Goal: Task Accomplishment & Management: Manage account settings

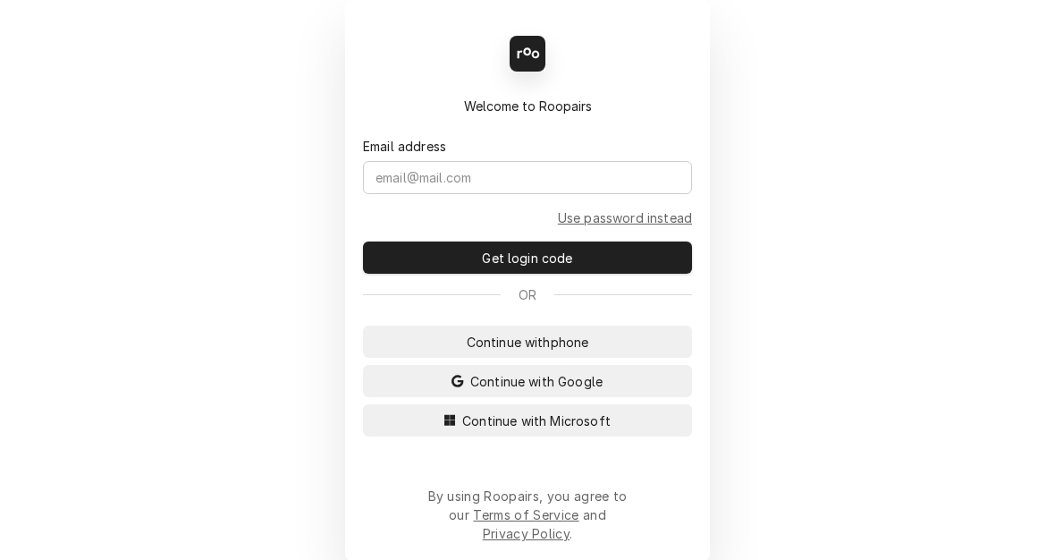
click at [480, 430] on span "Continue with Microsoft" at bounding box center [537, 420] width 156 height 19
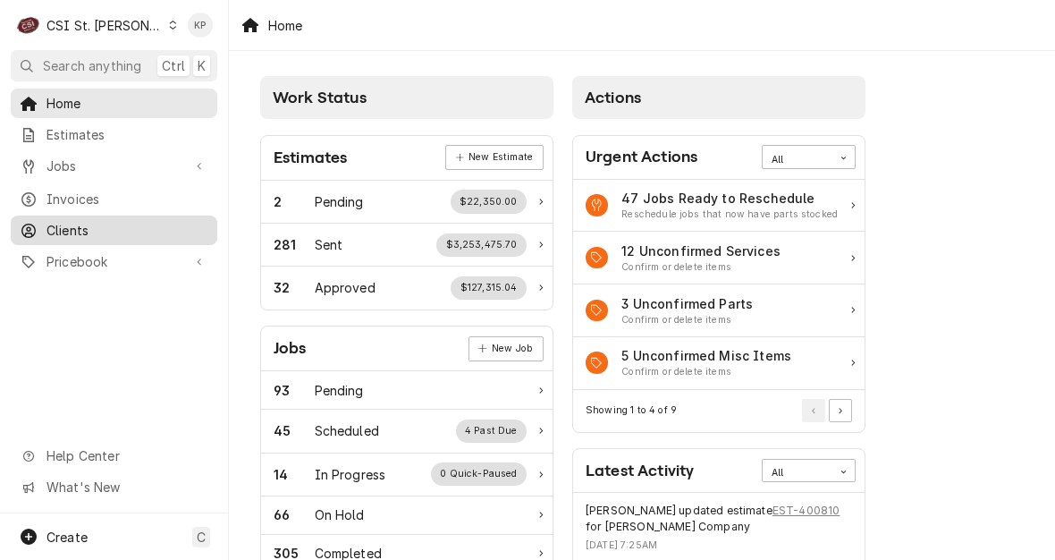
click at [70, 224] on span "Clients" at bounding box center [128, 230] width 162 height 19
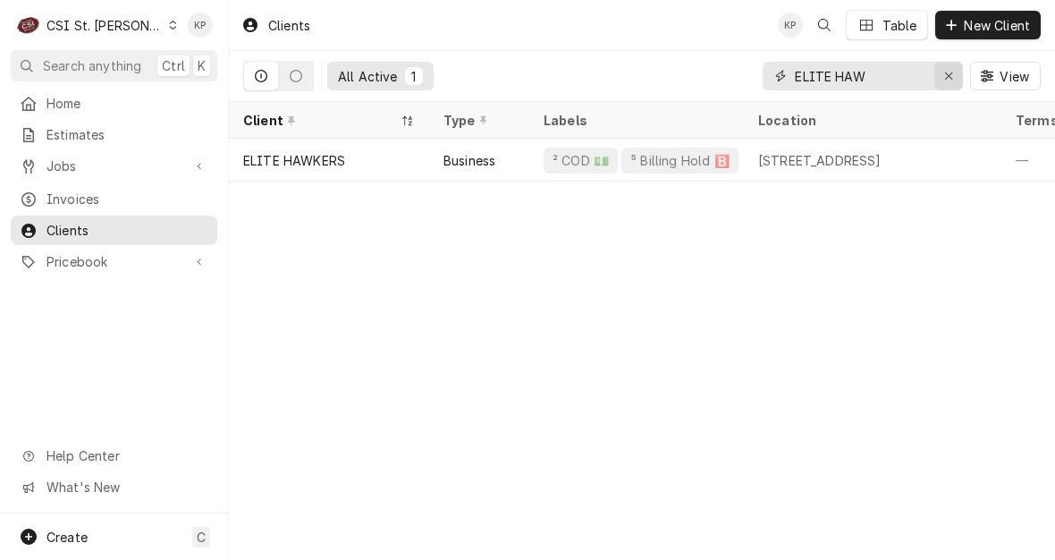
click at [938, 75] on button "Erase input" at bounding box center [949, 76] width 29 height 29
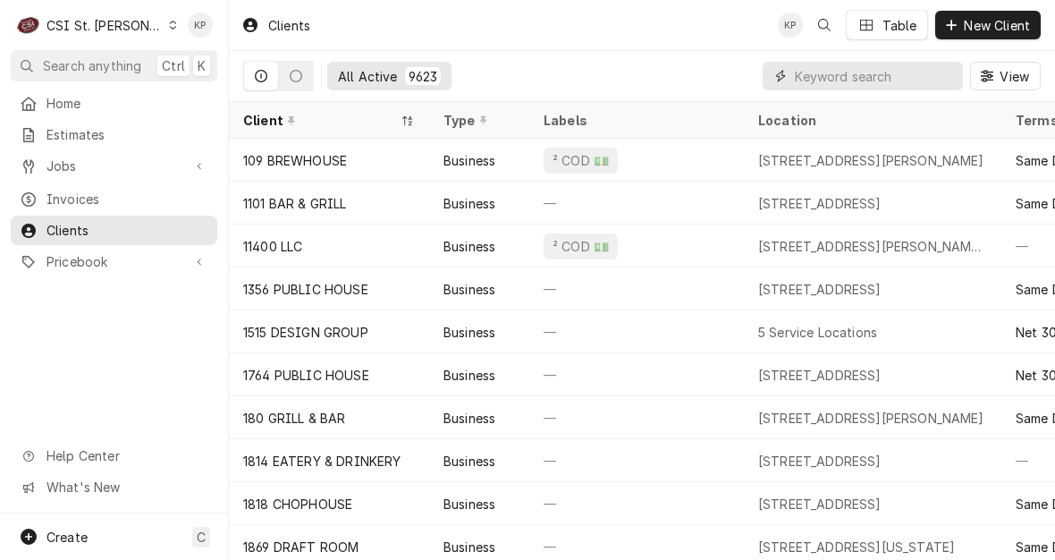
drag, startPoint x: 884, startPoint y: 96, endPoint x: 863, endPoint y: 69, distance: 34.4
paste input "RNJ COMMERCIAL PARTS LLC"
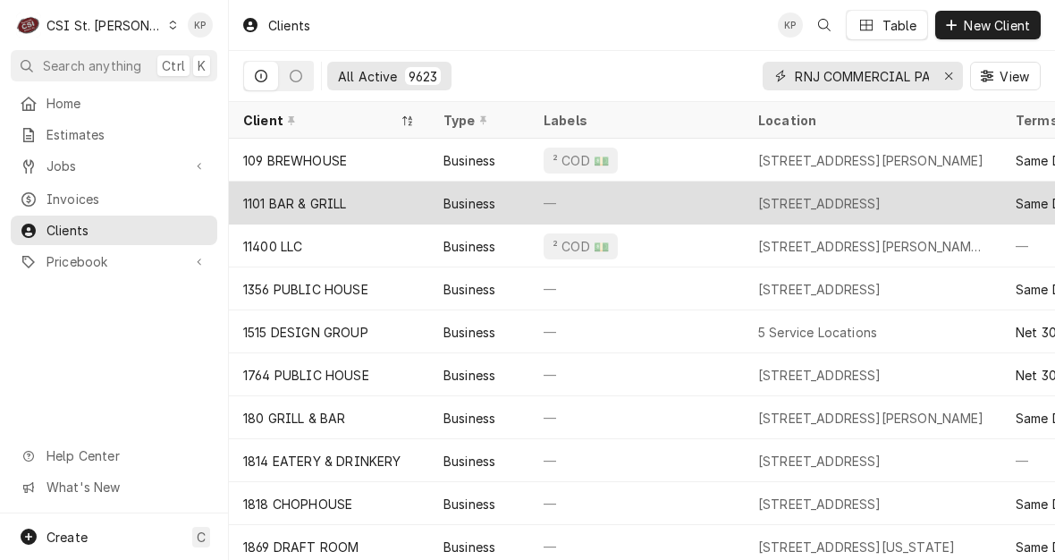
scroll to position [0, 55]
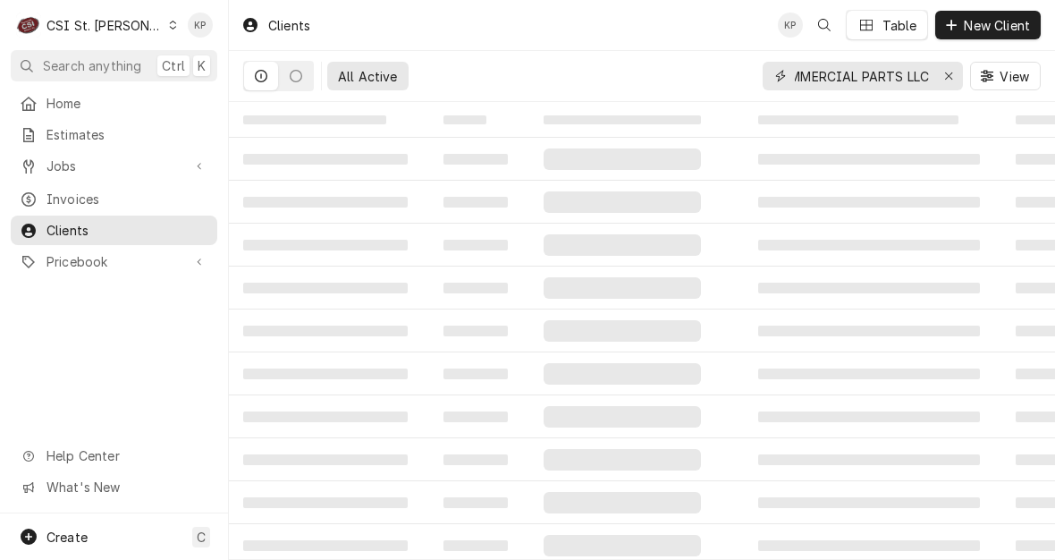
type input "RNJ COMMERCIAL PARTS LLC"
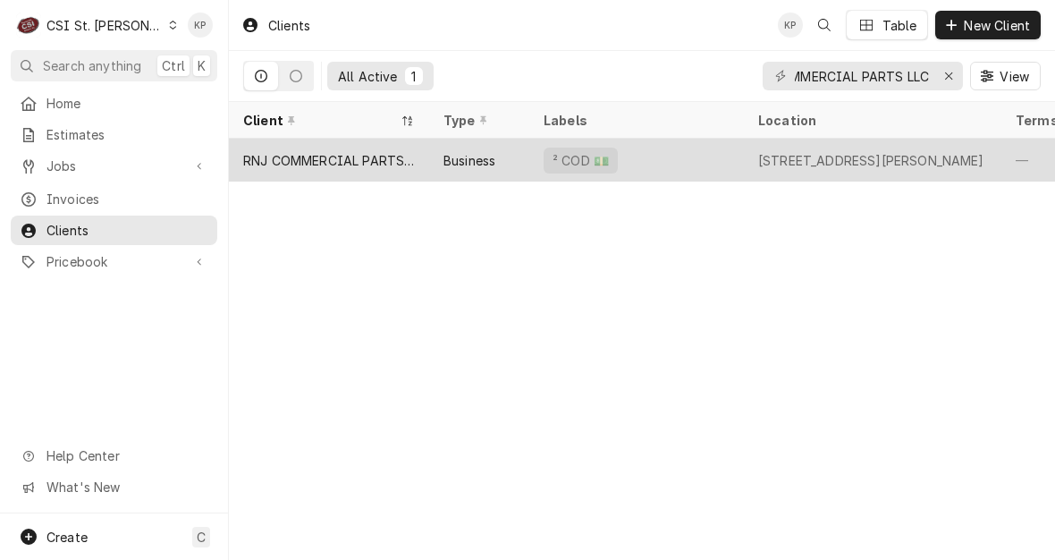
scroll to position [0, 0]
click at [305, 161] on div "RNJ COMMERCIAL PARTS LLC" at bounding box center [329, 160] width 172 height 19
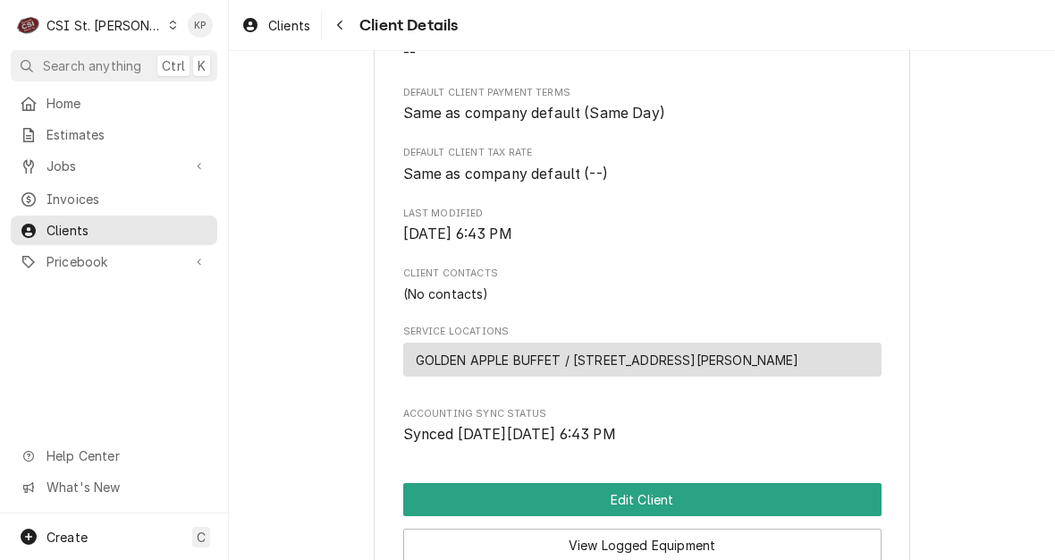
scroll to position [749, 0]
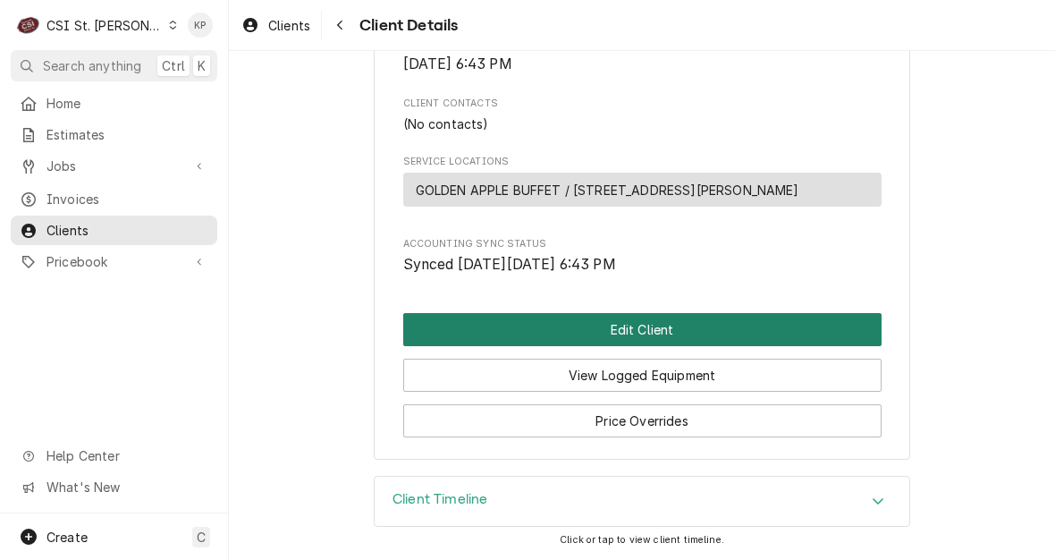
click at [627, 334] on button "Edit Client" at bounding box center [642, 329] width 478 height 33
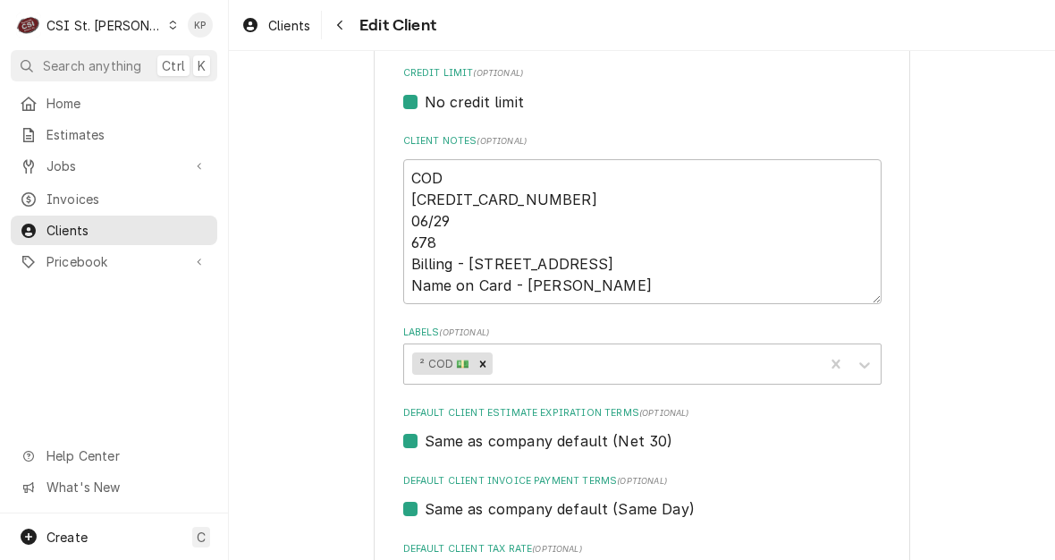
scroll to position [805, 0]
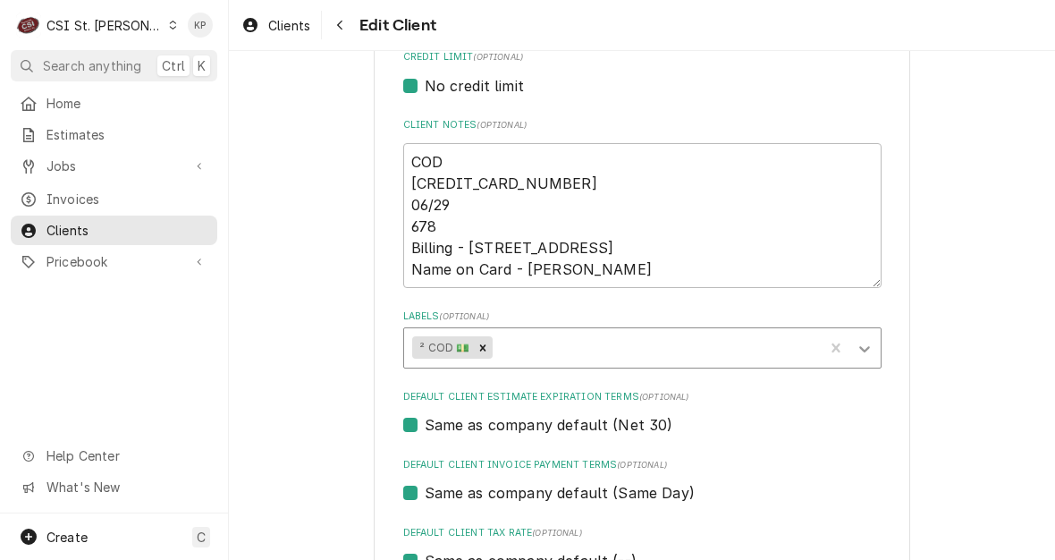
click at [861, 347] on icon "Labels" at bounding box center [864, 349] width 11 height 6
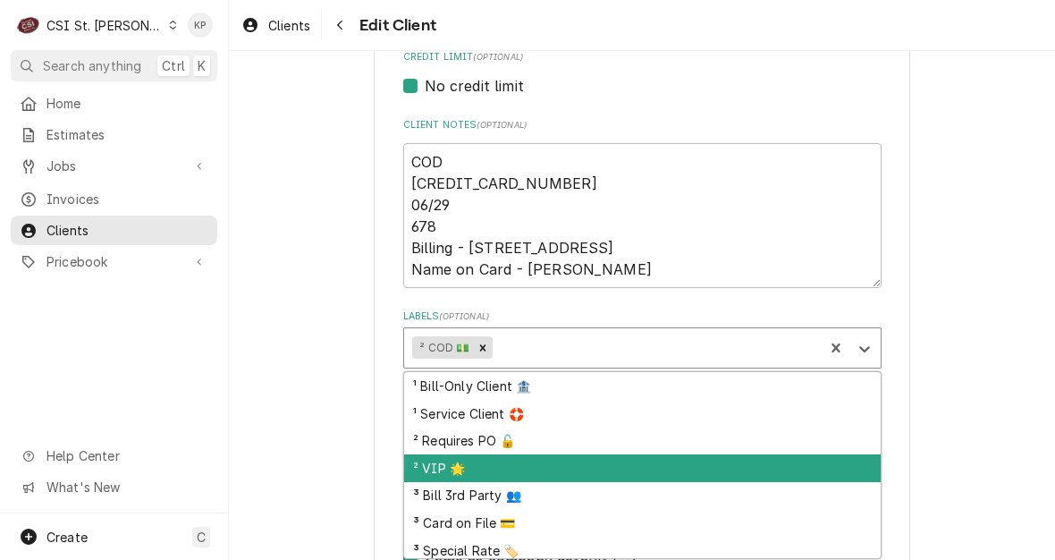
scroll to position [170, 0]
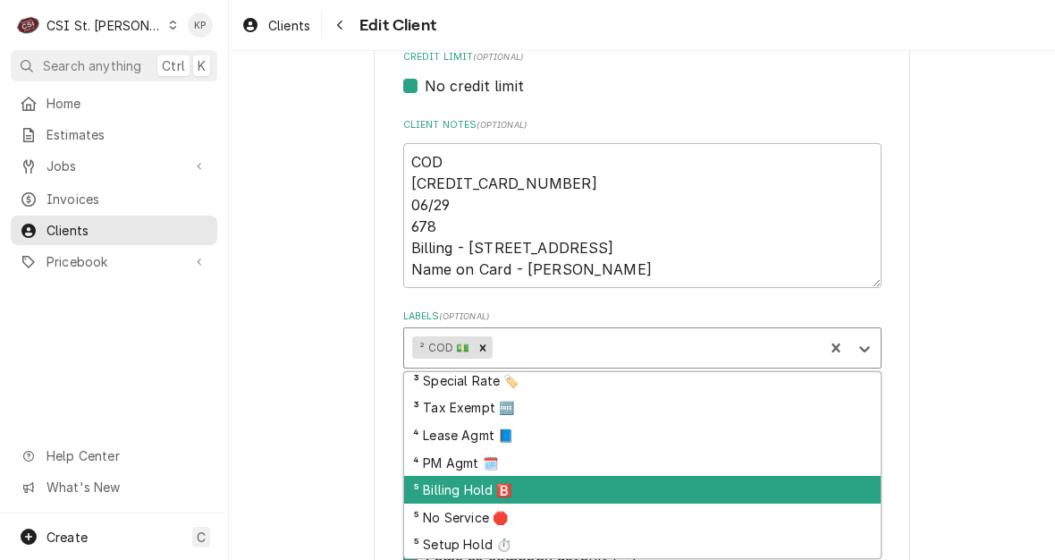
click at [458, 489] on div "⁵ Billing Hold 🅱️" at bounding box center [642, 490] width 477 height 28
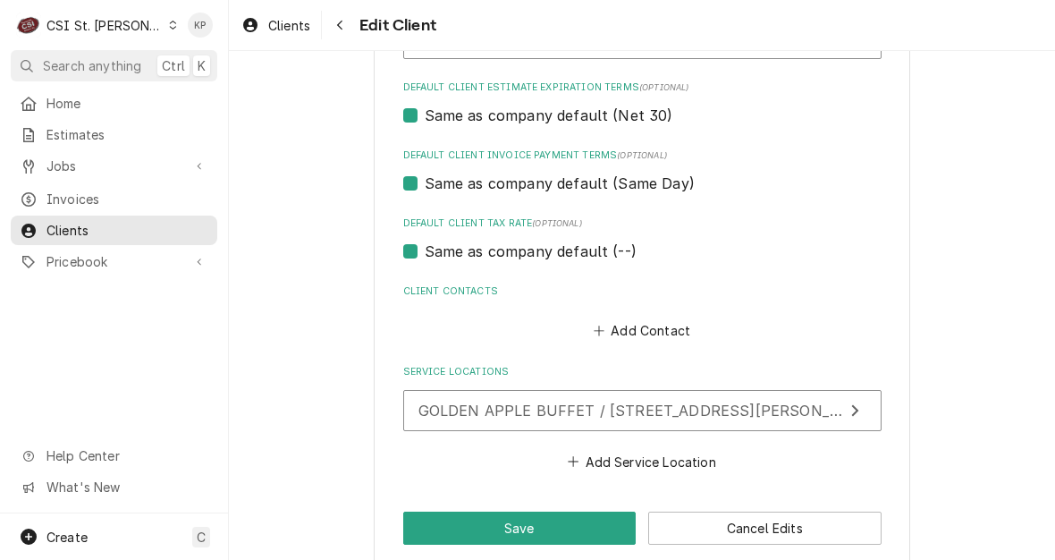
scroll to position [1138, 0]
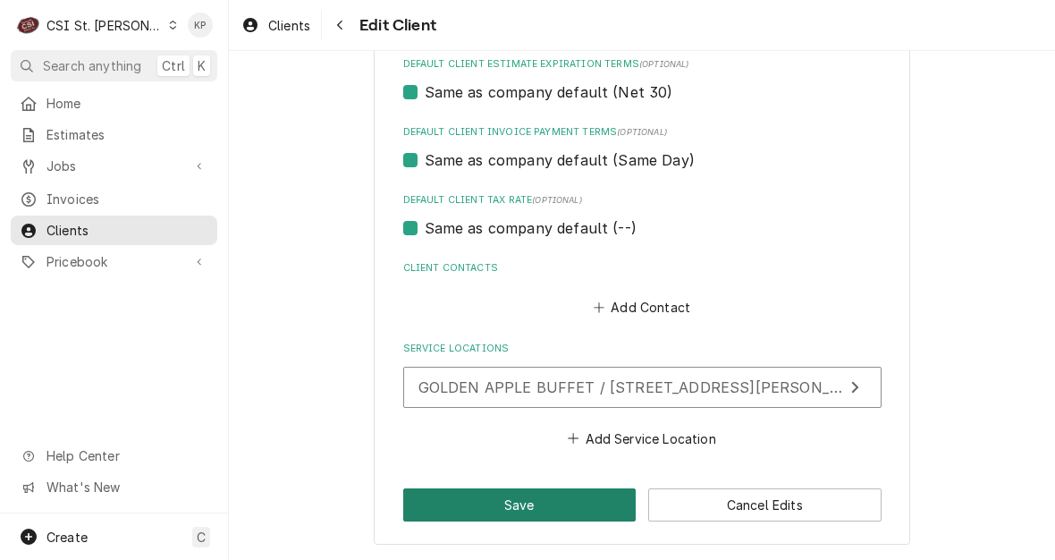
click at [612, 495] on button "Save" at bounding box center [519, 504] width 233 height 33
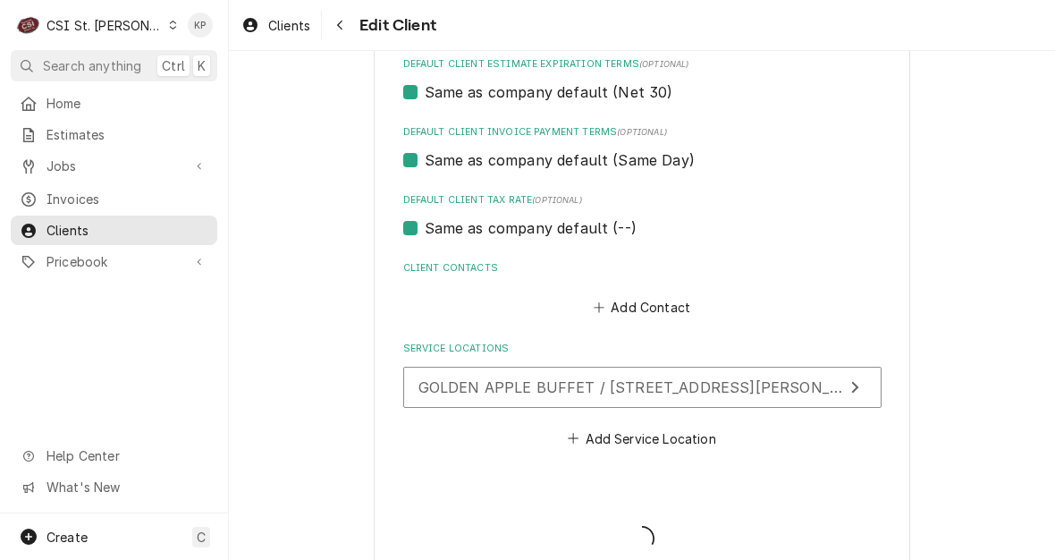
type textarea "x"
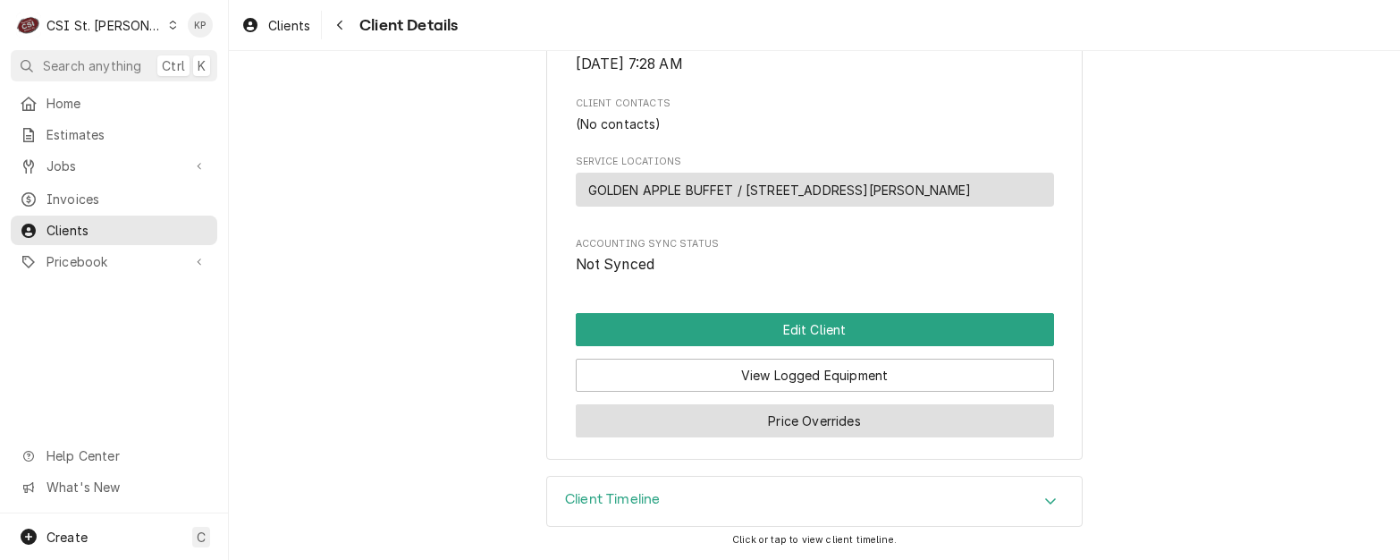
scroll to position [749, 0]
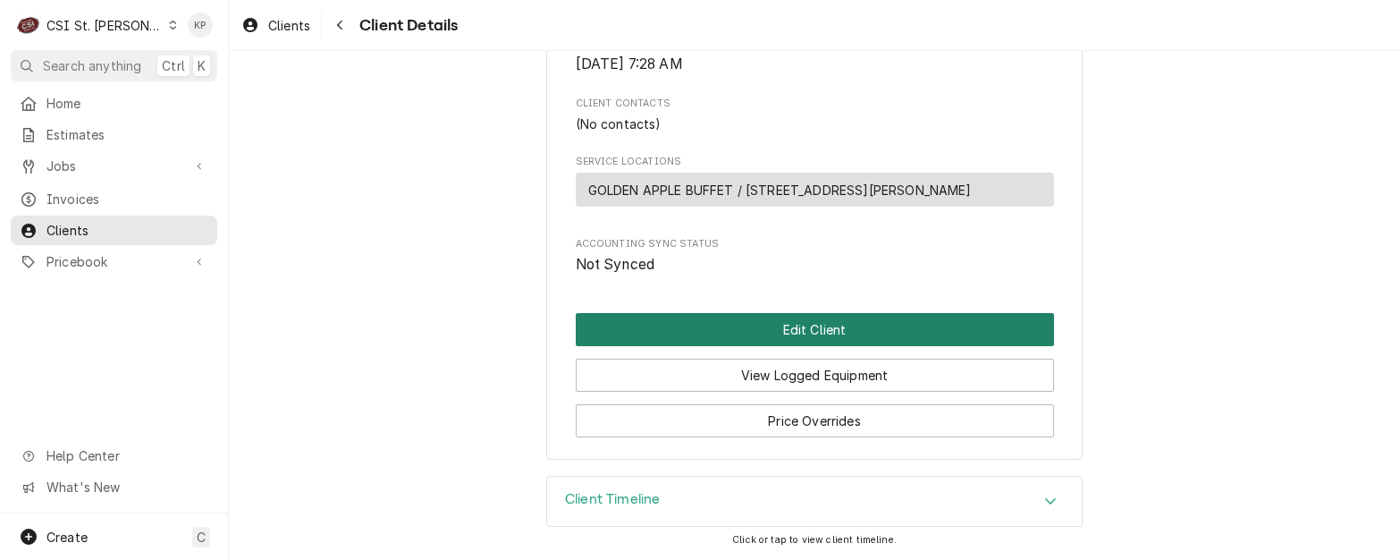
click at [873, 335] on button "Edit Client" at bounding box center [815, 329] width 478 height 33
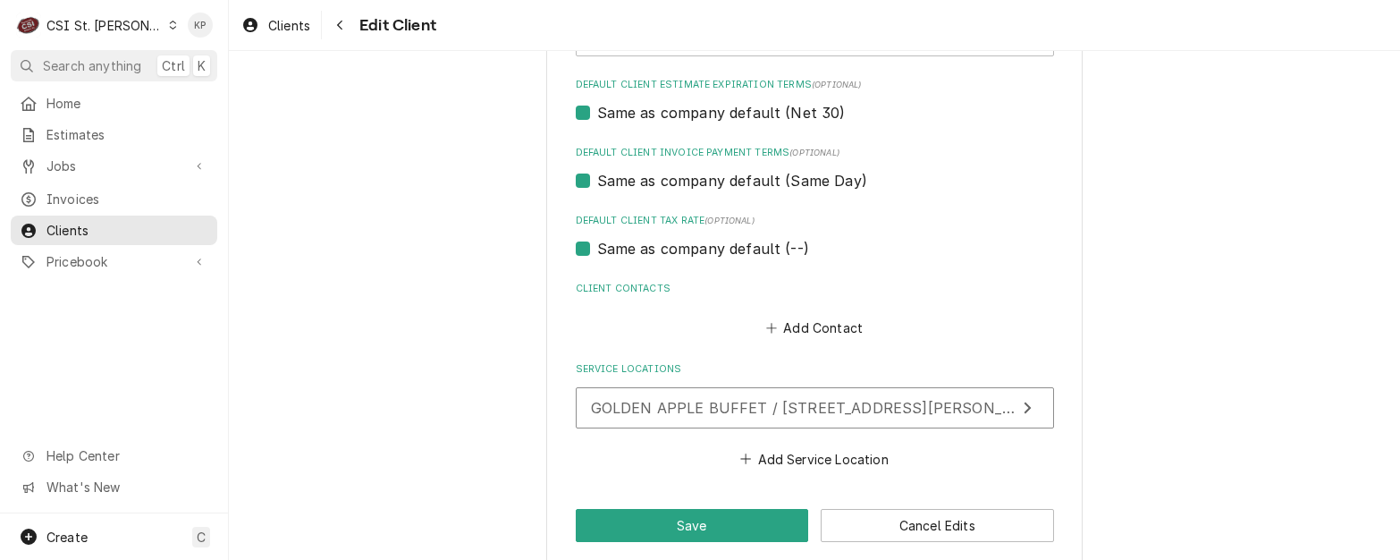
scroll to position [1138, 0]
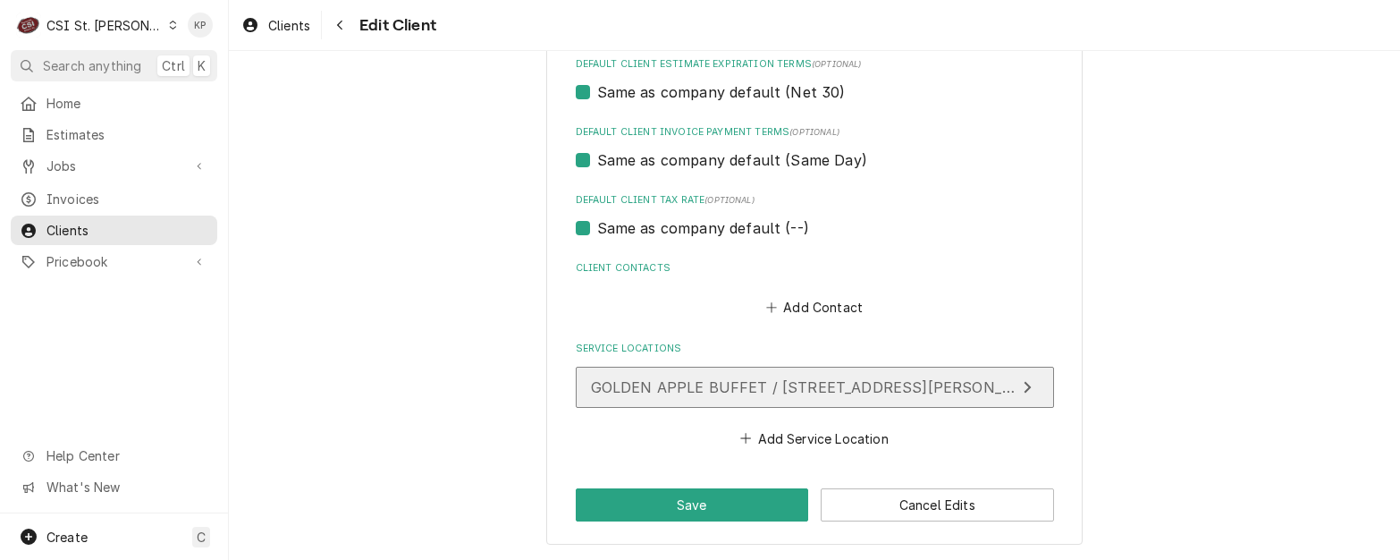
click at [864, 389] on span "GOLDEN APPLE BUFFET / [STREET_ADDRESS][PERSON_NAME]" at bounding box center [821, 387] width 461 height 18
type textarea "x"
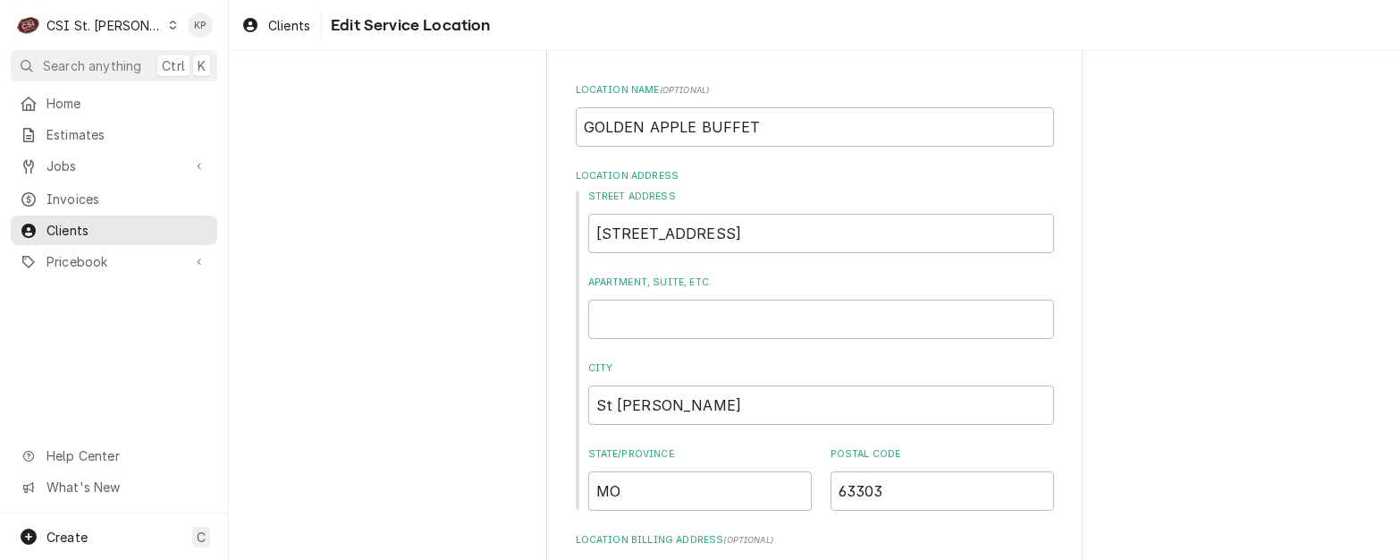
scroll to position [89, 0]
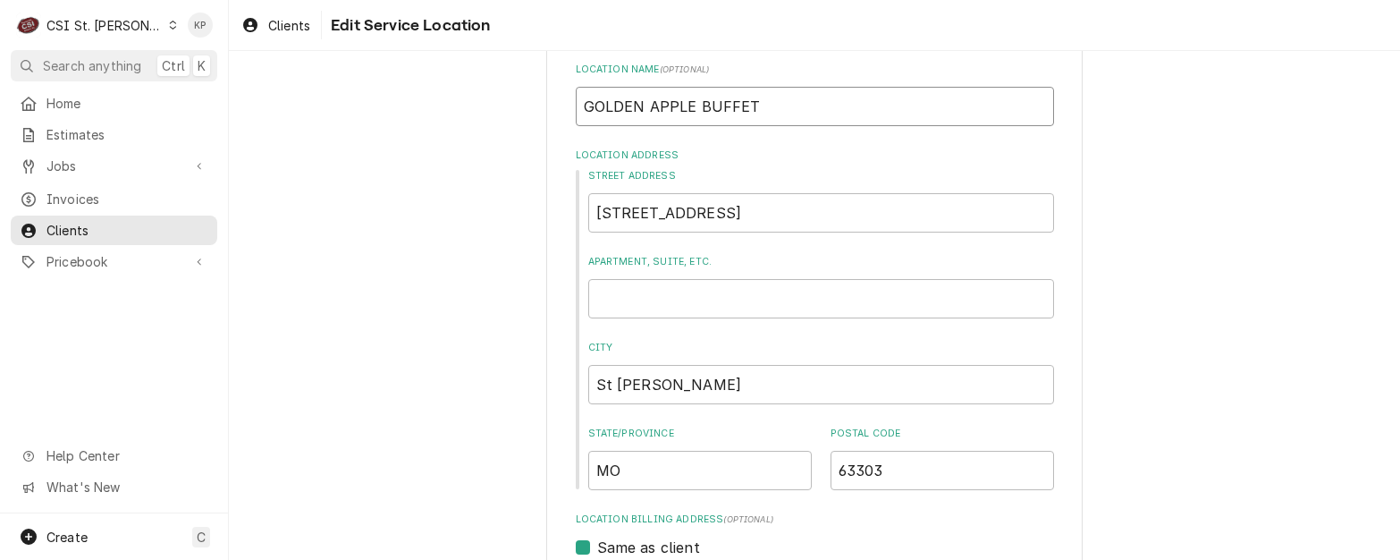
drag, startPoint x: 755, startPoint y: 104, endPoint x: 563, endPoint y: 101, distance: 191.4
click at [563, 101] on div "Use the fields below to edit this service location: Location Name ( optional ) …" at bounding box center [814, 529] width 537 height 1067
click at [303, 24] on span "Clients" at bounding box center [289, 25] width 42 height 19
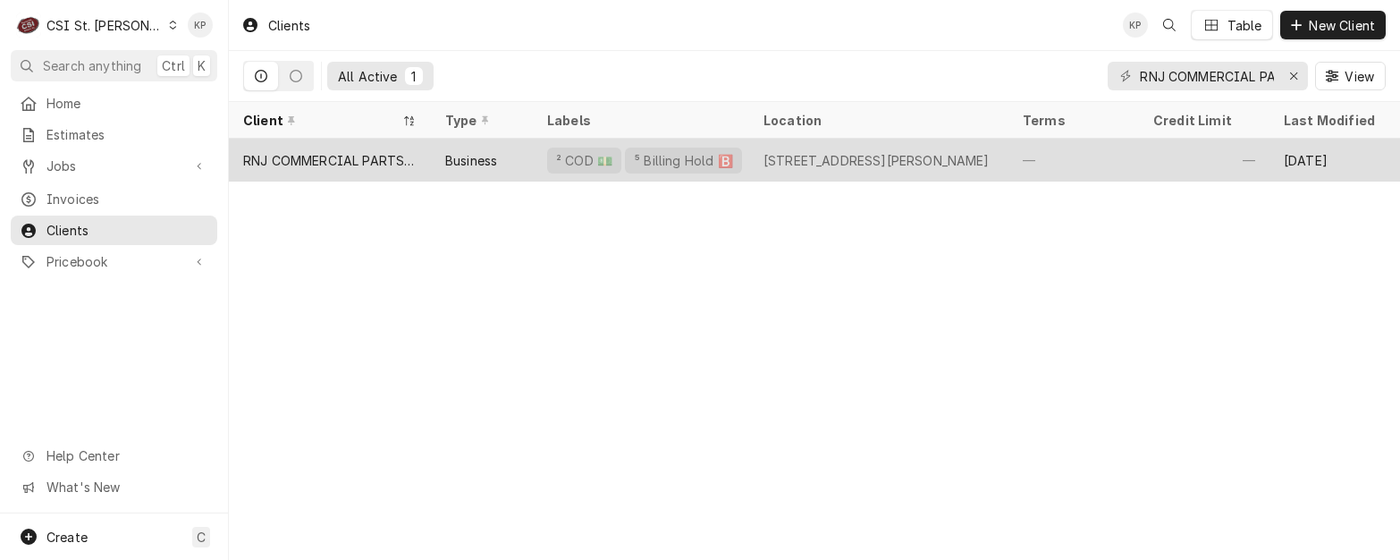
click at [355, 165] on div "RNJ COMMERCIAL PARTS LLC" at bounding box center [329, 160] width 173 height 19
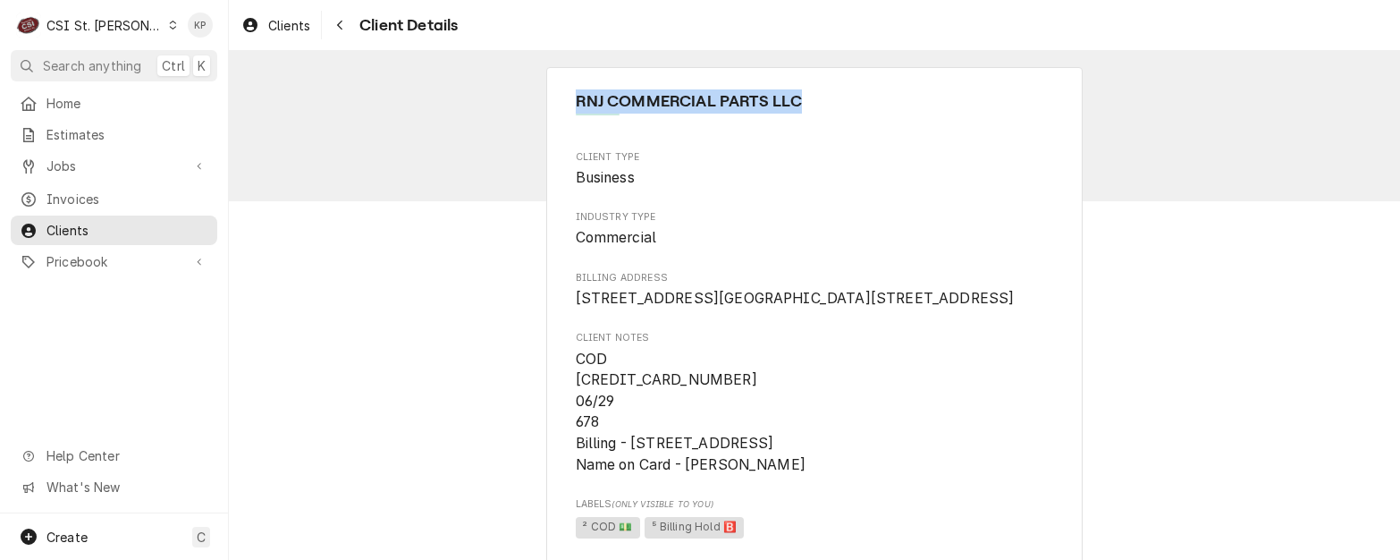
drag, startPoint x: 827, startPoint y: 104, endPoint x: 565, endPoint y: 109, distance: 262.1
click at [88, 190] on span "Invoices" at bounding box center [128, 199] width 162 height 19
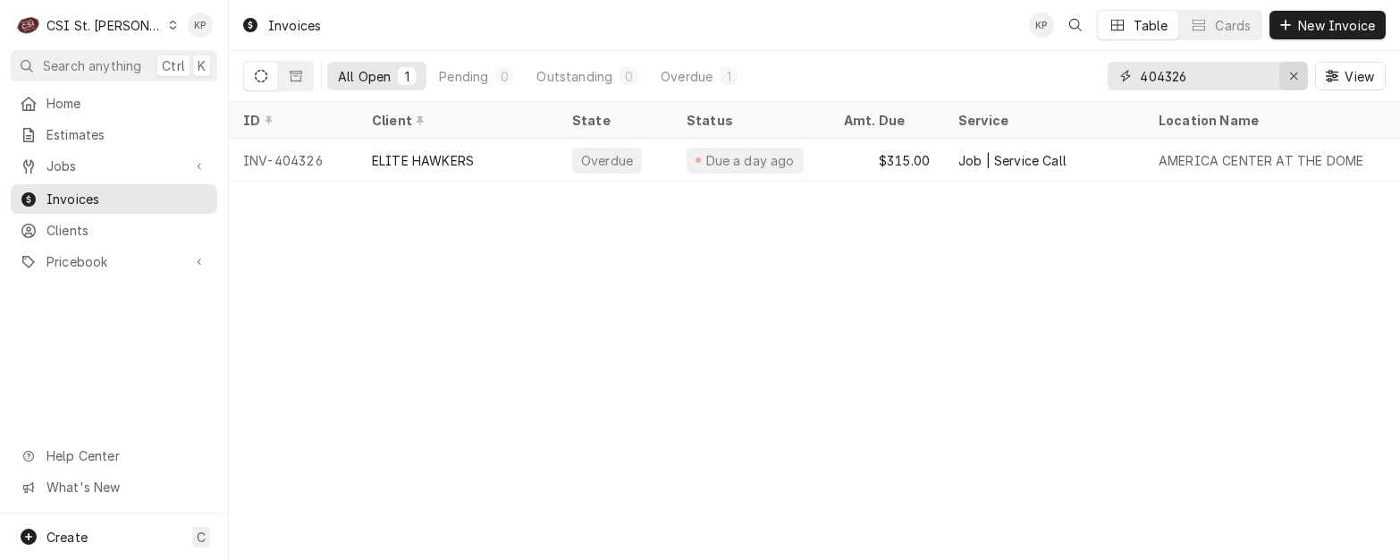
click at [1296, 76] on icon "Erase input" at bounding box center [1295, 76] width 10 height 13
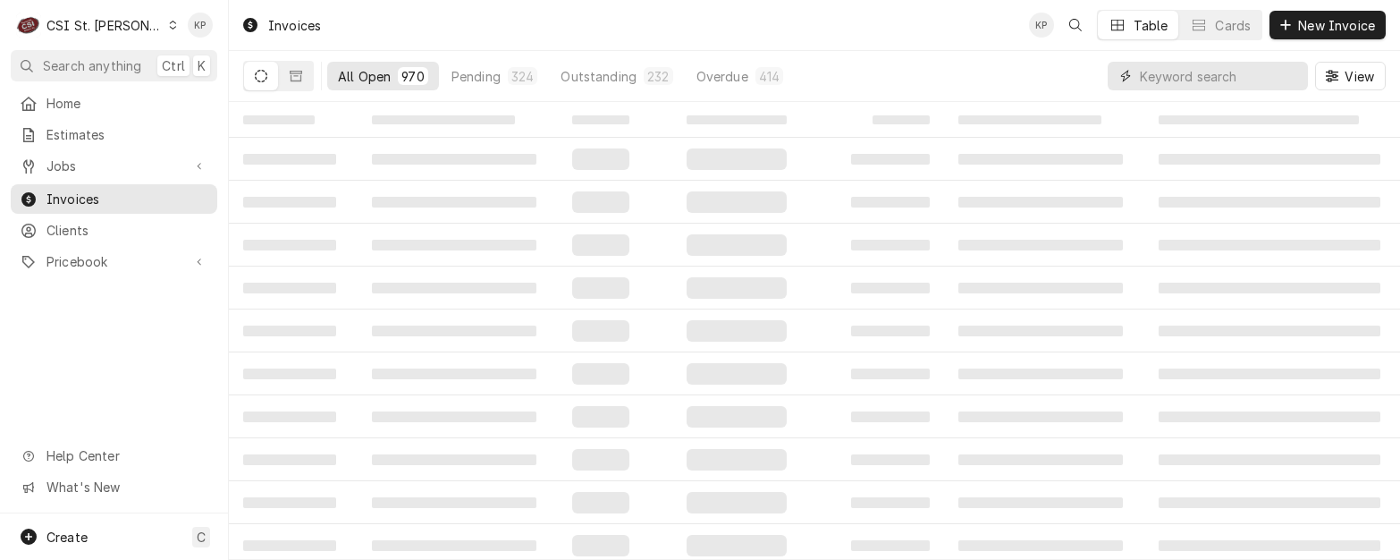
click at [1196, 74] on input "Dynamic Content Wrapper" at bounding box center [1219, 76] width 159 height 29
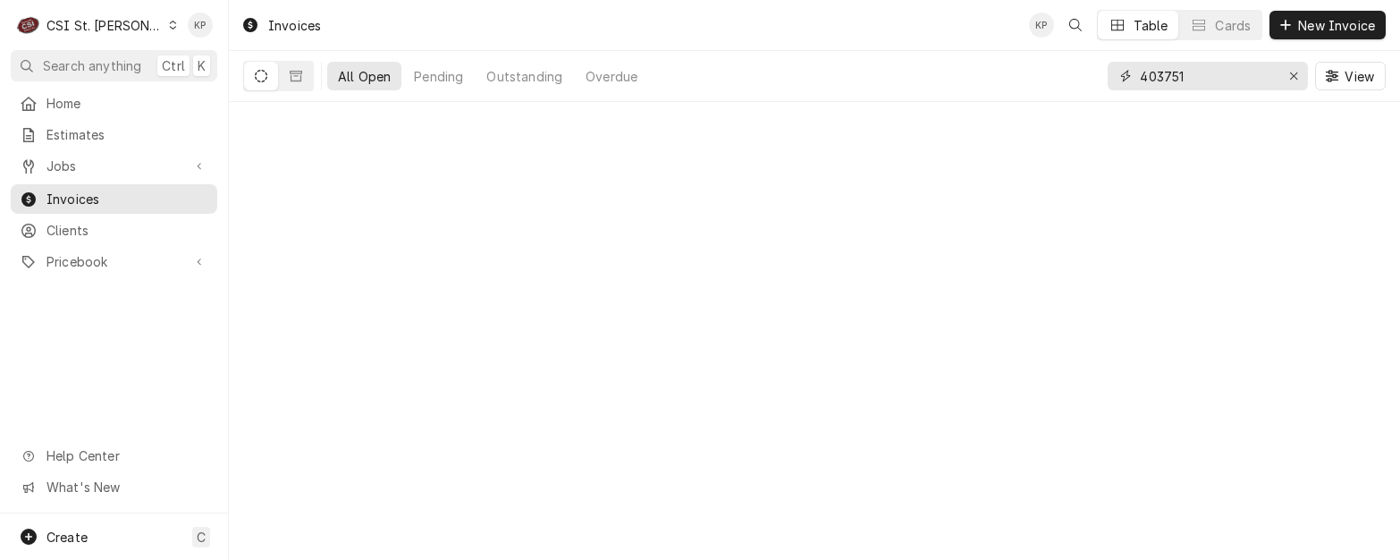
type input "403751"
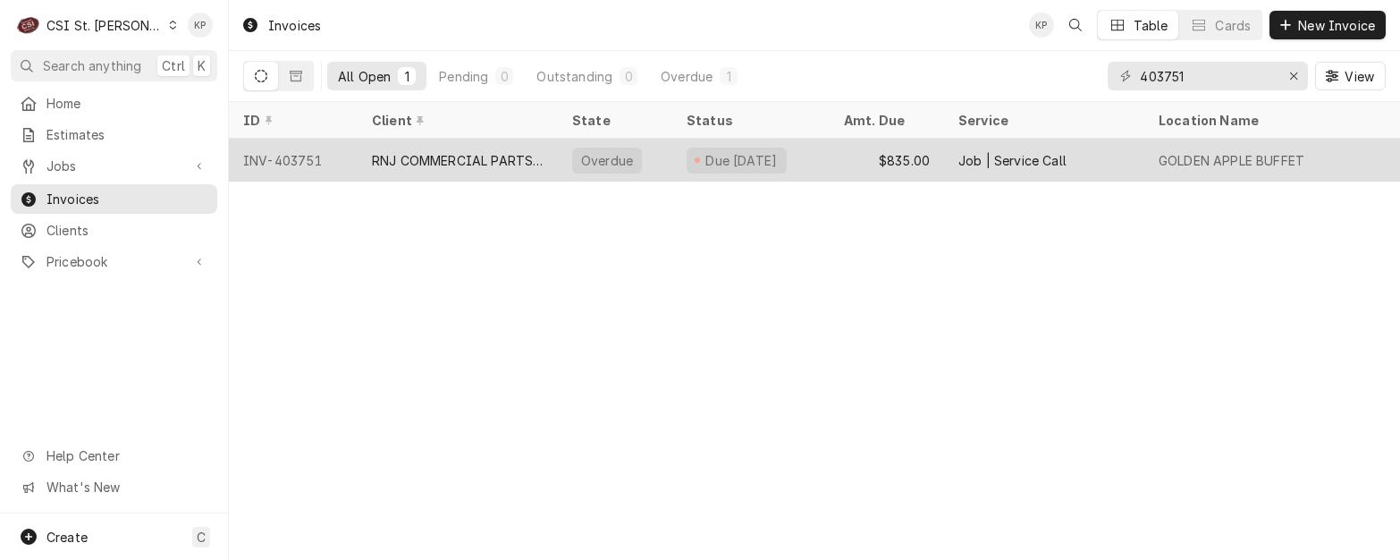
click at [311, 157] on div "INV-403751" at bounding box center [293, 160] width 129 height 43
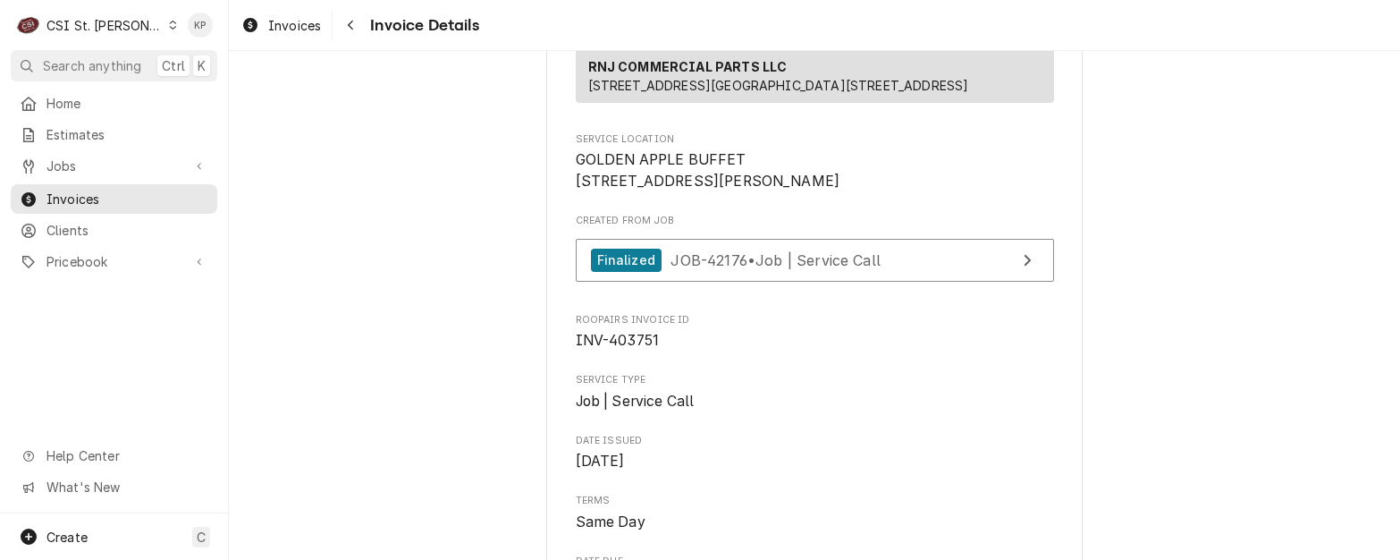
scroll to position [358, 0]
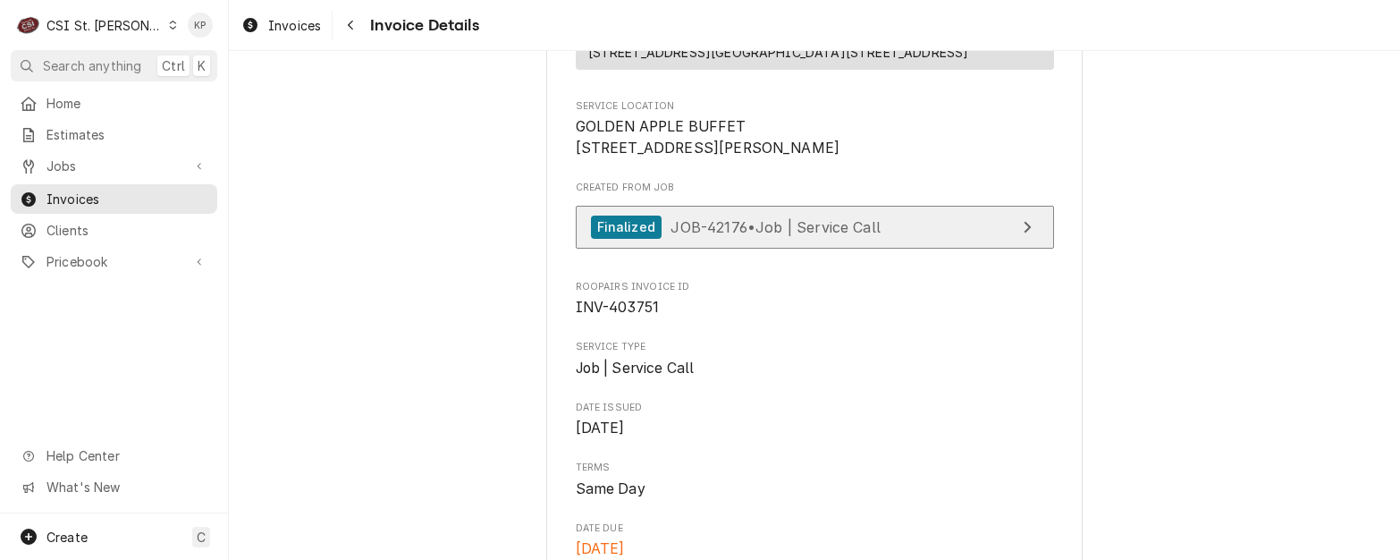
click at [624, 240] on div "Finalized" at bounding box center [626, 228] width 71 height 24
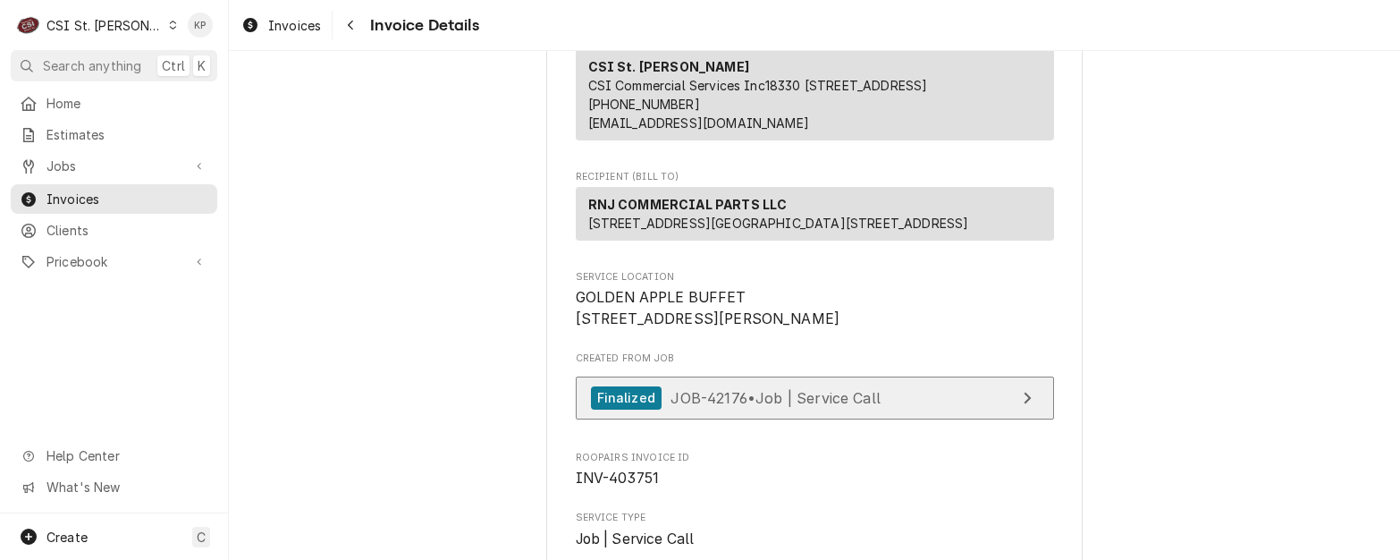
scroll to position [0, 0]
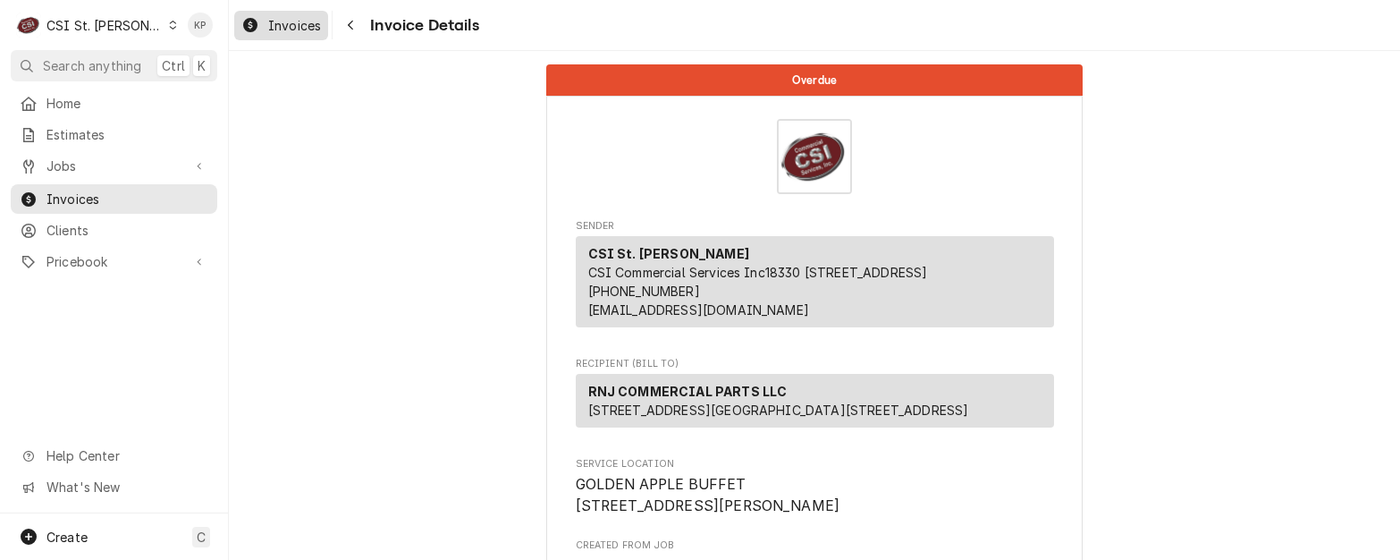
click at [290, 30] on span "Invoices" at bounding box center [294, 25] width 53 height 19
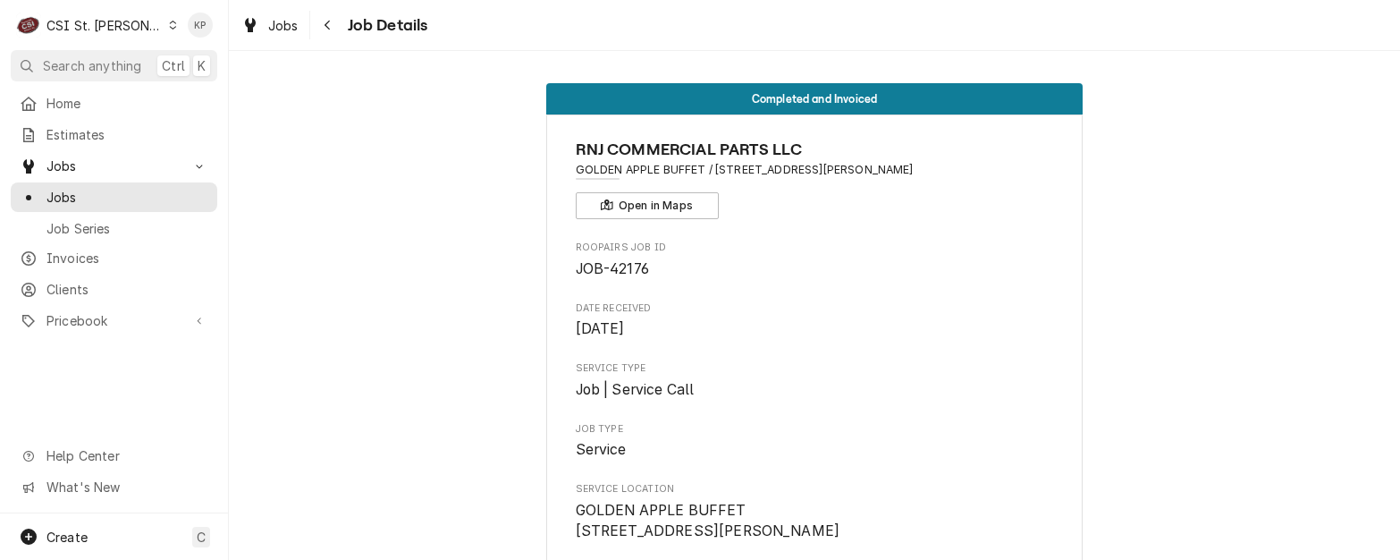
scroll to position [268, 0]
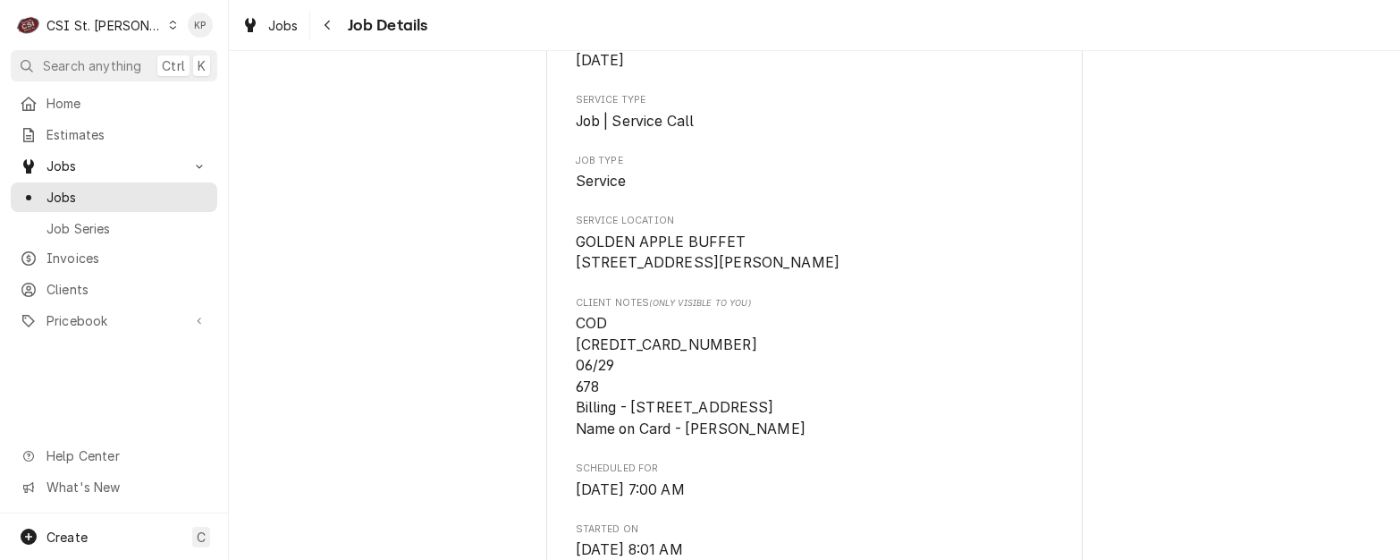
drag, startPoint x: 685, startPoint y: 449, endPoint x: 803, endPoint y: 449, distance: 118.0
click at [803, 437] on span "COD 5339-4936-1370-8484 06/29 678 Billing - 3607 NW 19TH STREET, Lauderdale Lak…" at bounding box center [691, 376] width 230 height 123
copy span "Jeremy S Mayhew"
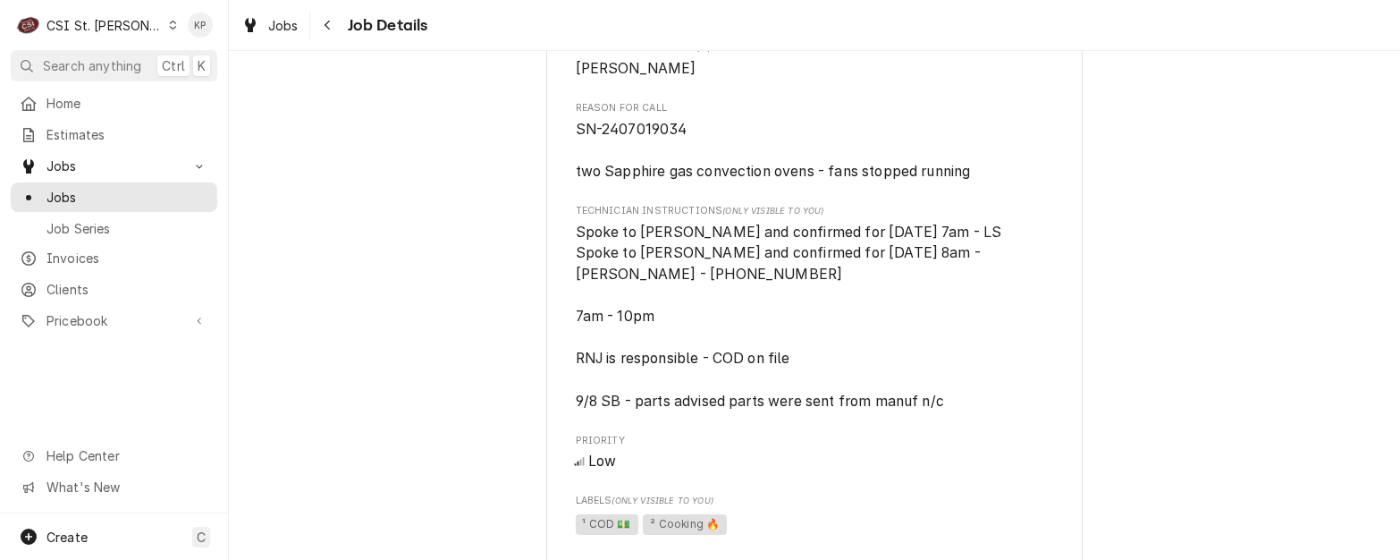
scroll to position [984, 0]
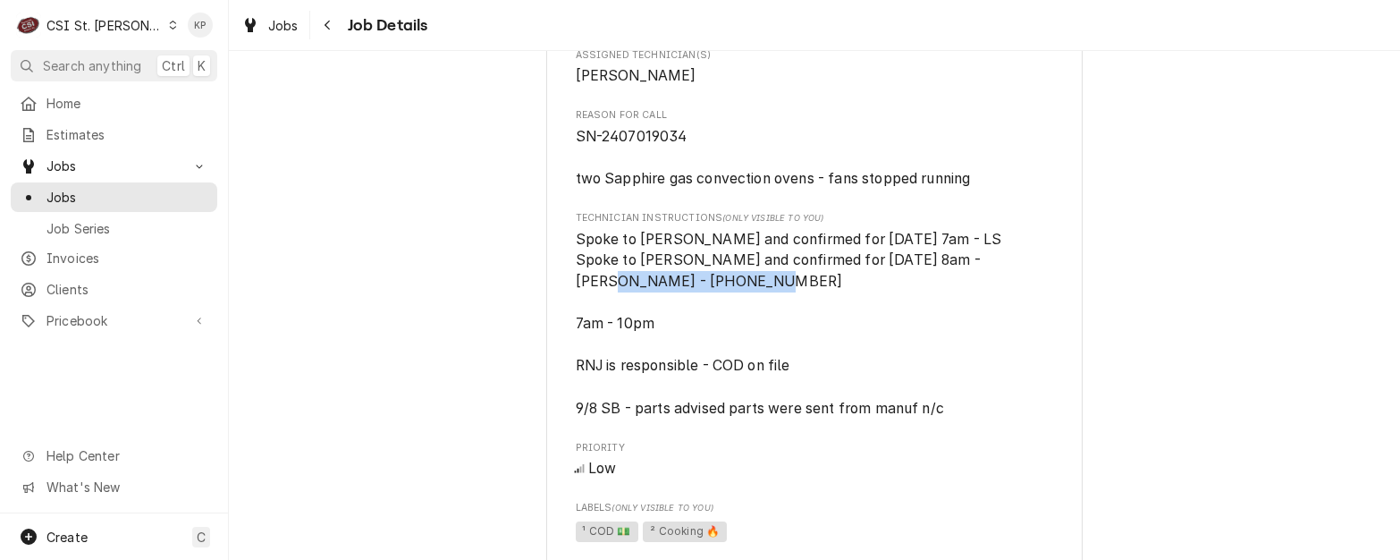
drag, startPoint x: 717, startPoint y: 322, endPoint x: 565, endPoint y: 318, distance: 152.1
click at [565, 318] on div "RNJ COMMERCIAL PARTS LLC GOLDEN APPLE BUFFET / 3801 Mexico Rd, St Charles, MO 6…" at bounding box center [814, 60] width 537 height 1859
copy span "Simon - 917 392-3773"
click at [759, 347] on span "Spoke to Simon and confirmed for Friday 8/29 at 7am - LS Spoke to Simon and con…" at bounding box center [815, 324] width 478 height 190
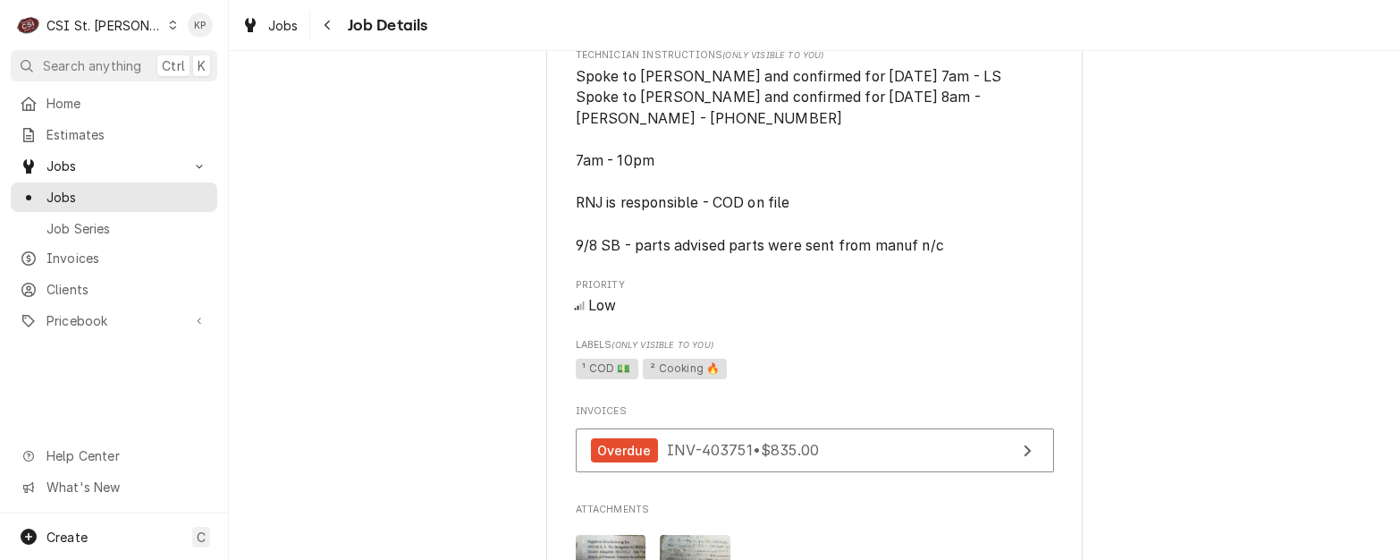
scroll to position [1099, 0]
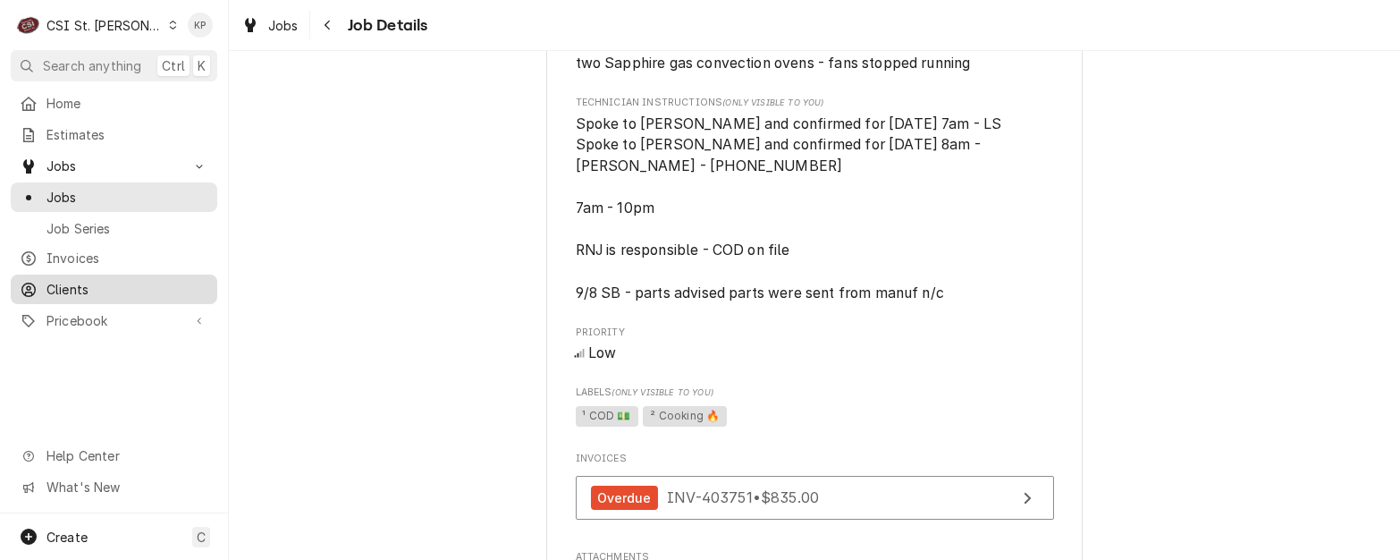
click at [63, 284] on span "Clients" at bounding box center [128, 289] width 162 height 19
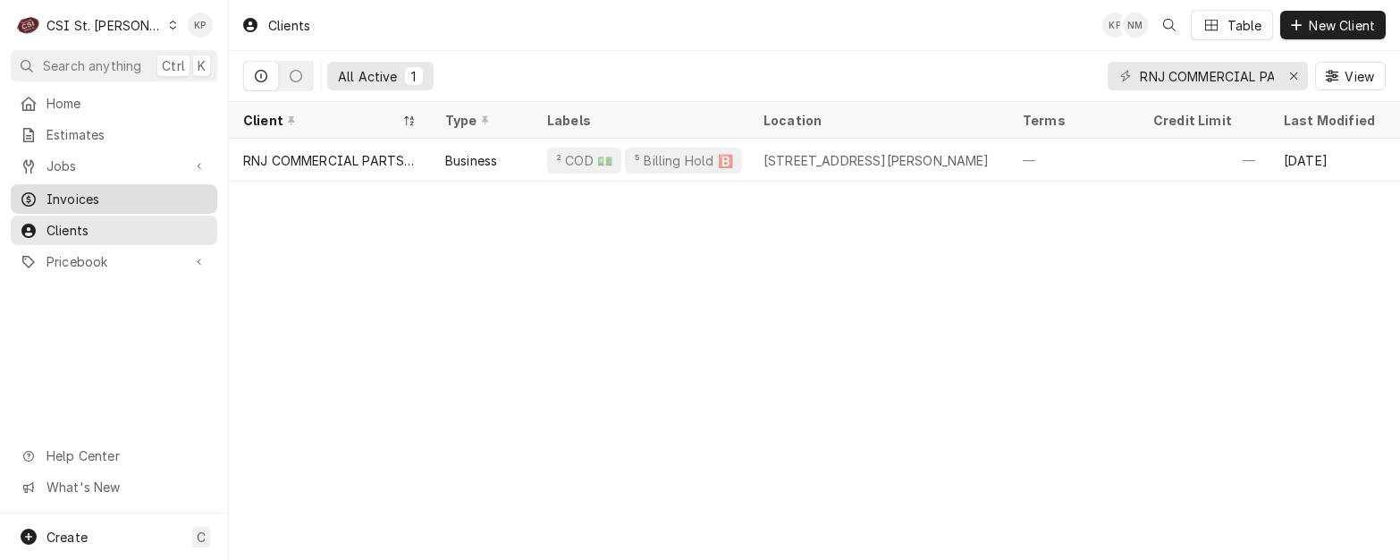
click at [374, 157] on div "RNJ COMMERCIAL PARTS LLC" at bounding box center [329, 160] width 173 height 19
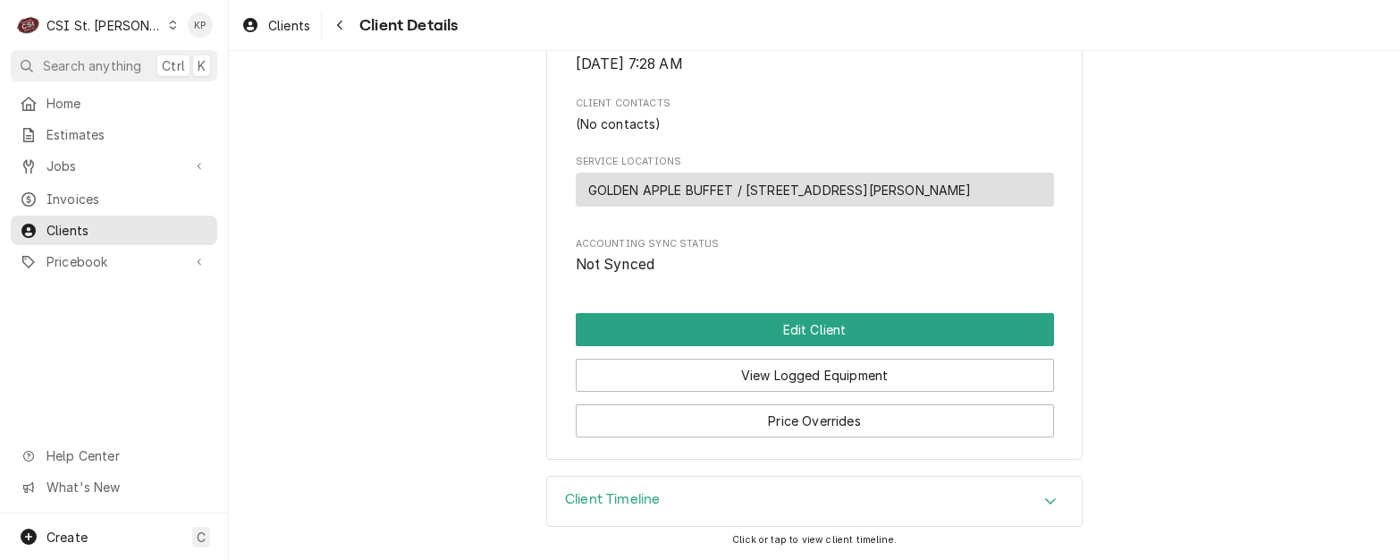
scroll to position [749, 0]
click at [292, 27] on span "Clients" at bounding box center [289, 25] width 42 height 19
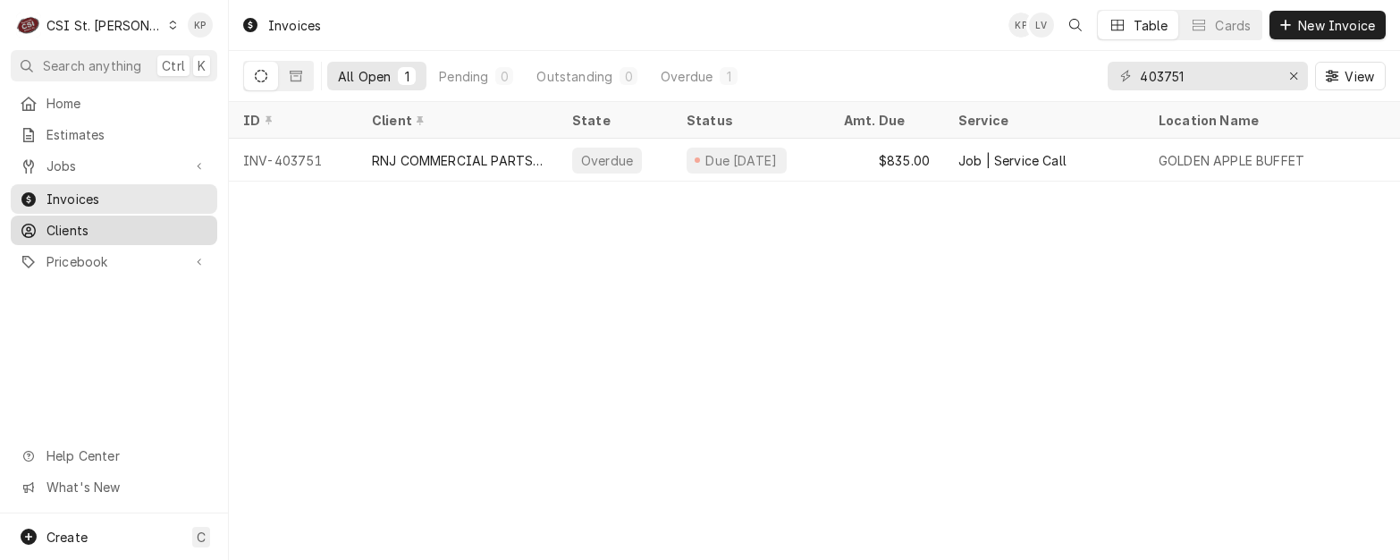
click at [72, 224] on span "Clients" at bounding box center [128, 230] width 162 height 19
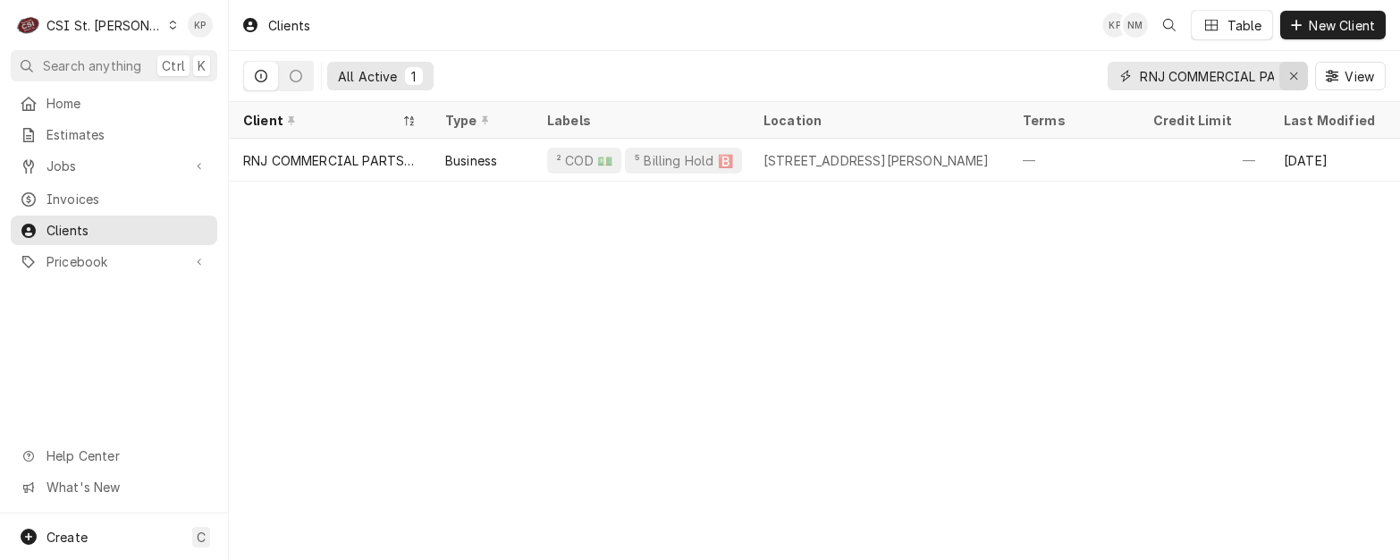
click at [1298, 72] on icon "Erase input" at bounding box center [1295, 76] width 10 height 13
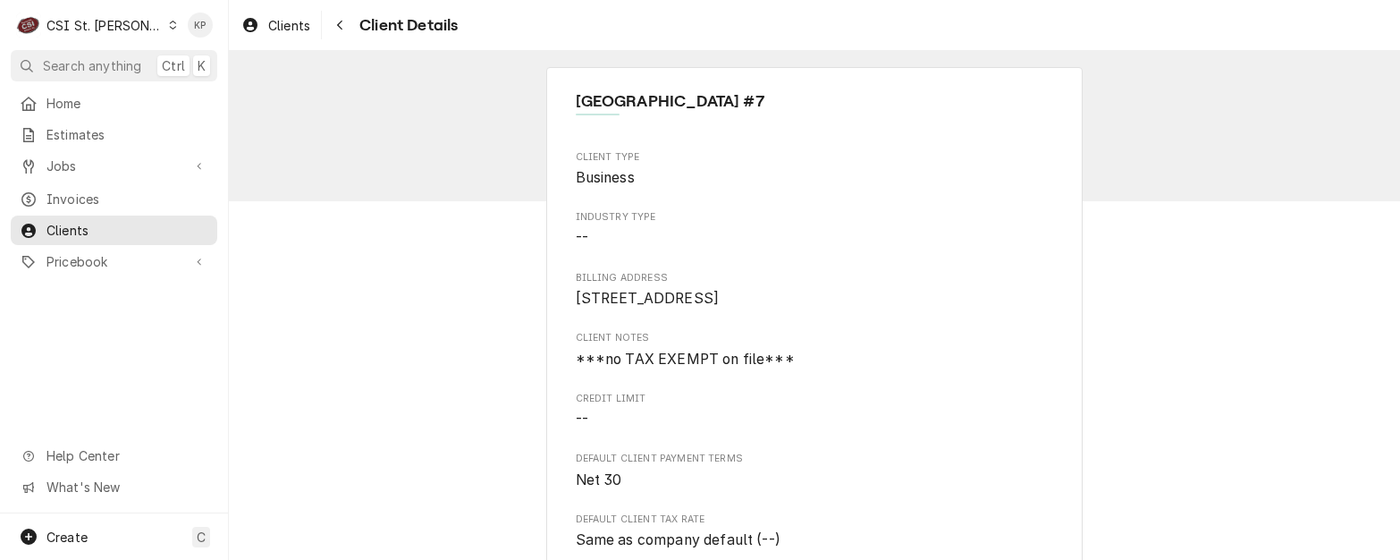
scroll to position [268, 0]
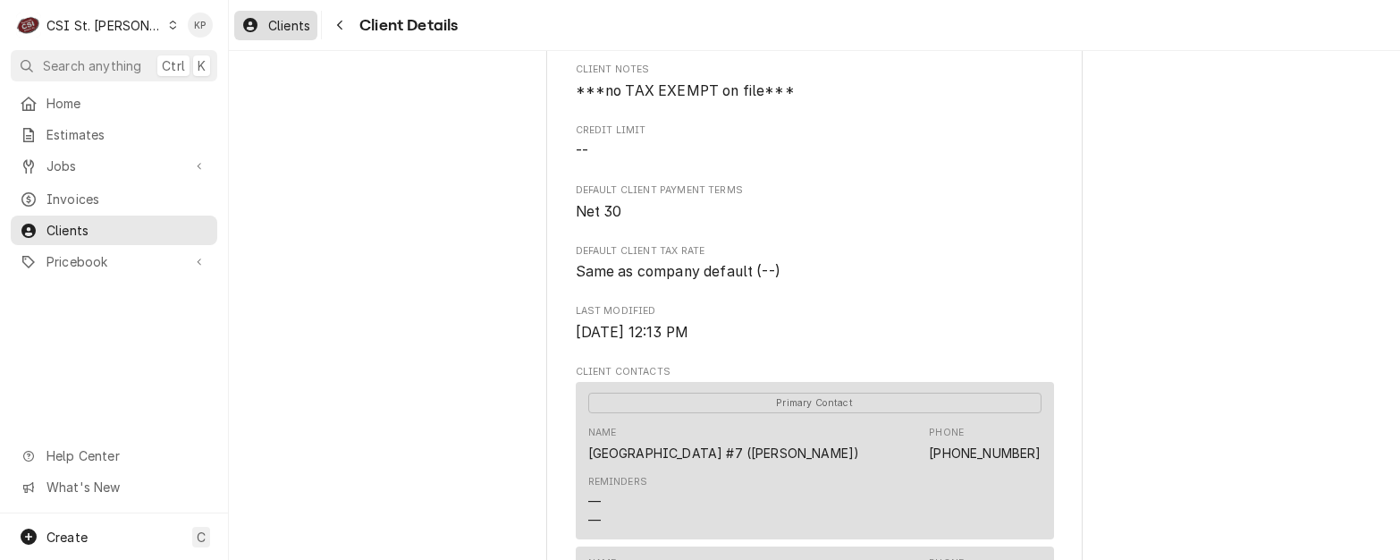
drag, startPoint x: 285, startPoint y: 32, endPoint x: 303, endPoint y: 32, distance: 17.9
click at [285, 32] on span "Clients" at bounding box center [289, 25] width 42 height 19
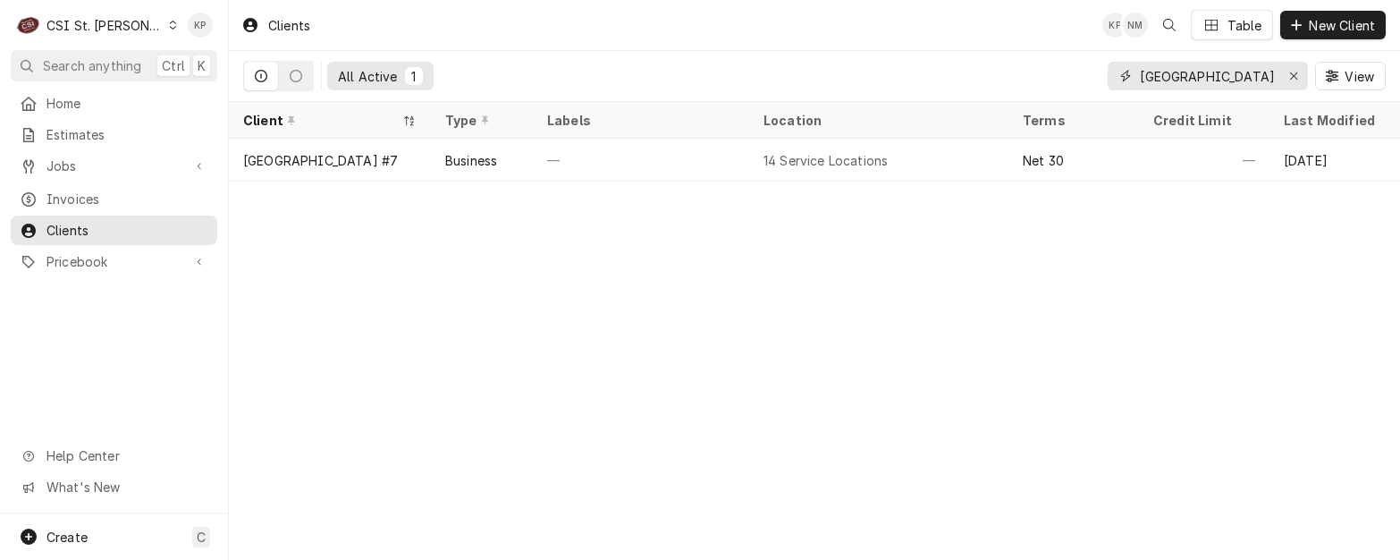
click at [1292, 73] on icon "Erase input" at bounding box center [1295, 76] width 10 height 13
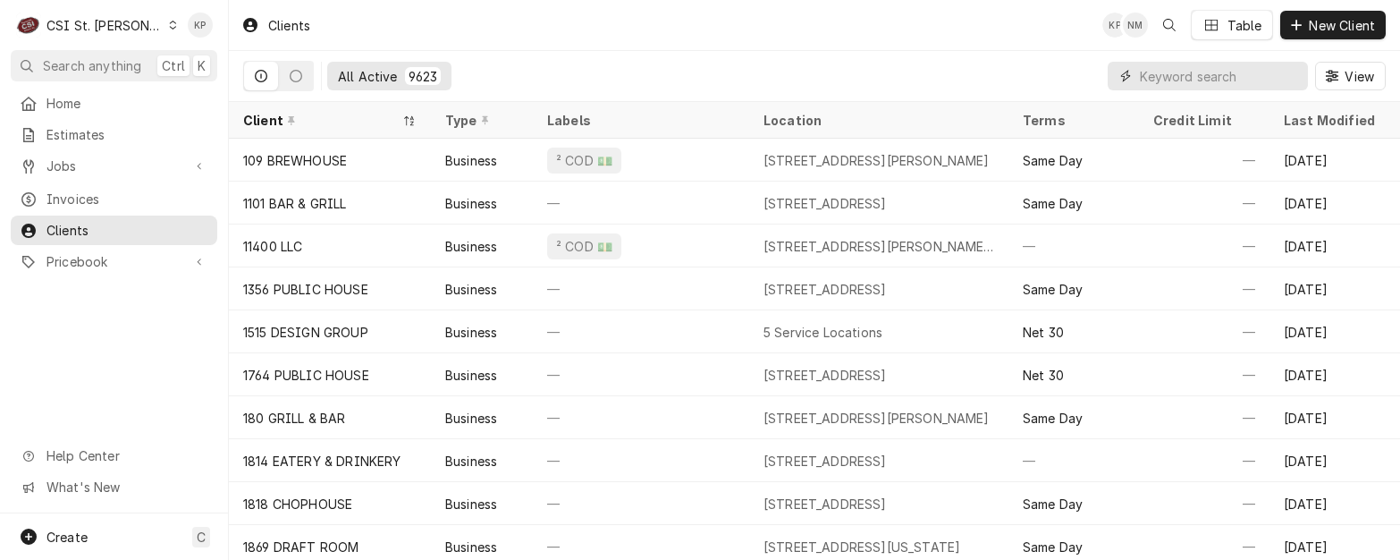
click at [1234, 74] on input "Dynamic Content Wrapper" at bounding box center [1219, 76] width 159 height 29
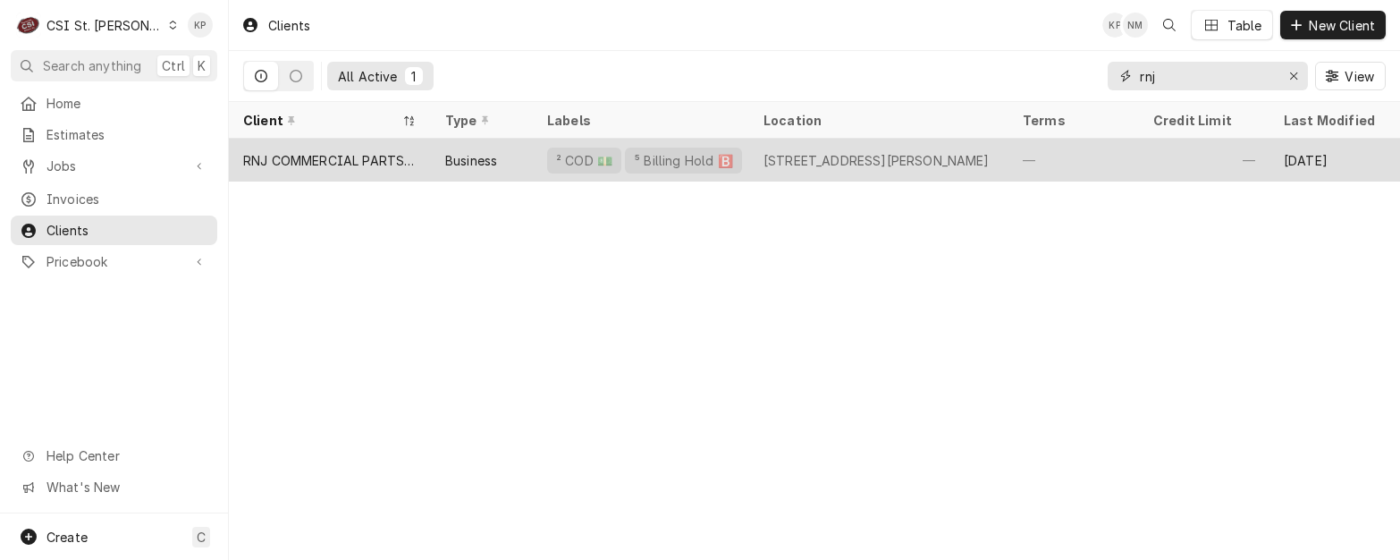
type input "rnj"
click at [336, 152] on div "RNJ COMMERCIAL PARTS LLC" at bounding box center [329, 160] width 173 height 19
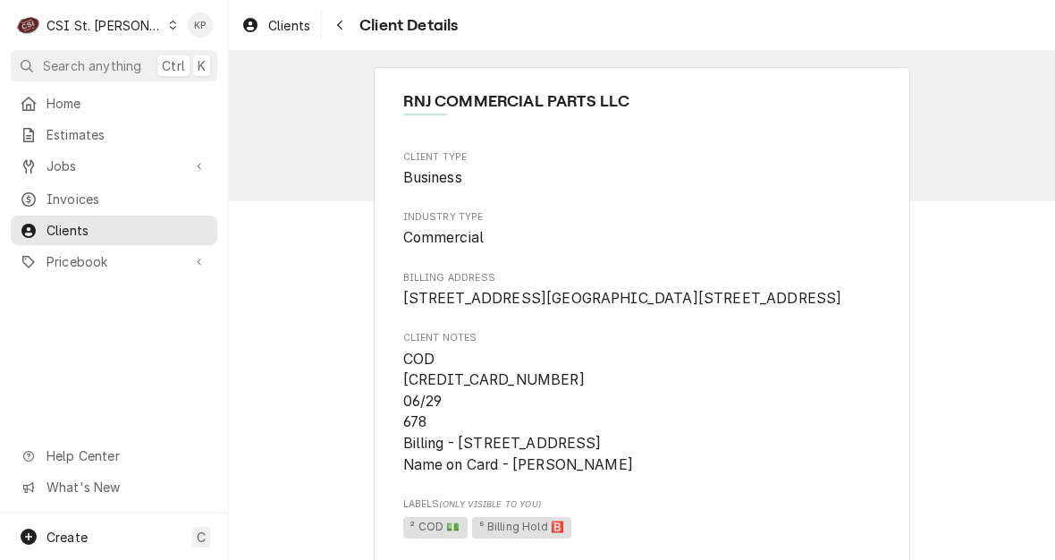
click at [583, 425] on span "COD [CREDIT_CARD_NUMBER] 06/29 678 Billing - [STREET_ADDRESS] Name on Card - [P…" at bounding box center [642, 412] width 478 height 127
drag, startPoint x: 565, startPoint y: 424, endPoint x: 395, endPoint y: 423, distance: 169.9
copy span "5339-4936-1370-8484"
drag, startPoint x: 709, startPoint y: 507, endPoint x: 628, endPoint y: 494, distance: 82.5
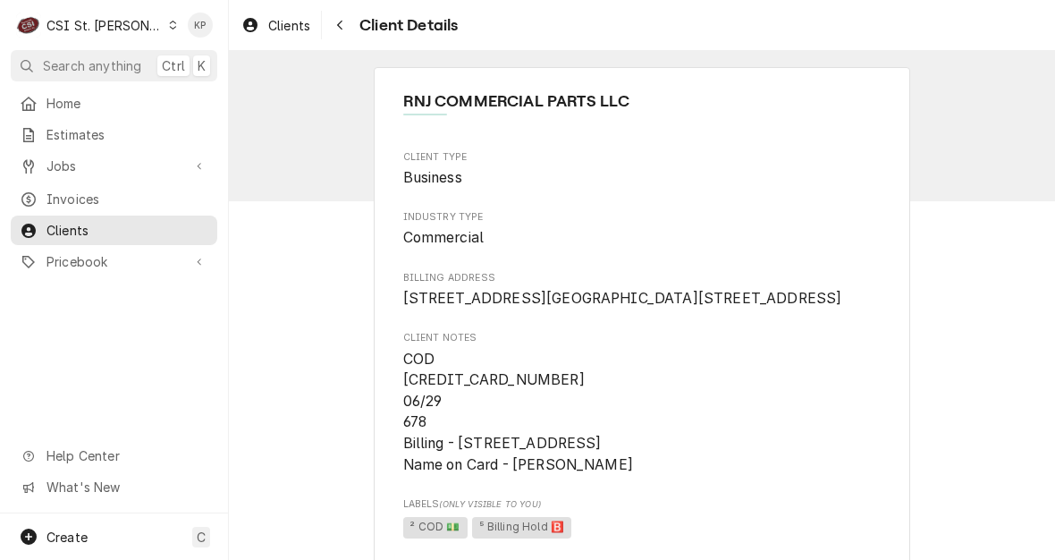
click at [706, 476] on span "COD 5339-4936-1370-8484 06/29 678 Billing - 3607 NW 19TH STREET, Lauderdale Lak…" at bounding box center [642, 412] width 478 height 127
drag, startPoint x: 512, startPoint y: 507, endPoint x: 630, endPoint y: 505, distance: 117.2
click at [630, 473] on span "COD 5339-4936-1370-8484 06/29 678 Billing - 3607 NW 19TH STREET, Lauderdale Lak…" at bounding box center [518, 412] width 230 height 123
copy span "Jeremy S Mayhew"
click at [701, 309] on span "[STREET_ADDRESS][GEOGRAPHIC_DATA][STREET_ADDRESS]" at bounding box center [642, 298] width 478 height 21
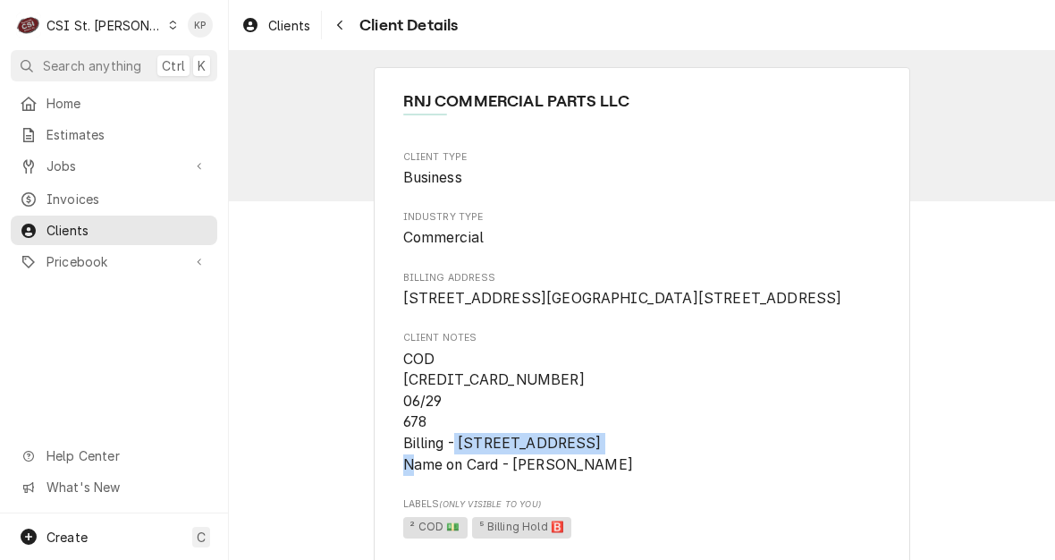
drag, startPoint x: 454, startPoint y: 484, endPoint x: 608, endPoint y: 488, distance: 153.9
click at [608, 473] on span "COD [CREDIT_CARD_NUMBER] 06/29 678 Billing - [STREET_ADDRESS] Name on Card - [P…" at bounding box center [518, 412] width 230 height 123
copy span "3607 NW 19TH STREET"
click at [667, 394] on span "COD [CREDIT_CARD_NUMBER] 06/29 678 Billing - [STREET_ADDRESS] Name on Card - [P…" at bounding box center [642, 412] width 478 height 127
drag, startPoint x: 627, startPoint y: 478, endPoint x: 717, endPoint y: 480, distance: 90.3
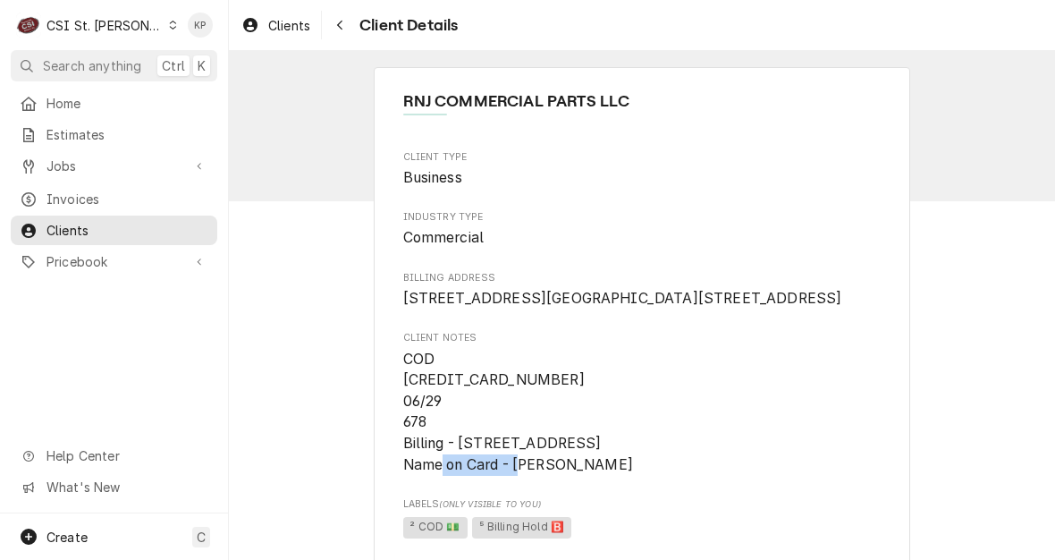
click at [633, 473] on span "COD [CREDIT_CARD_NUMBER] 06/29 678 Billing - [STREET_ADDRESS] Name on Card - [P…" at bounding box center [518, 412] width 230 height 123
drag, startPoint x: 717, startPoint y: 480, endPoint x: 736, endPoint y: 483, distance: 19.0
click at [633, 473] on span "COD 5339-4936-1370-8484 06/29 678 Billing - 3607 NW 19TH STREET, Lauderdale Lak…" at bounding box center [518, 412] width 230 height 123
copy span "Lauderdale Lakes"
click at [689, 309] on span "3607 NW 19TH STREET 3607 NW 19th St Fort Lauderdale, FL 33311" at bounding box center [642, 298] width 478 height 21
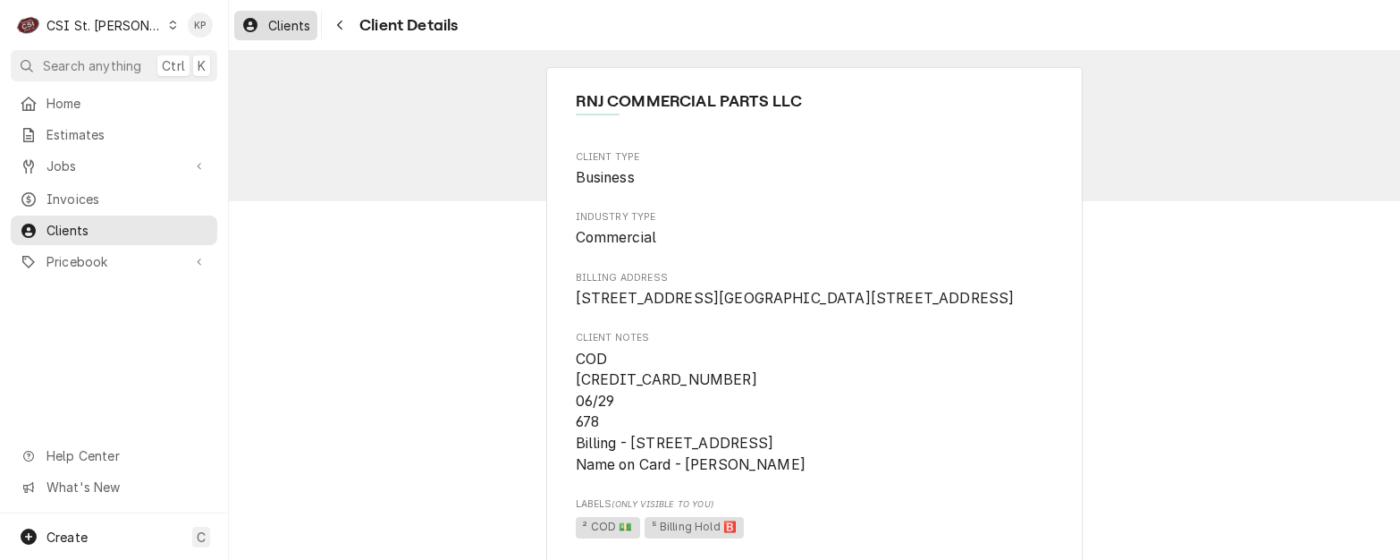
click at [295, 30] on span "Clients" at bounding box center [289, 25] width 42 height 19
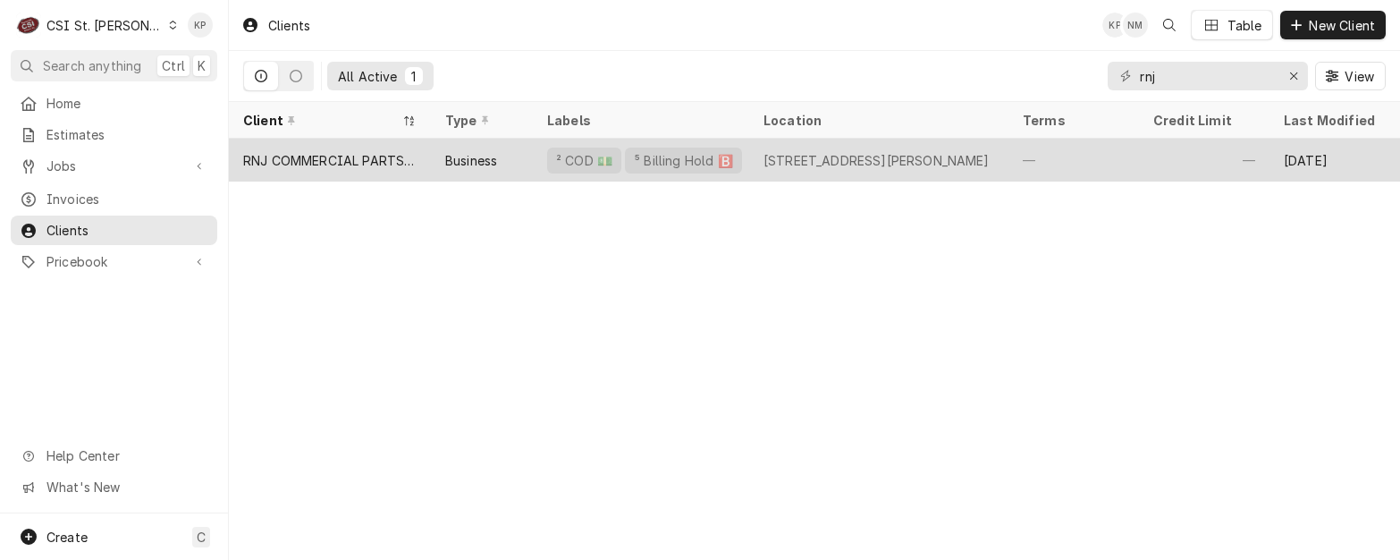
click at [292, 155] on div "RNJ COMMERCIAL PARTS LLC" at bounding box center [329, 160] width 173 height 19
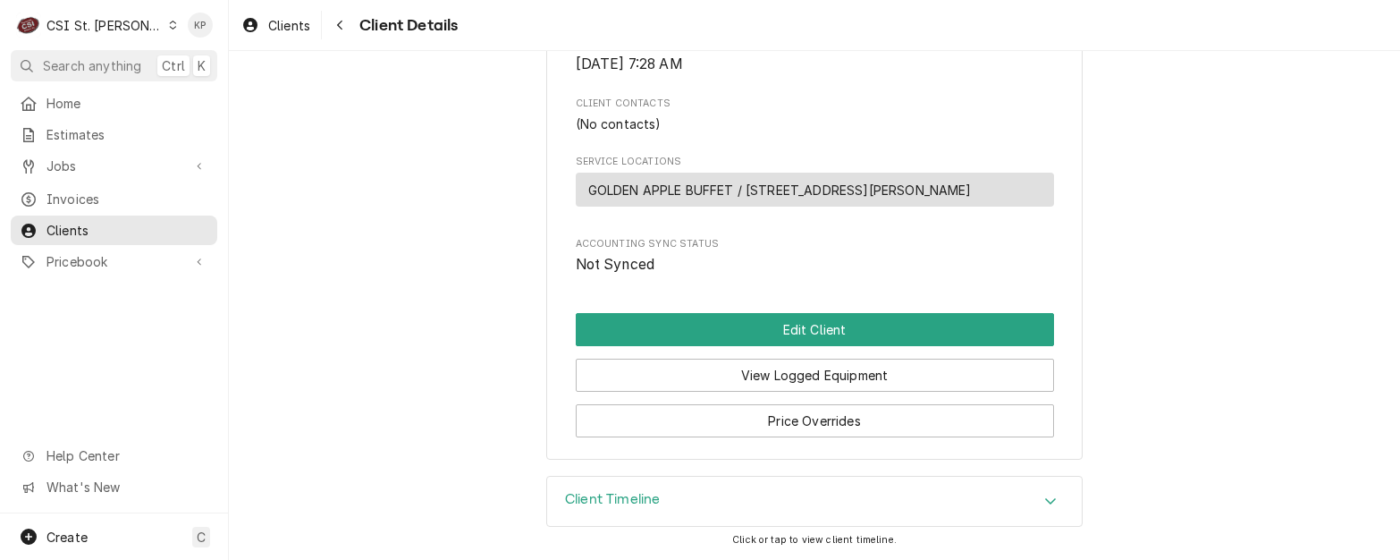
scroll to position [749, 0]
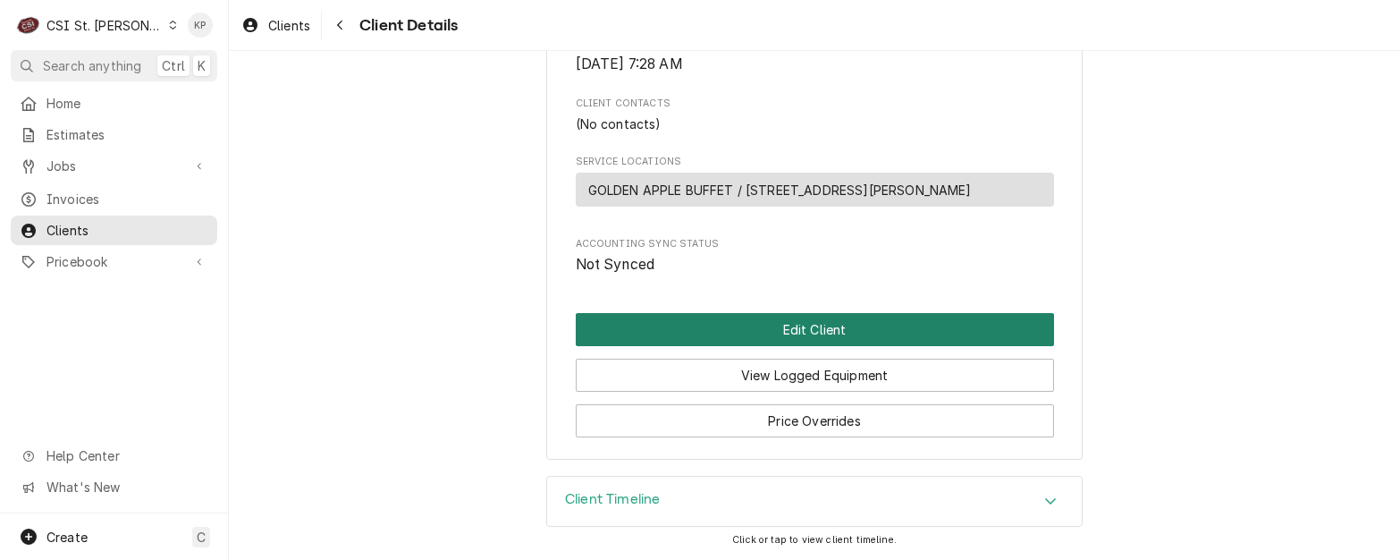
click at [673, 337] on button "Edit Client" at bounding box center [815, 329] width 478 height 33
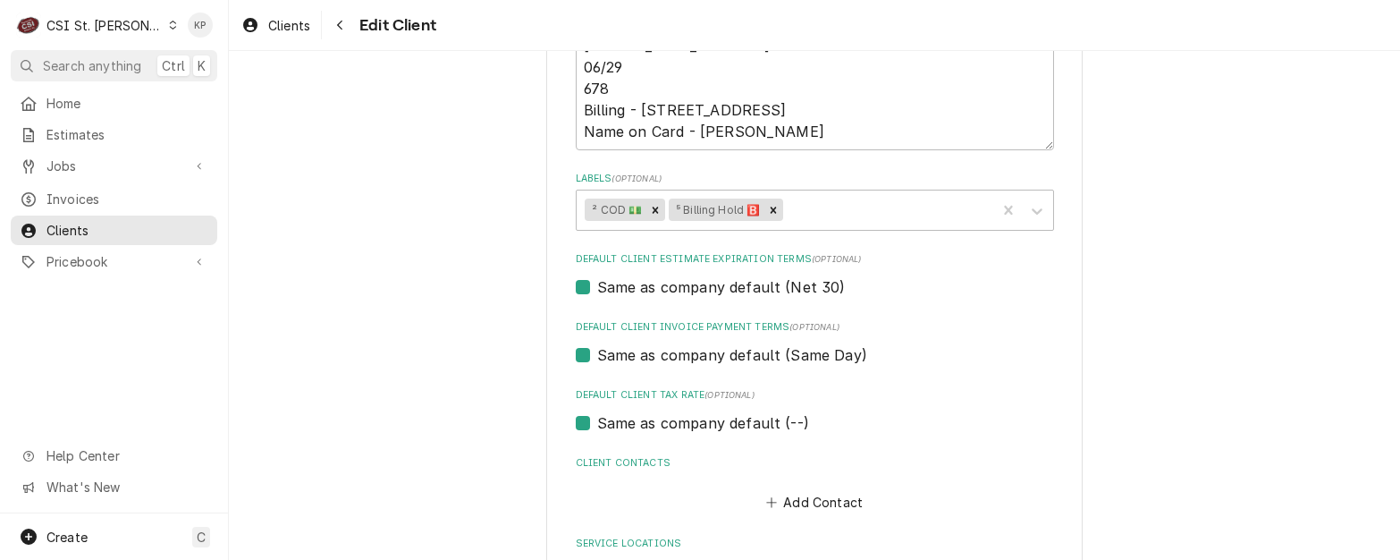
scroll to position [984, 0]
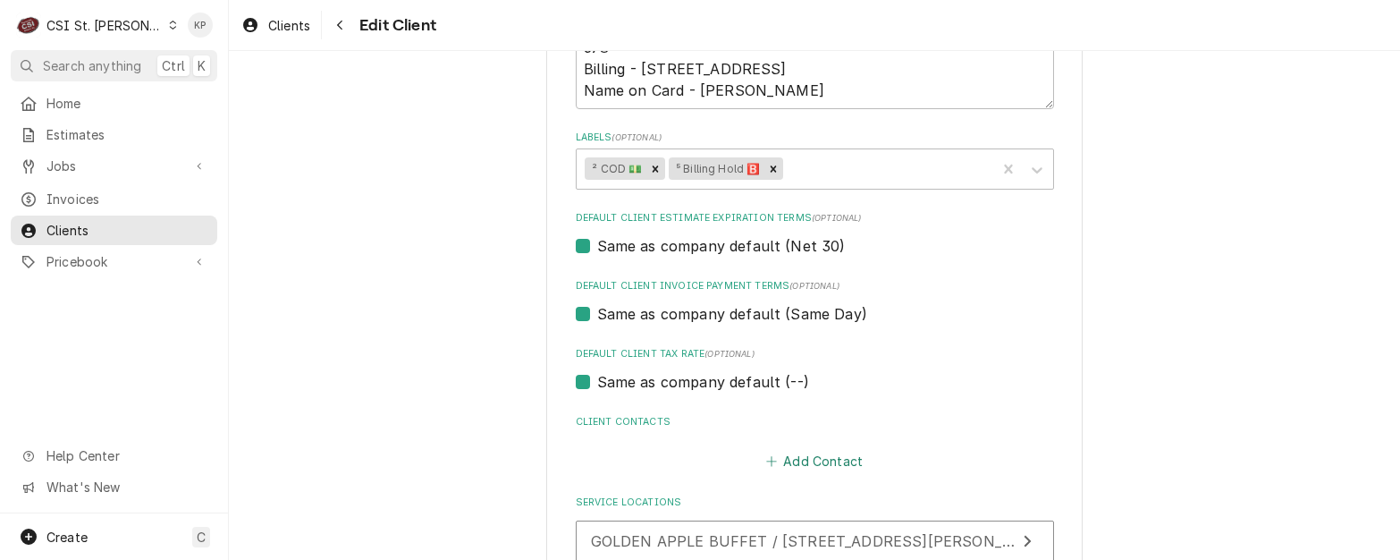
click at [771, 456] on icon "Client Contacts" at bounding box center [771, 461] width 11 height 13
type textarea "x"
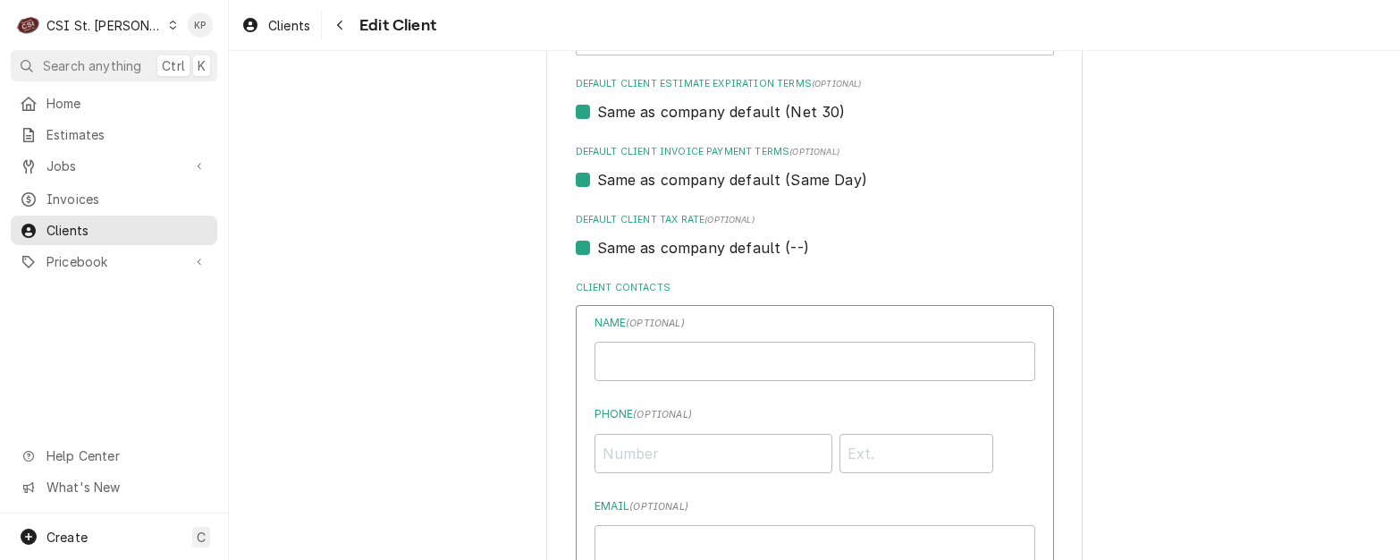
scroll to position [1163, 0]
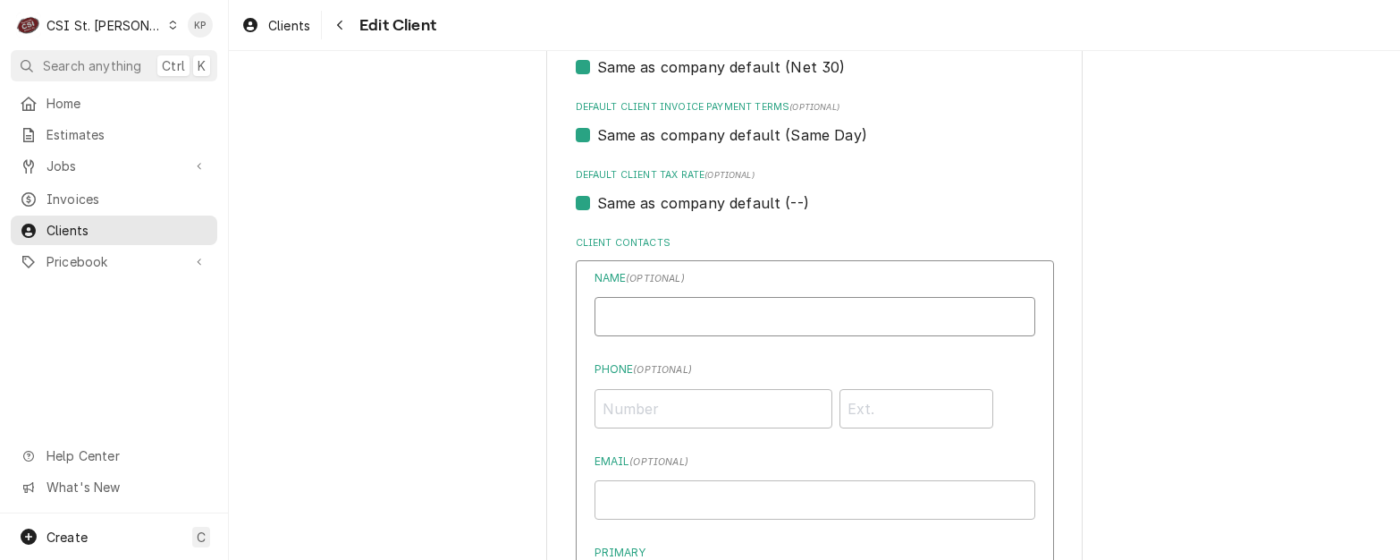
click at [680, 328] on input "Business Name" at bounding box center [815, 316] width 441 height 39
paste input "Jeremy S Mayhew"
type input "Jeremy S Mayhew"
click at [615, 406] on input "Phone ( optional )" at bounding box center [714, 408] width 238 height 39
type input "(954) 982-2900"
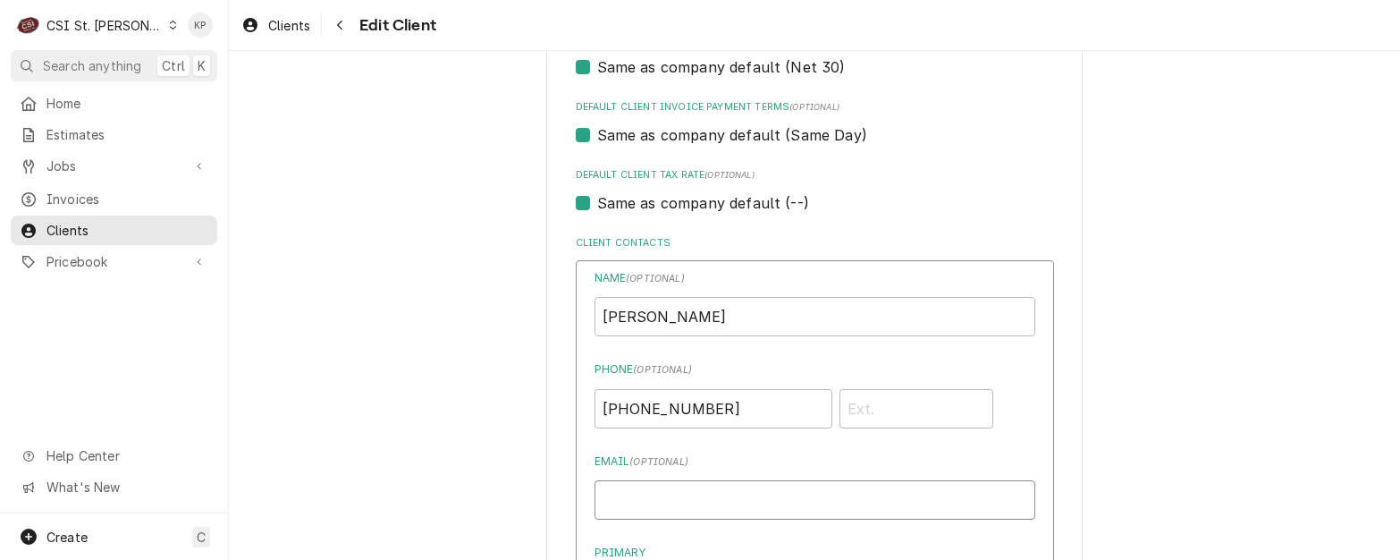
click at [629, 495] on input "Email ( optional )" at bounding box center [815, 499] width 441 height 39
paste input "sales@rnjcommercialparts.com"
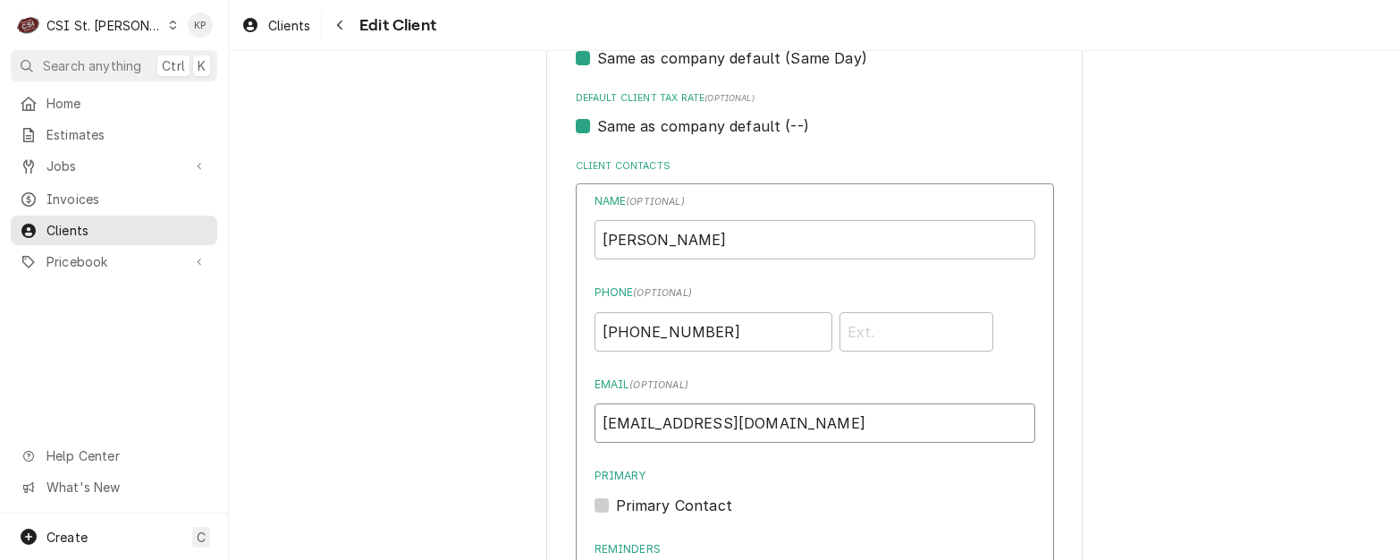
scroll to position [1341, 0]
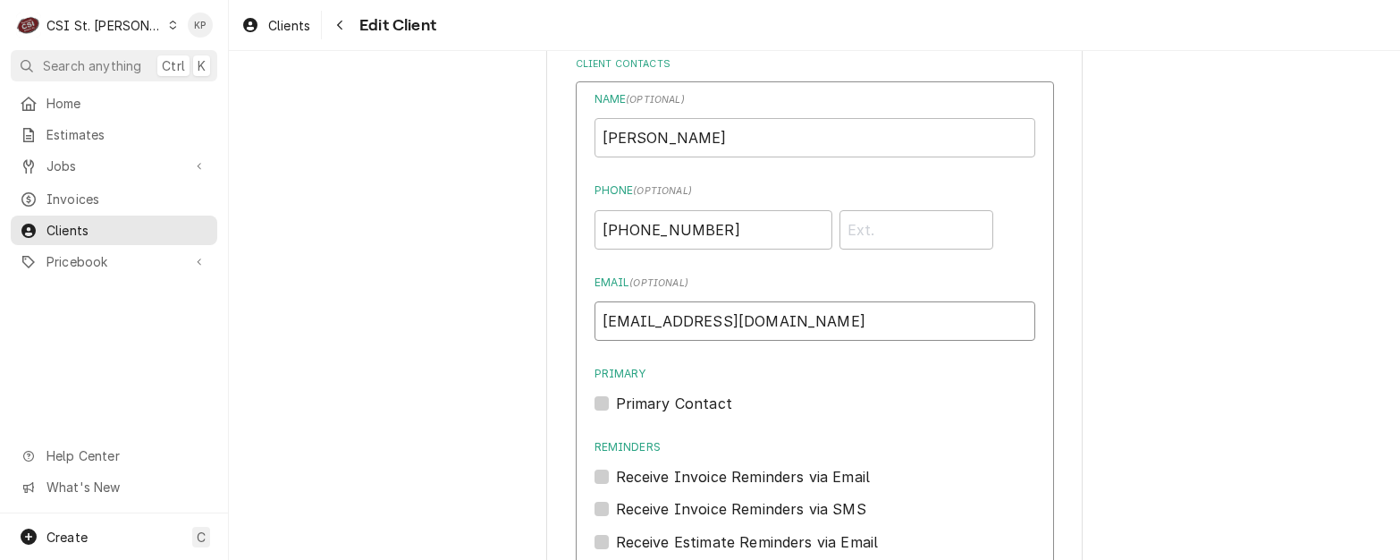
type input "sales@rnjcommercialparts.com"
click at [616, 402] on label "Primary Contact" at bounding box center [674, 403] width 116 height 21
click at [616, 402] on input "Primary" at bounding box center [836, 412] width 441 height 39
checkbox input "true"
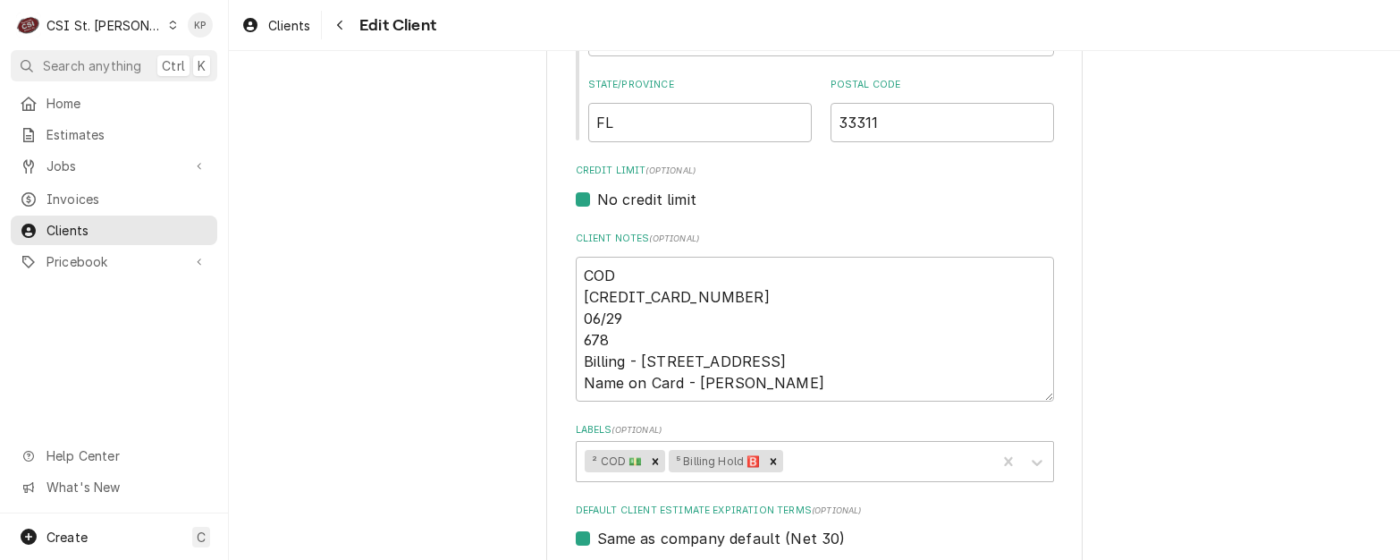
scroll to position [805, 0]
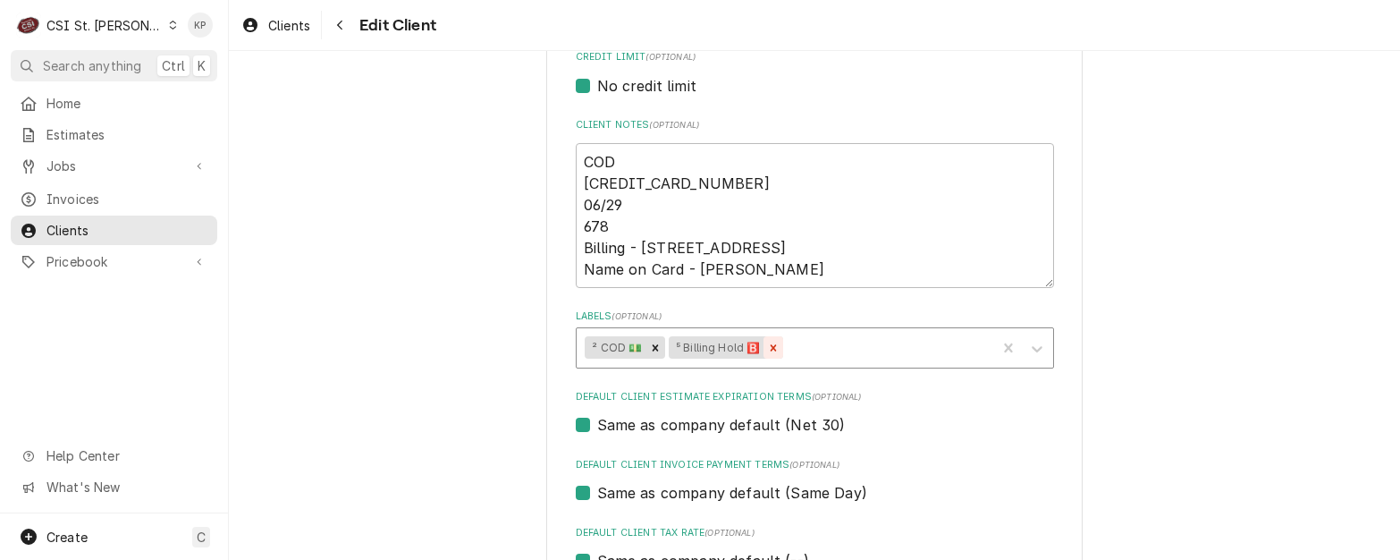
click at [767, 345] on icon "Remove ⁵ Billing Hold 🅱️" at bounding box center [773, 348] width 13 height 13
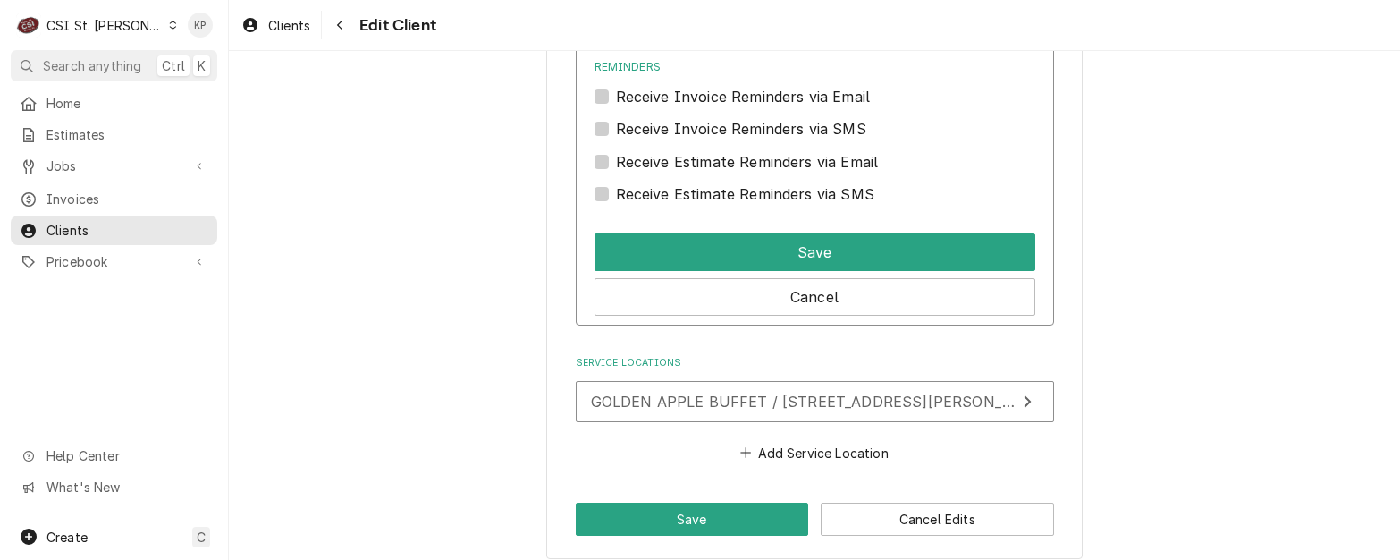
scroll to position [1736, 0]
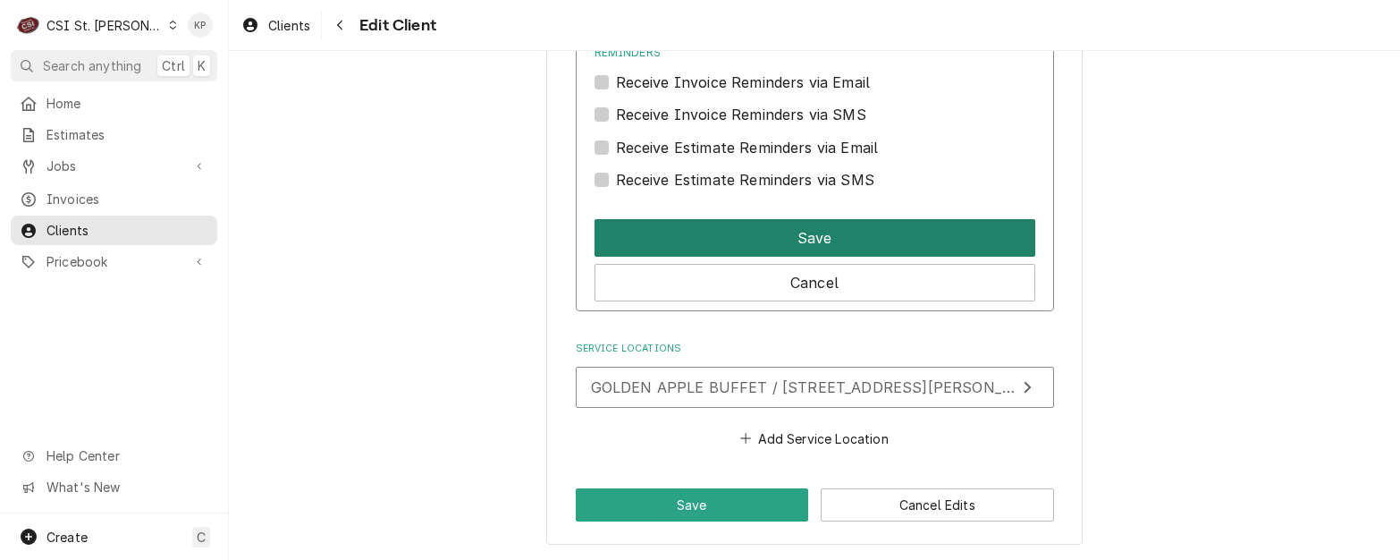
click at [785, 232] on button "Save" at bounding box center [815, 238] width 441 height 38
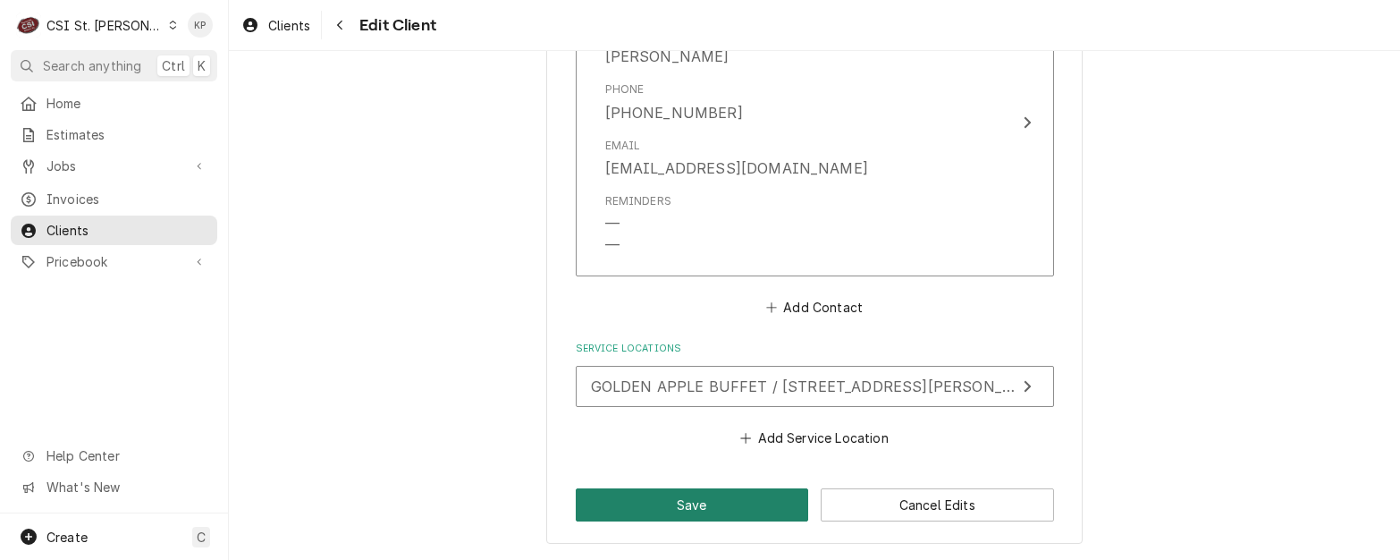
click at [704, 506] on button "Save" at bounding box center [692, 504] width 233 height 33
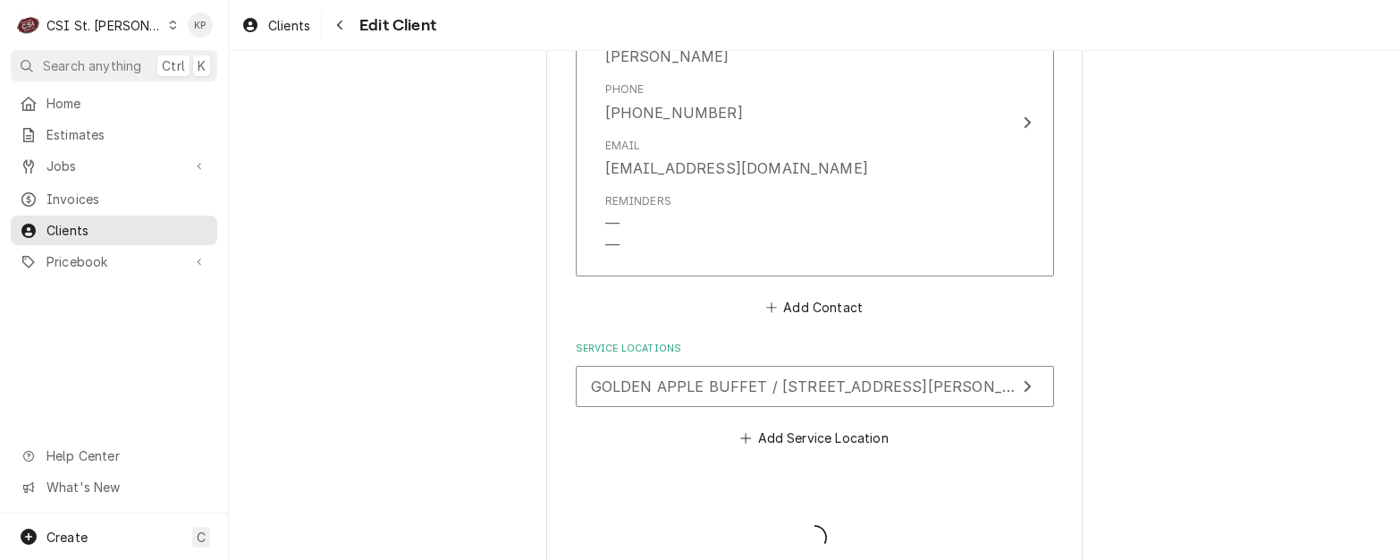
type textarea "x"
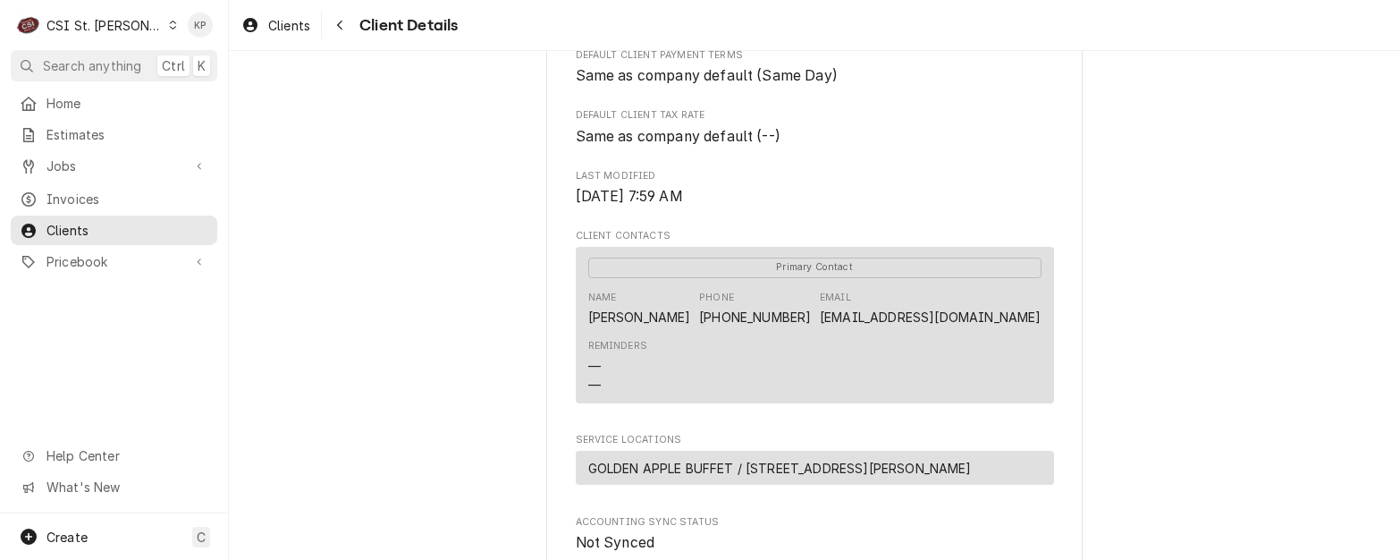
scroll to position [358, 0]
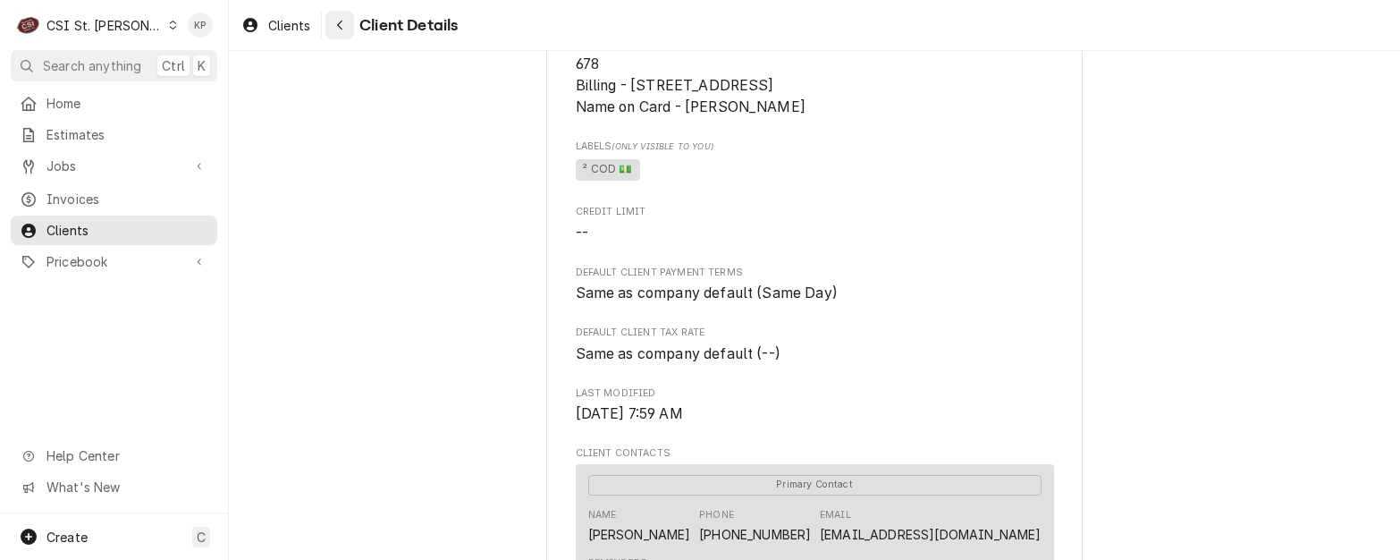
drag, startPoint x: 309, startPoint y: 26, endPoint x: 344, endPoint y: 27, distance: 34.9
click at [309, 26] on span "Clients" at bounding box center [289, 25] width 42 height 19
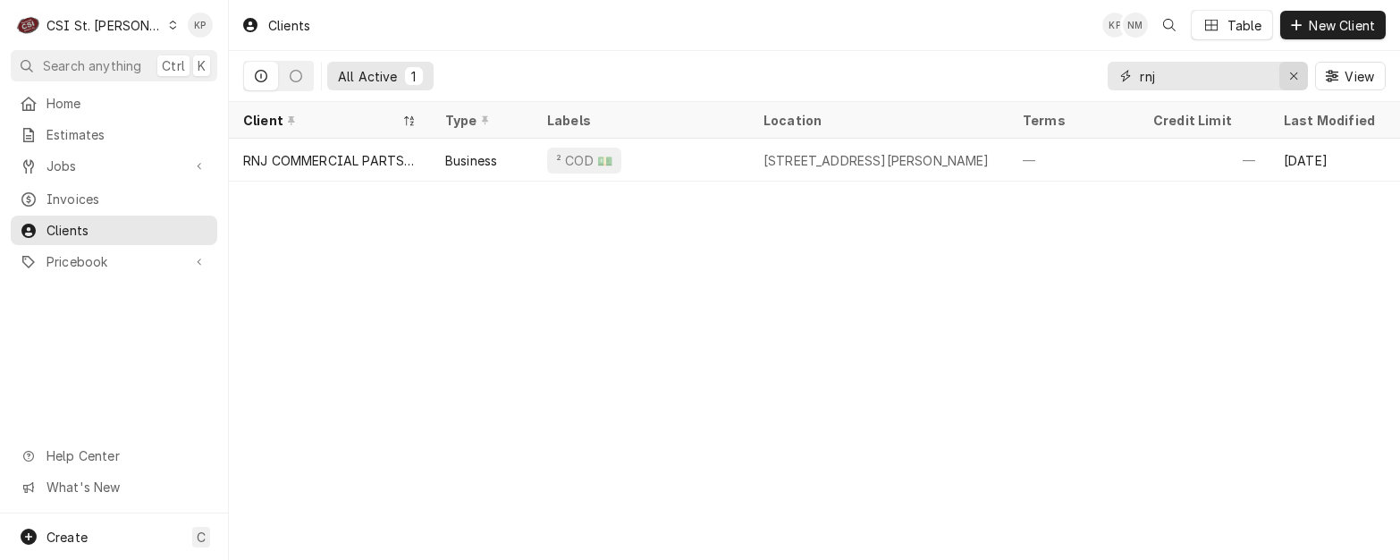
click at [1297, 75] on icon "Erase input" at bounding box center [1295, 76] width 10 height 13
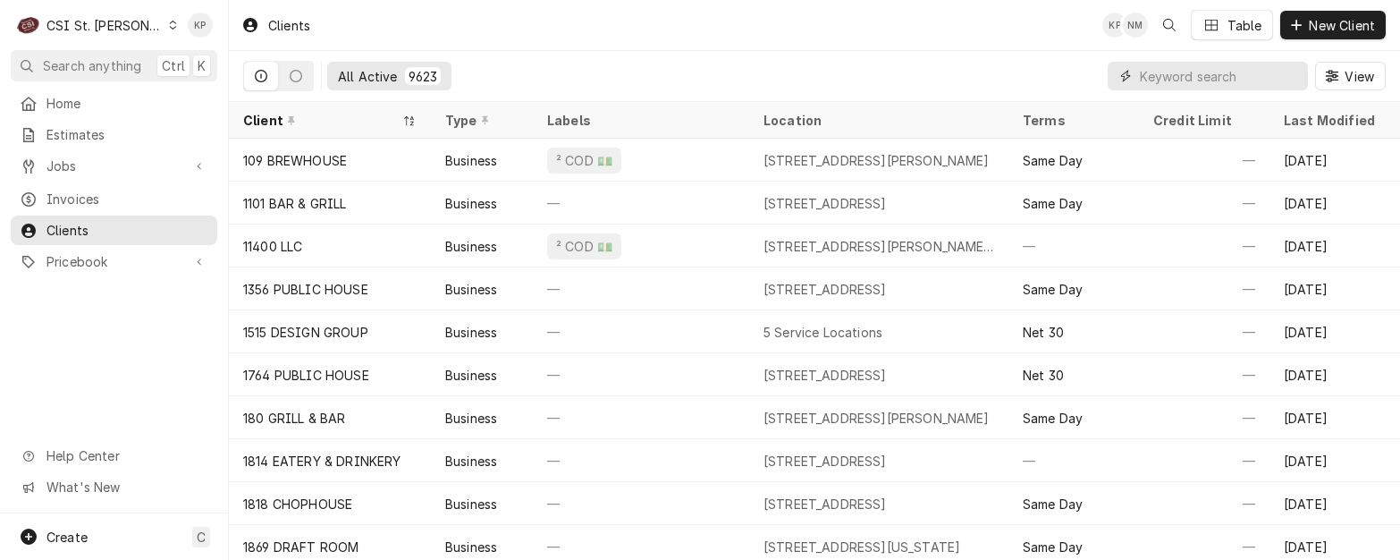
paste input "NEWXIAO8@GMAIL.COM"
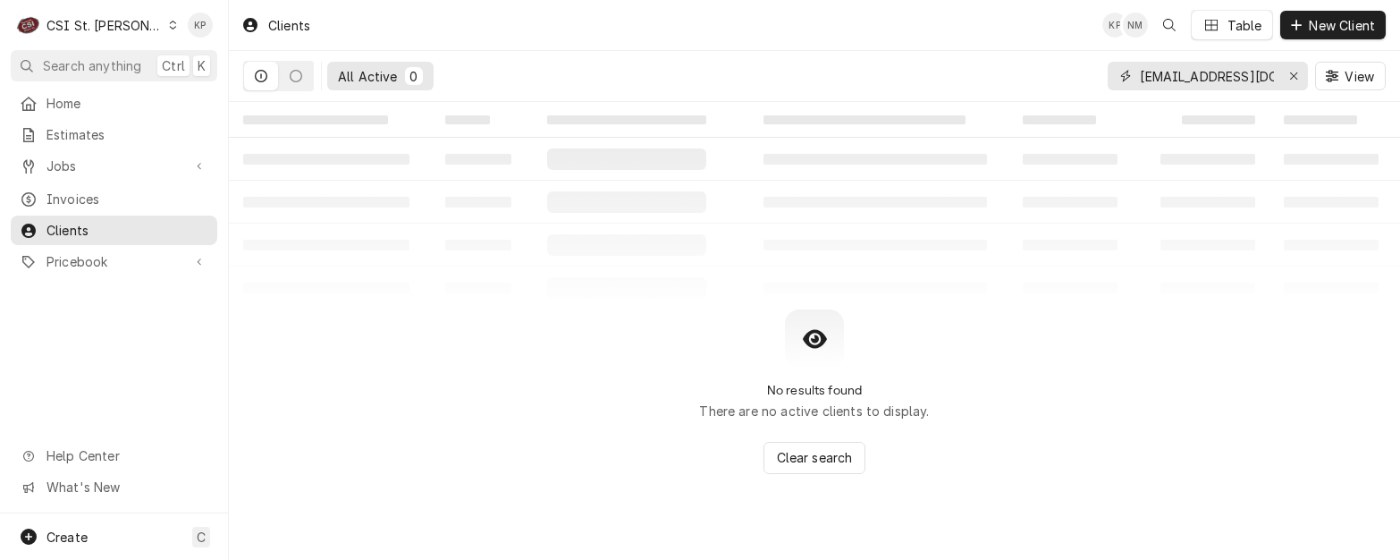
drag, startPoint x: 1281, startPoint y: 79, endPoint x: 1085, endPoint y: 78, distance: 195.9
click at [1085, 78] on div "All Active 0 NEWXIAO8@GMAIL.COM View" at bounding box center [814, 76] width 1143 height 50
drag, startPoint x: 1277, startPoint y: 74, endPoint x: 927, endPoint y: 74, distance: 349.7
click at [927, 74] on div "All Active 0 NEWXIAO8@GMAIL.COM View" at bounding box center [814, 76] width 1143 height 50
click at [1200, 73] on input "NEWXIAO8@GMAIL.COM" at bounding box center [1207, 76] width 134 height 29
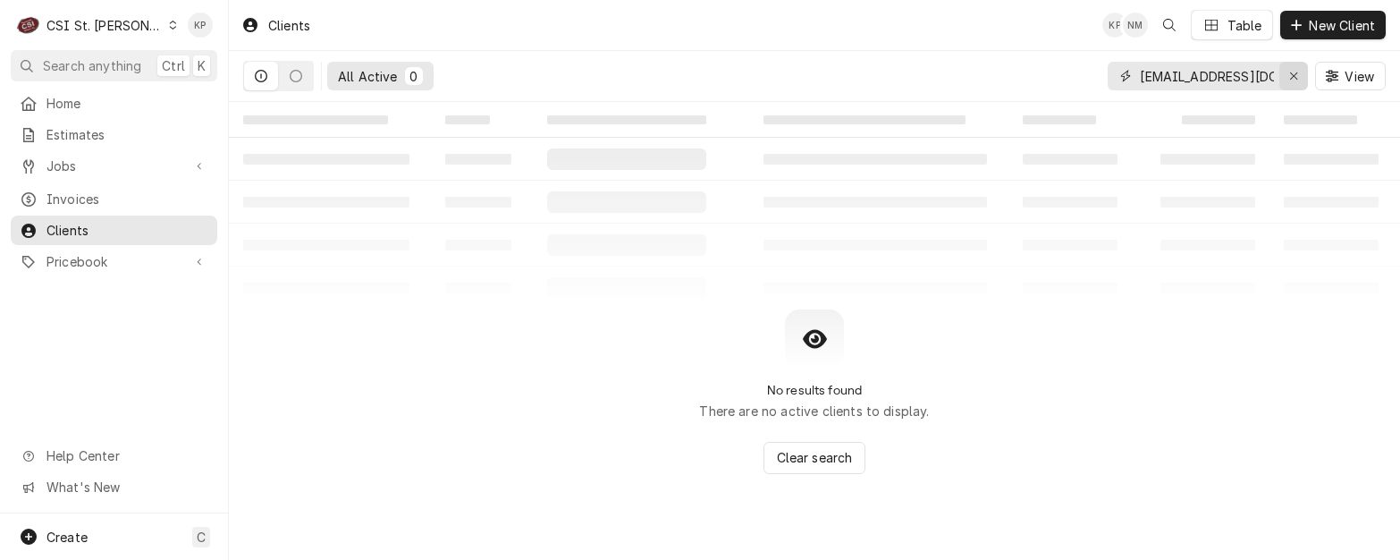
type input "NEWXIAO@GMAIL.COM"
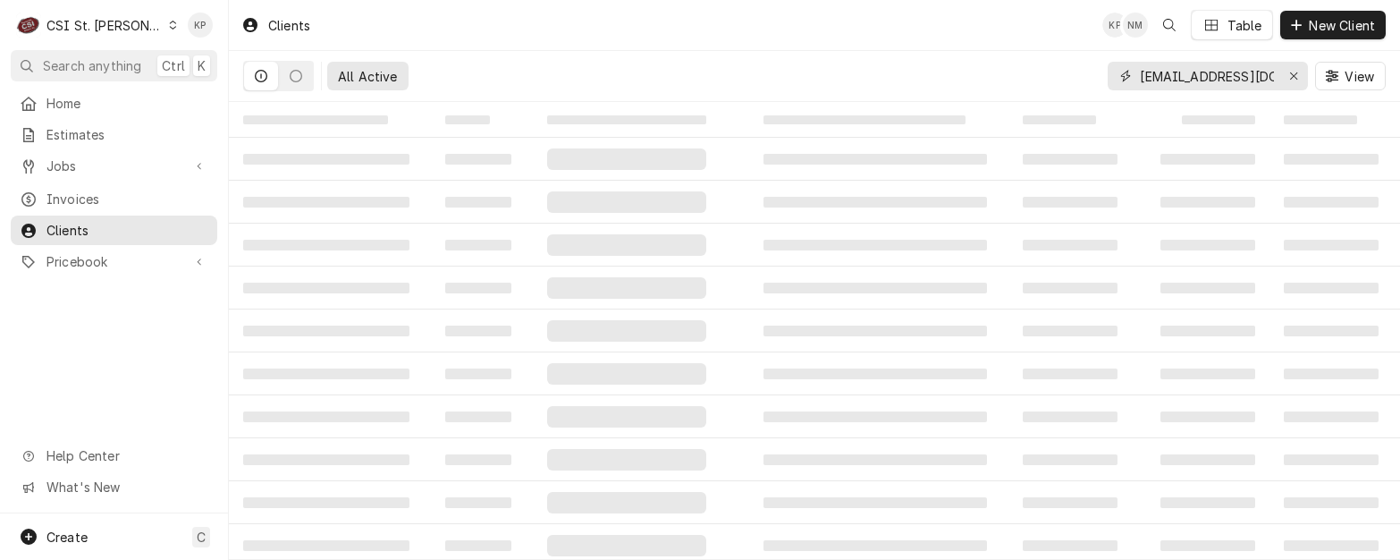
drag, startPoint x: 1279, startPoint y: 72, endPoint x: 1073, endPoint y: 73, distance: 205.7
click at [1073, 73] on div "All Active NEWXIAO@GMAIL.COM View" at bounding box center [814, 76] width 1143 height 50
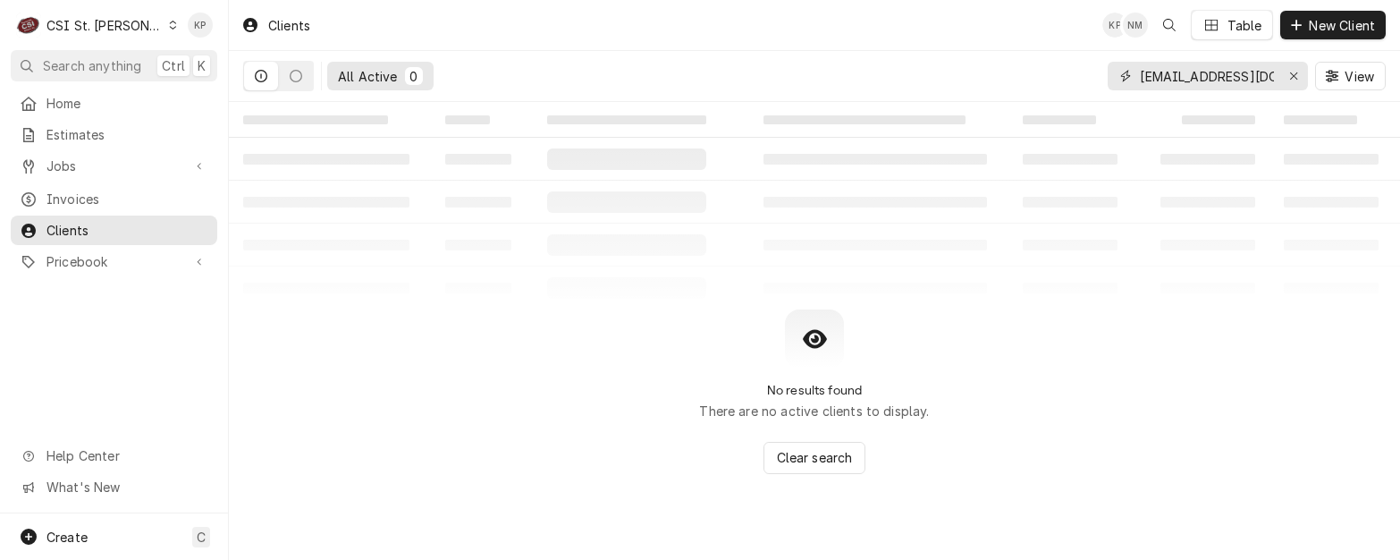
click at [1285, 72] on div "Erase input" at bounding box center [1294, 76] width 18 height 18
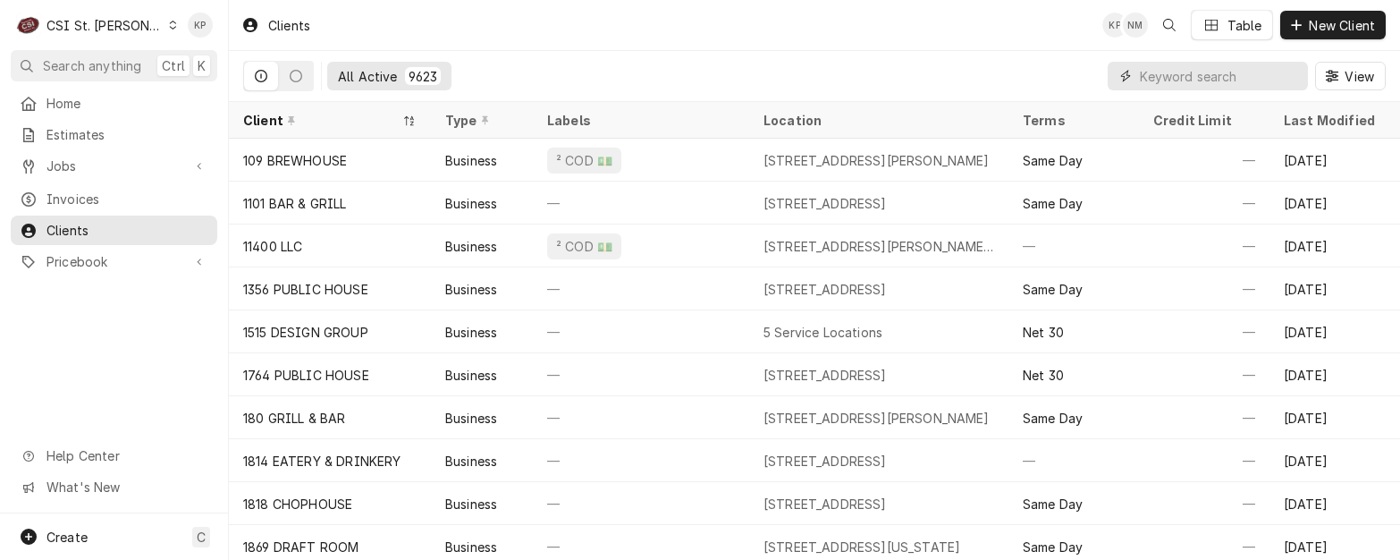
click at [1158, 72] on input "Dynamic Content Wrapper" at bounding box center [1219, 76] width 159 height 29
paste input "Culvers O'Fallon"
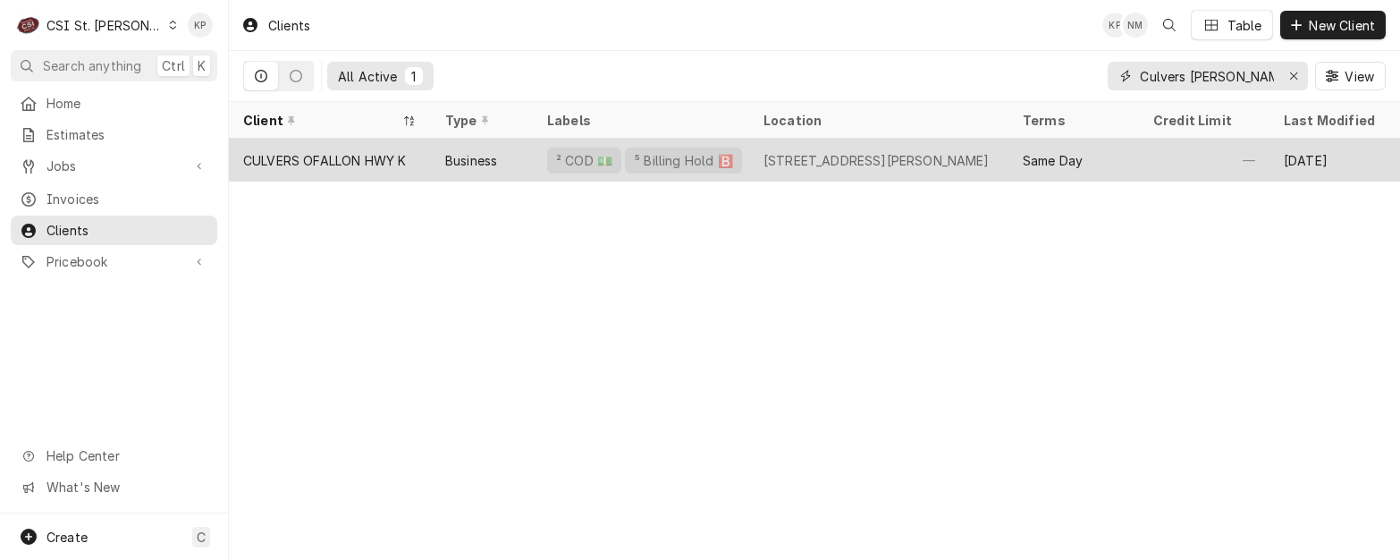
type input "Culvers O'Fallon"
click at [382, 158] on div "CULVERS OFALLON HWY K" at bounding box center [324, 160] width 163 height 19
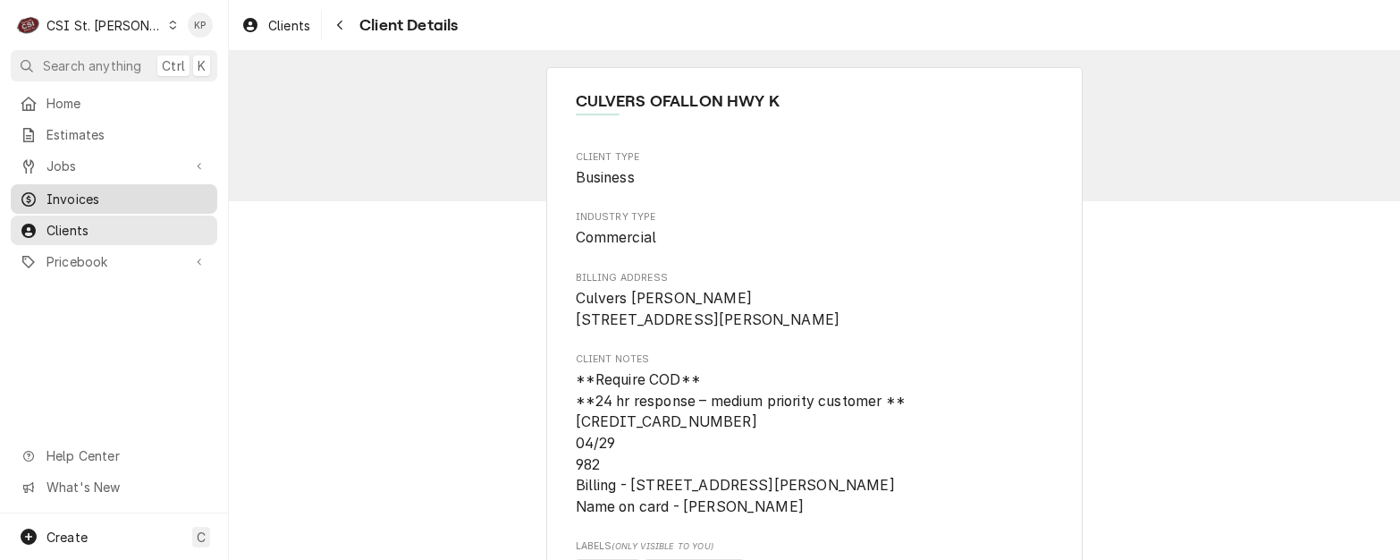
click at [62, 190] on span "Invoices" at bounding box center [128, 199] width 162 height 19
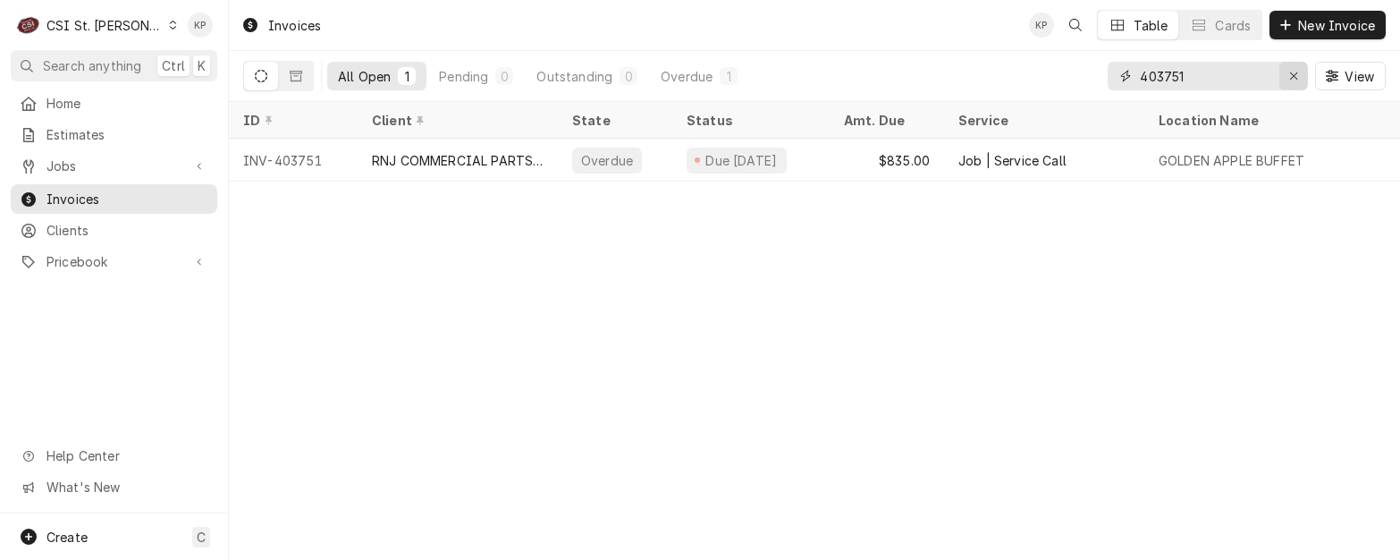
click at [1296, 72] on icon "Erase input" at bounding box center [1295, 76] width 10 height 13
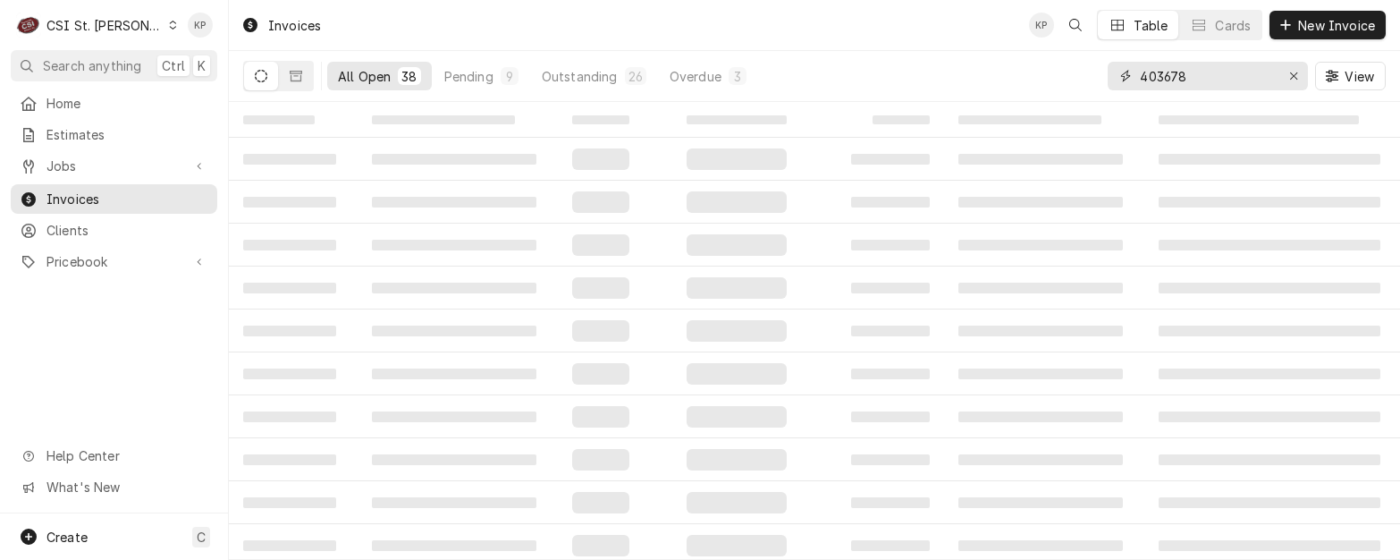
type input "403678"
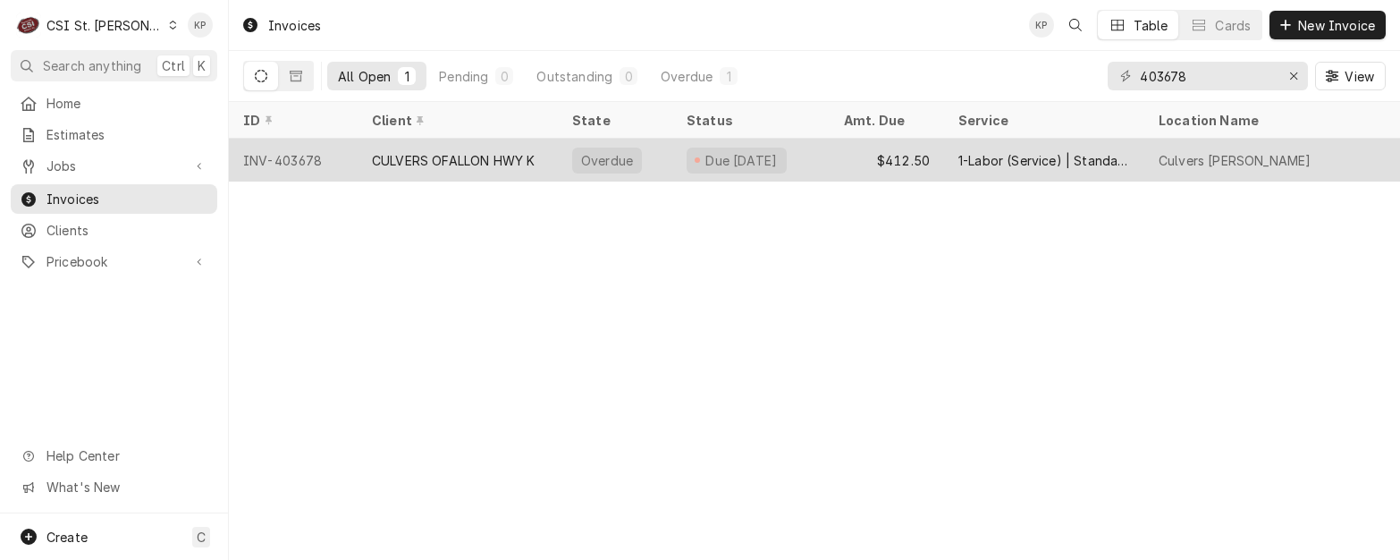
click at [497, 158] on div "CULVERS OFALLON HWY K" at bounding box center [453, 160] width 163 height 19
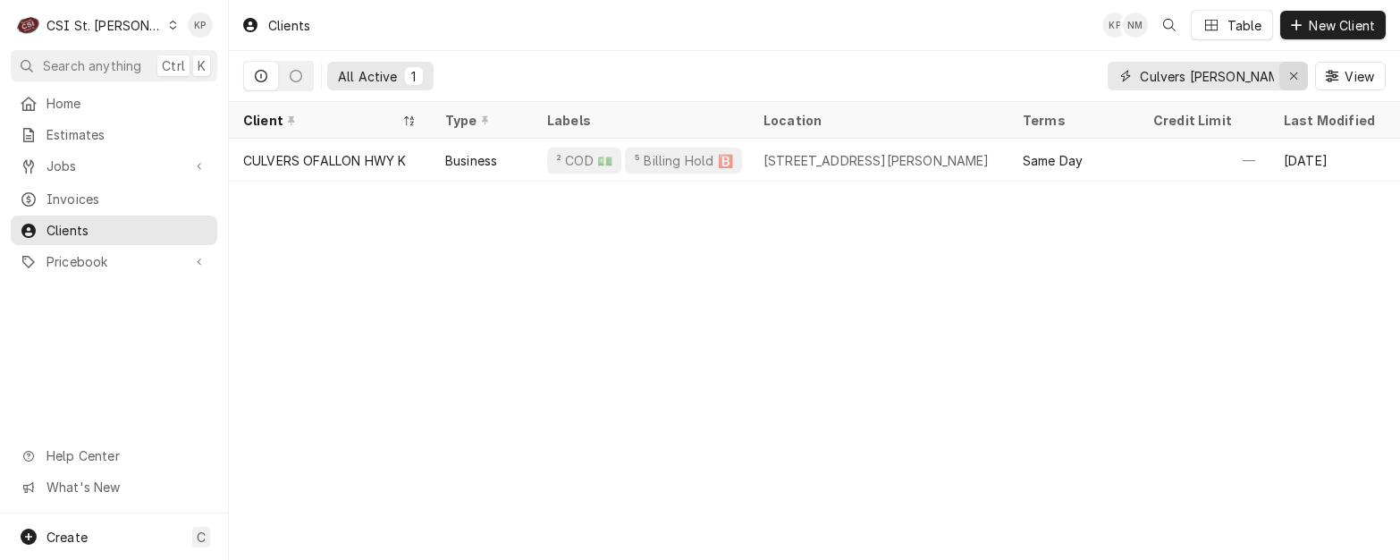
click at [1290, 74] on icon "Erase input" at bounding box center [1295, 76] width 10 height 13
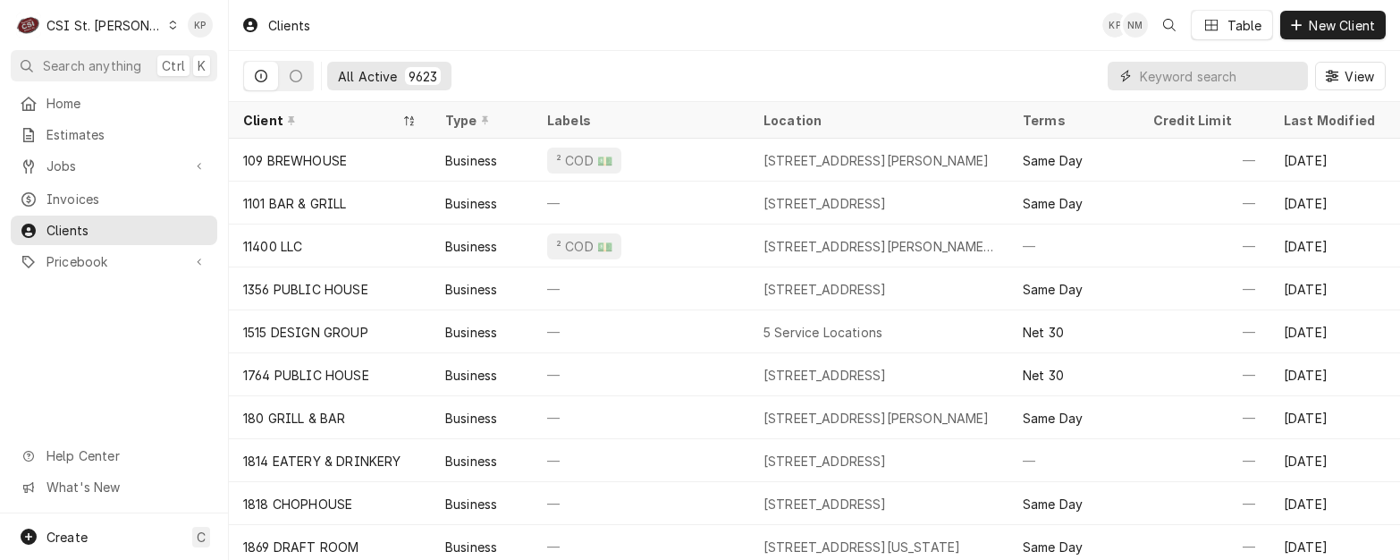
click at [1161, 77] on input "Dynamic Content Wrapper" at bounding box center [1219, 76] width 159 height 29
paste input "DABOLENGO MEXICAN CUISINE"
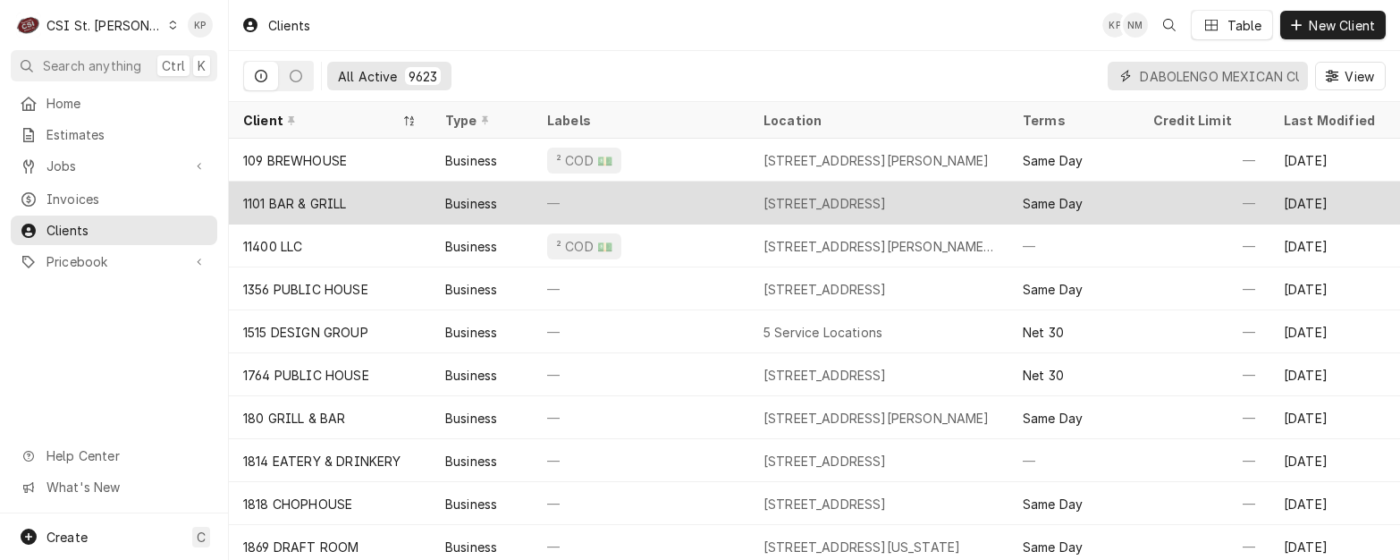
scroll to position [0, 70]
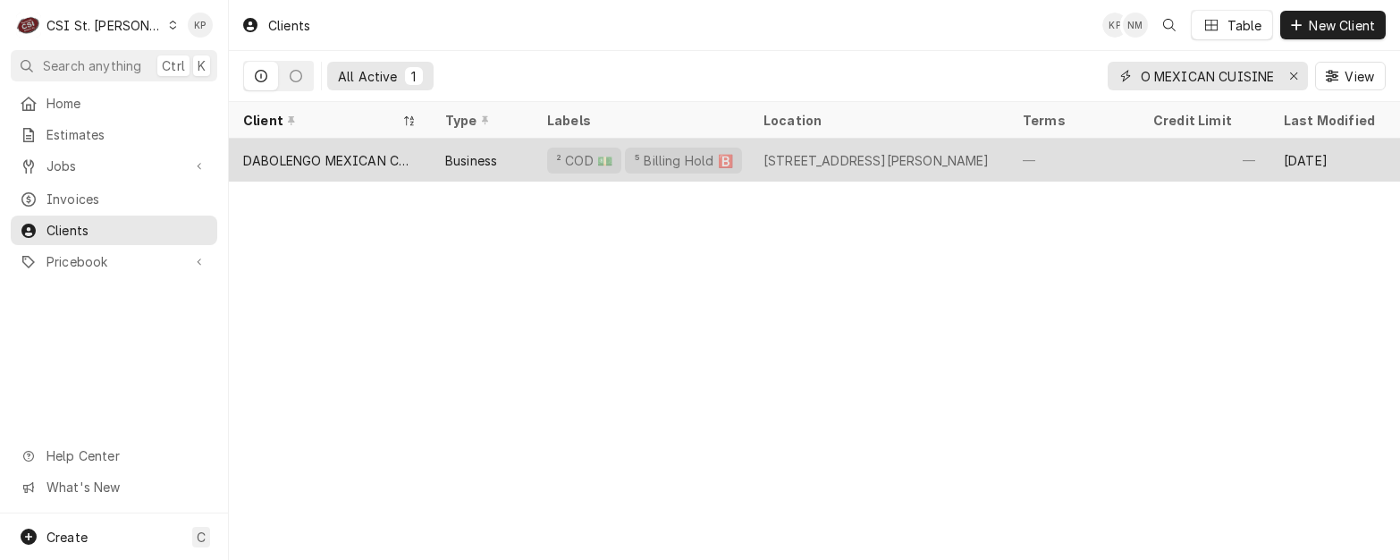
type input "DABOLENGO MEXICAN CUISINE"
click at [337, 155] on div "DABOLENGO MEXICAN CUISINE" at bounding box center [329, 160] width 173 height 19
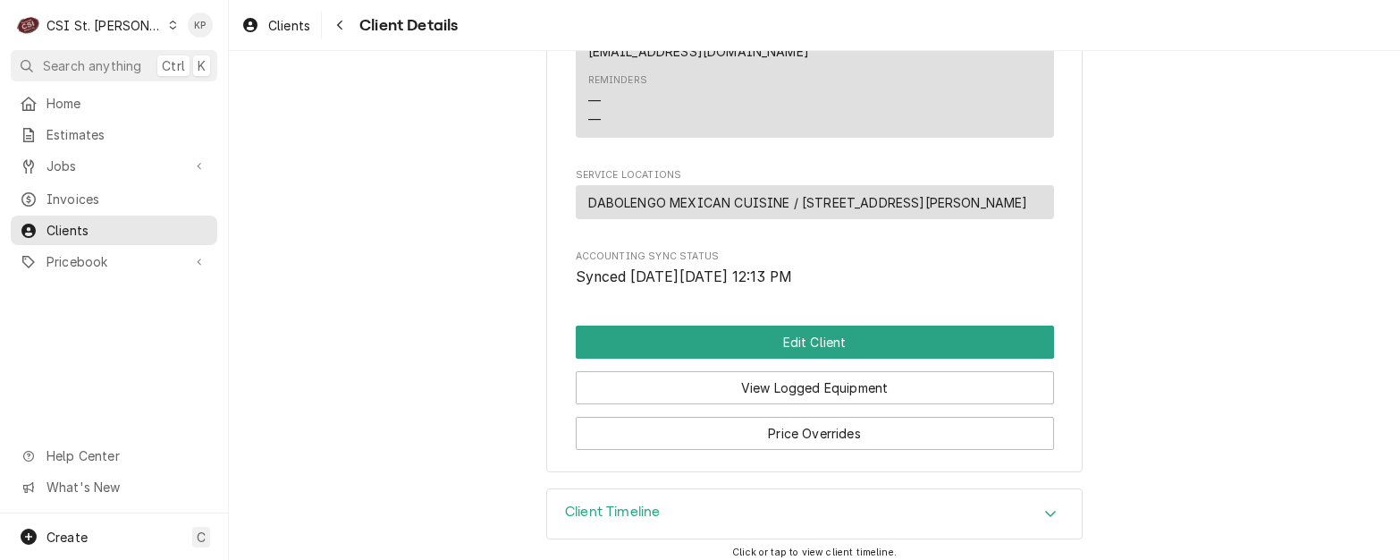
scroll to position [881, 0]
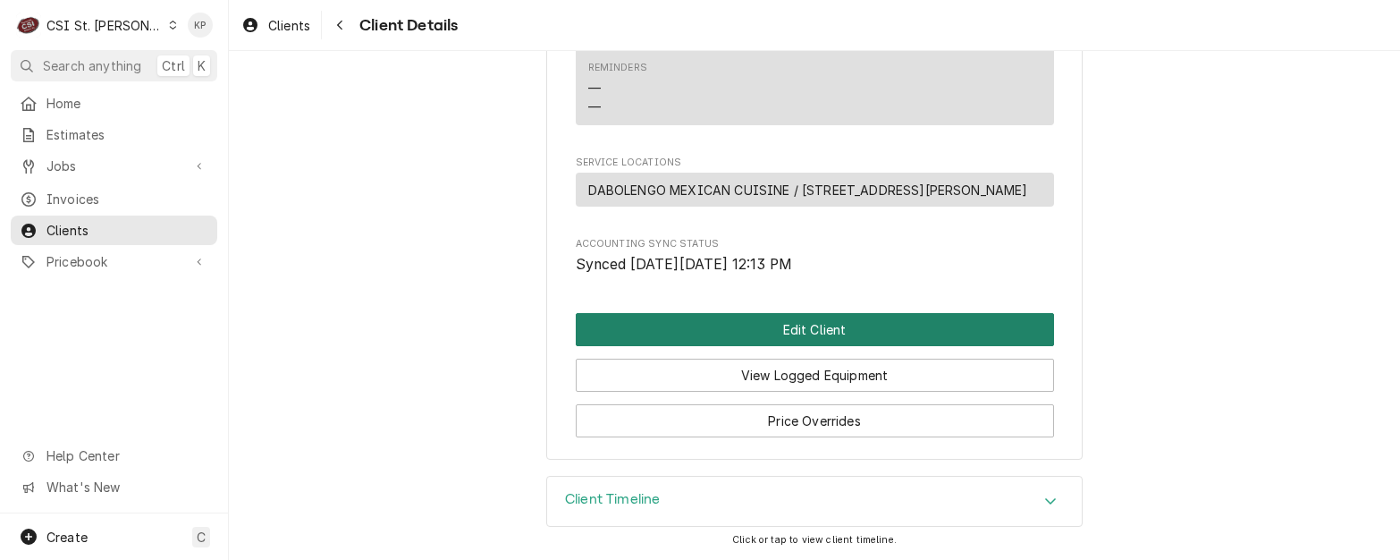
click at [739, 329] on button "Edit Client" at bounding box center [815, 329] width 478 height 33
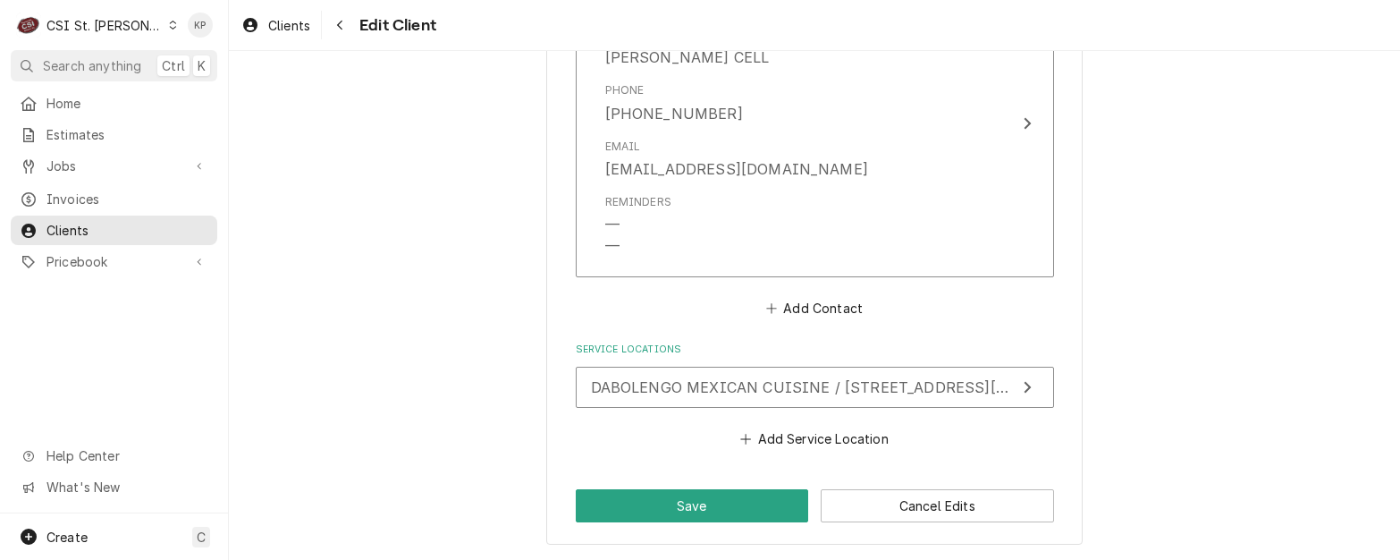
scroll to position [1391, 0]
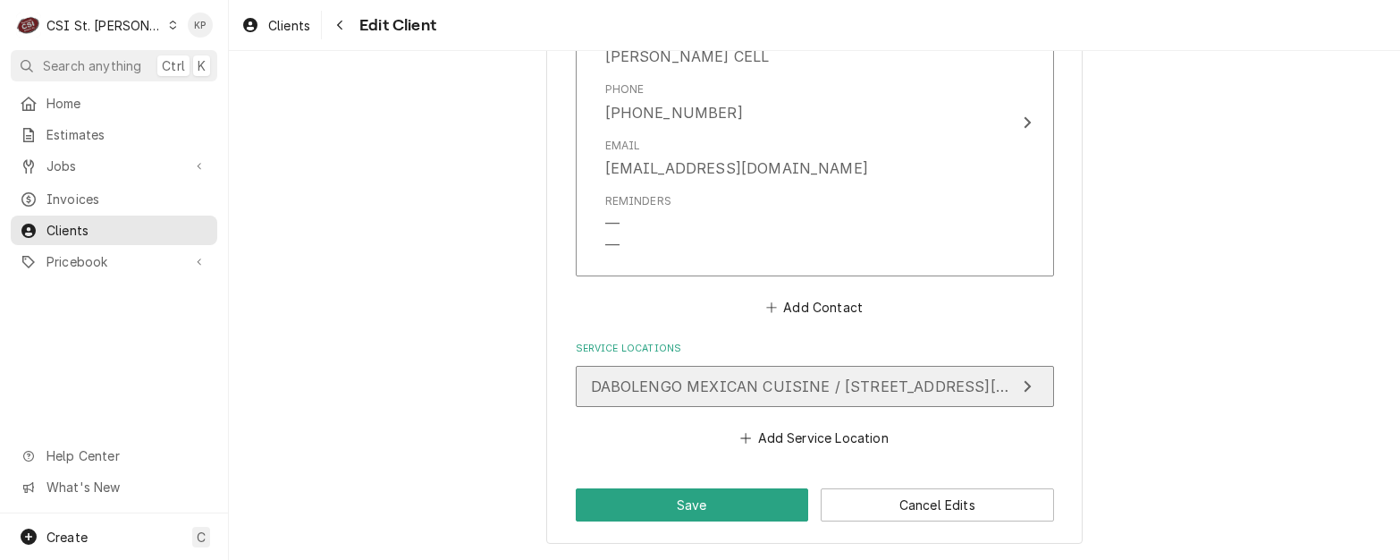
click at [753, 385] on span "DABOLENGO MEXICAN CUISINE / [STREET_ADDRESS][PERSON_NAME]" at bounding box center [853, 386] width 524 height 18
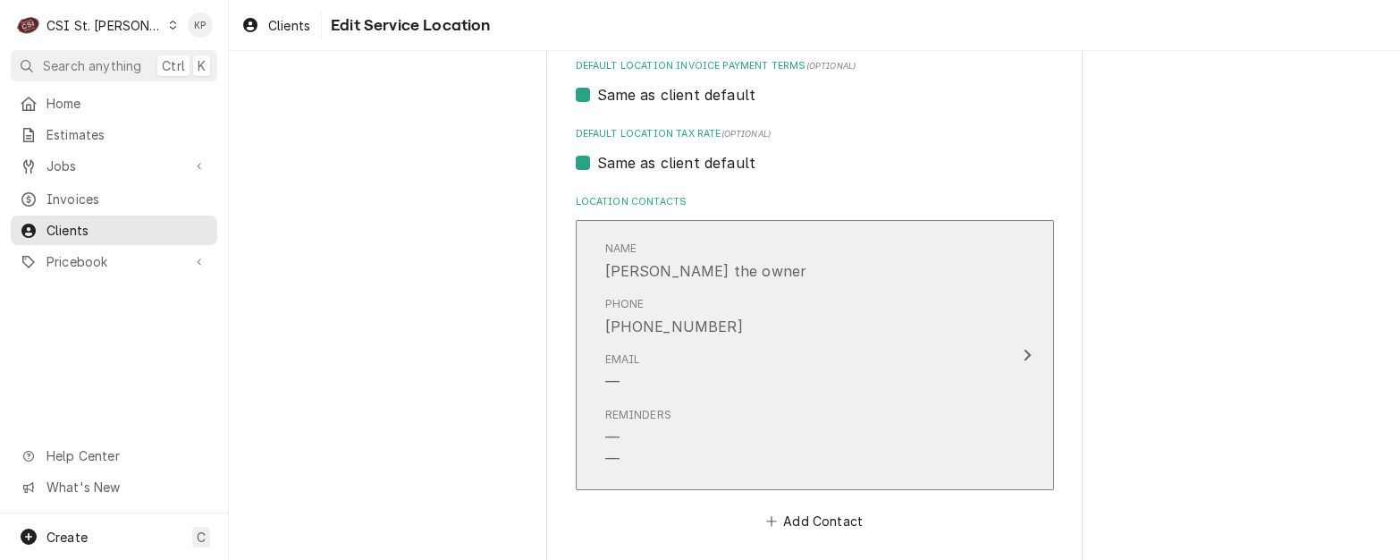
scroll to position [888, 0]
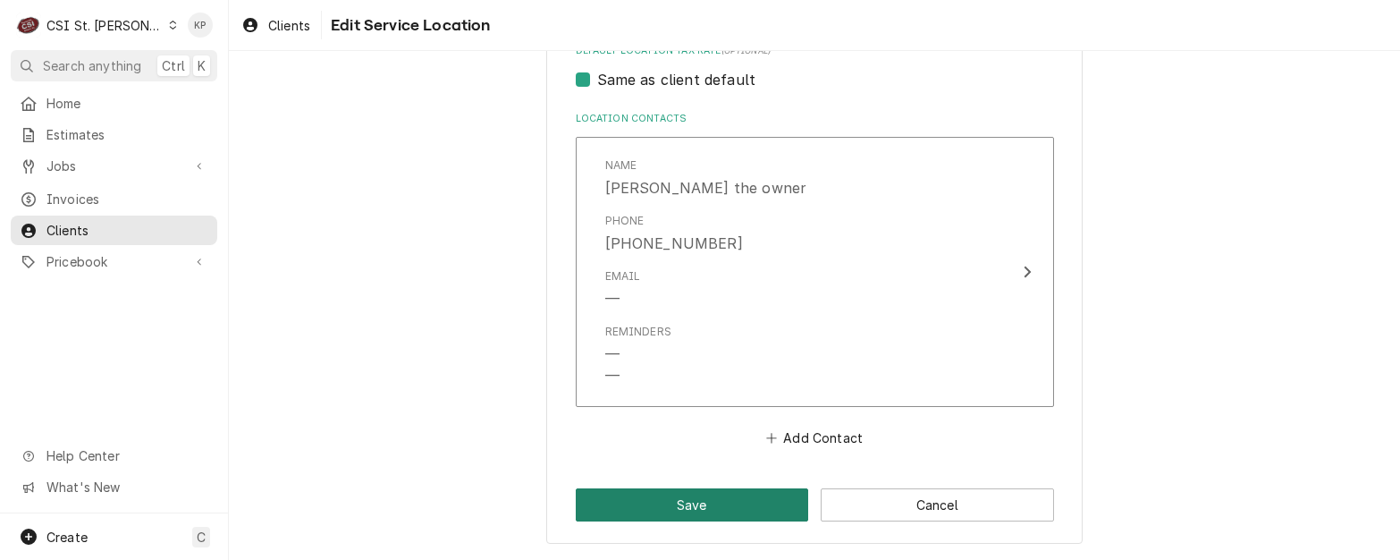
click at [698, 497] on button "Save" at bounding box center [692, 504] width 233 height 33
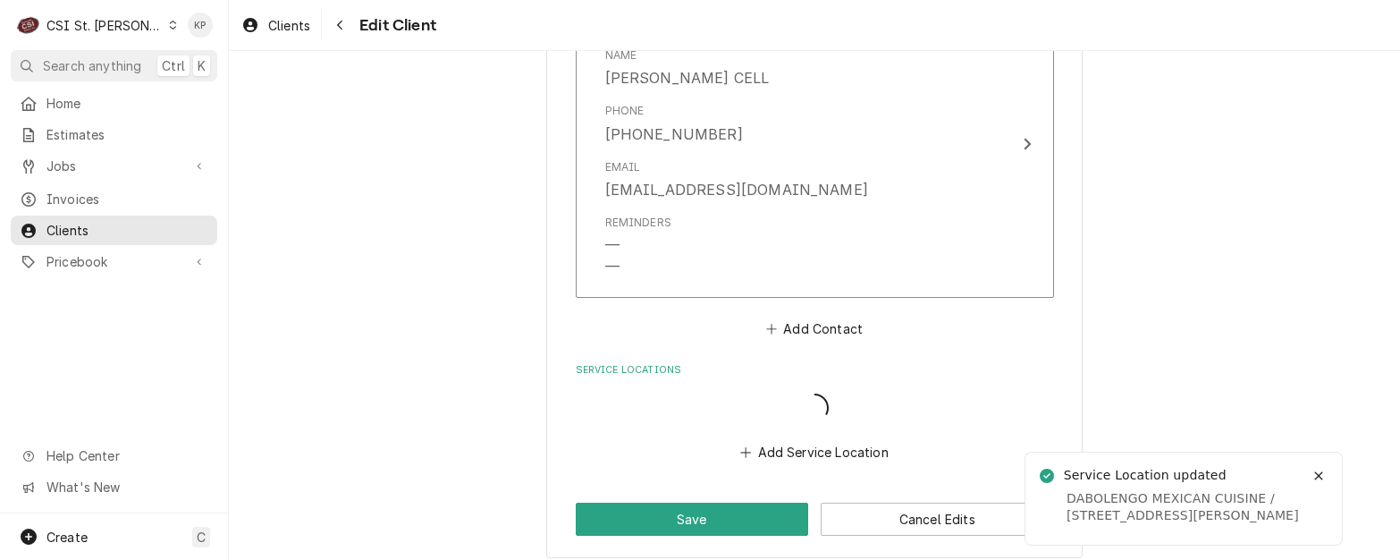
scroll to position [1369, 0]
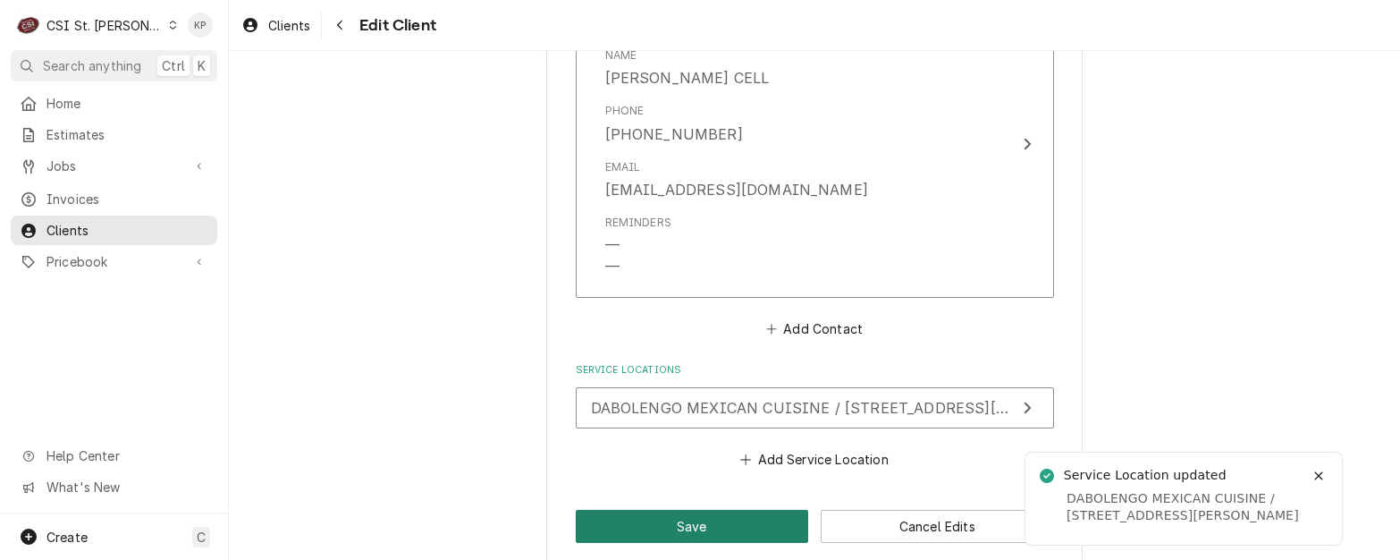
click at [689, 523] on button "Save" at bounding box center [692, 526] width 233 height 33
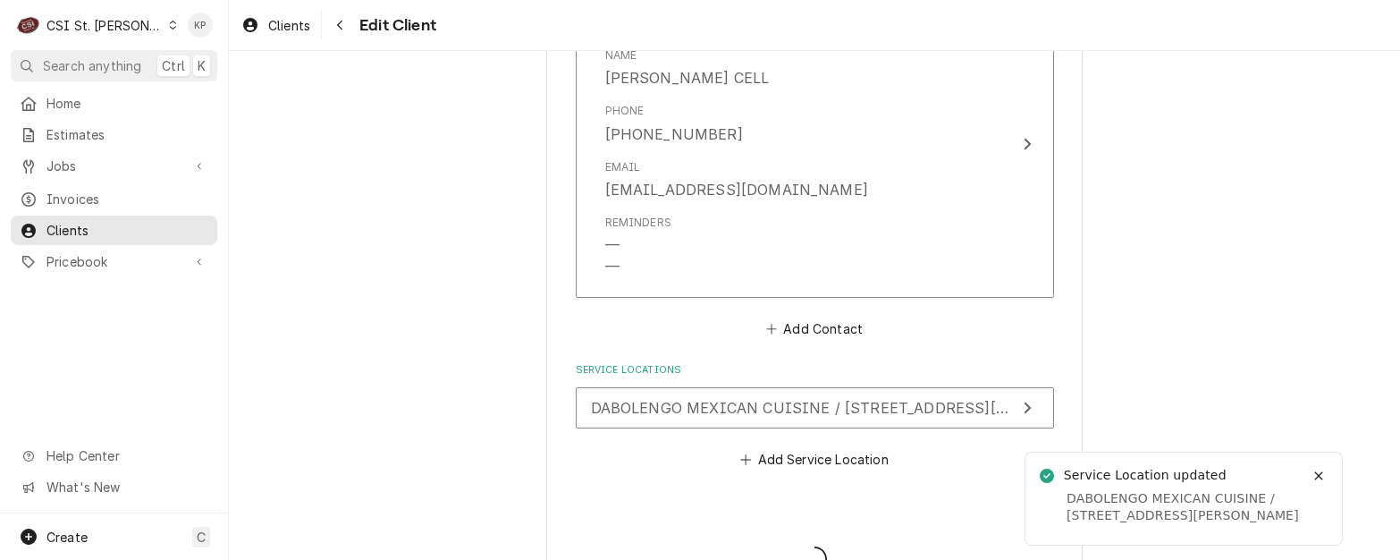
type textarea "x"
